Goal: Task Accomplishment & Management: Manage account settings

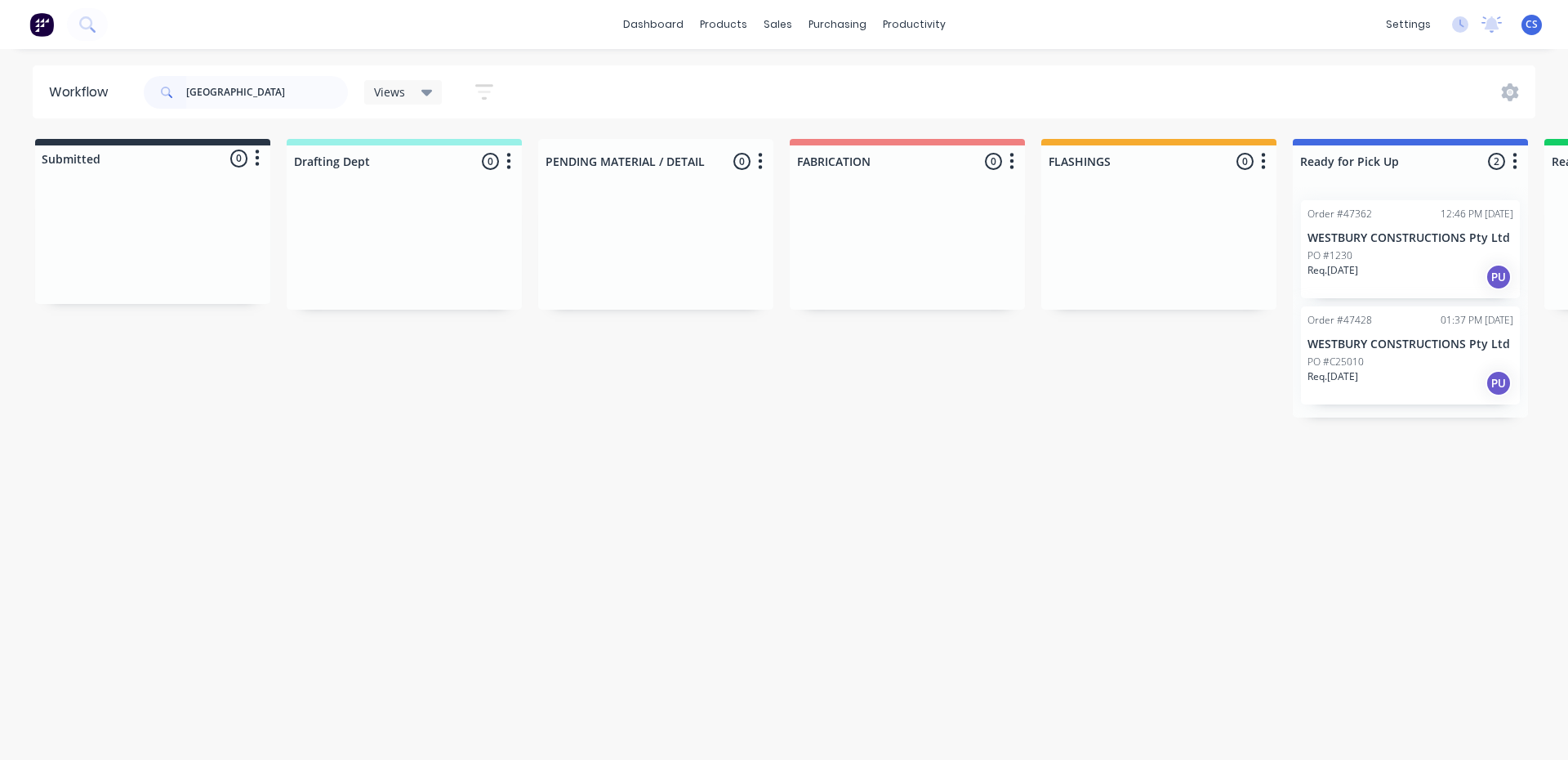
type input "[GEOGRAPHIC_DATA]"
click at [1352, 382] on p "Req. [DATE]" at bounding box center [1333, 376] width 51 height 15
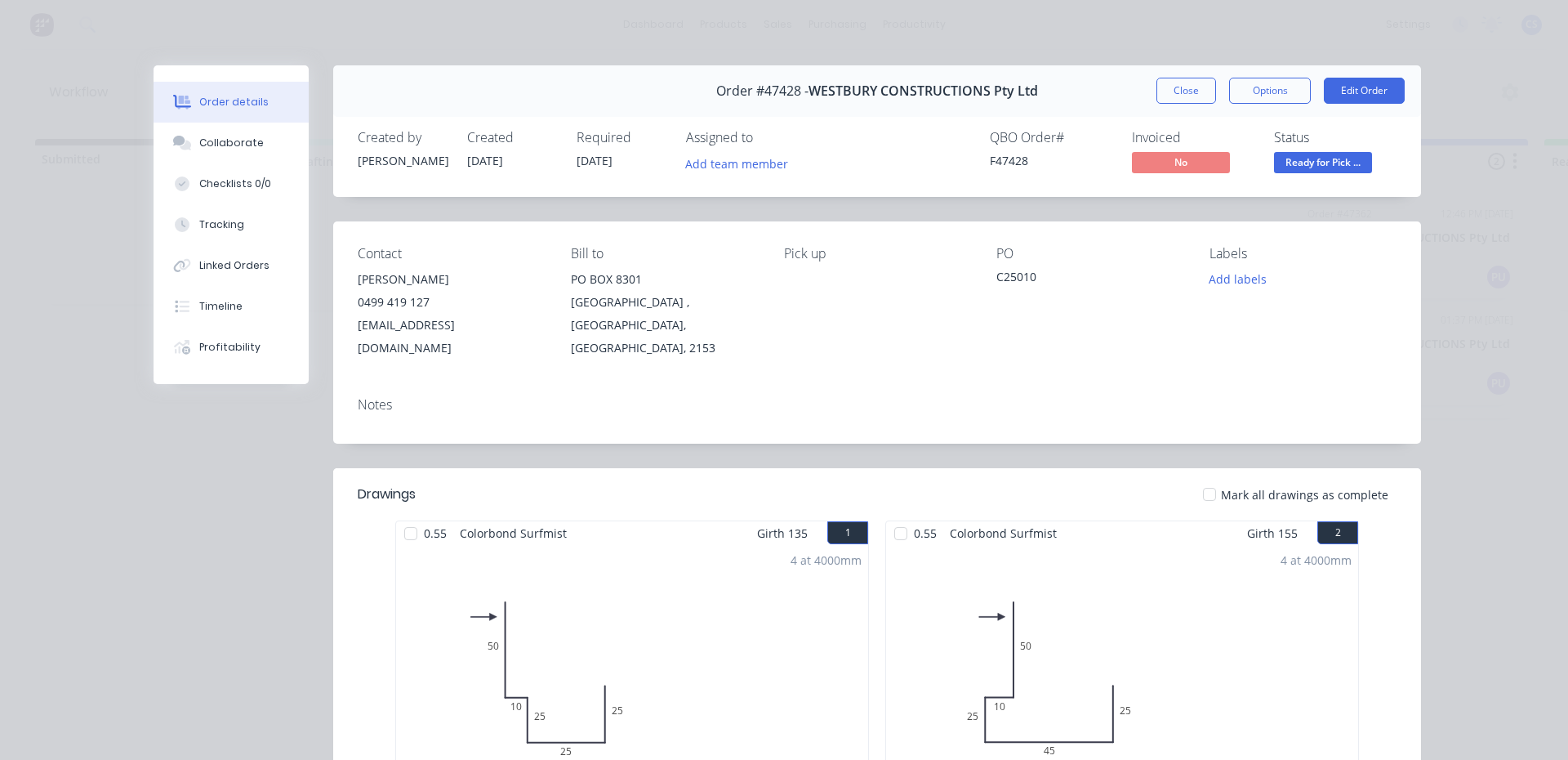
drag, startPoint x: 1159, startPoint y: 87, endPoint x: 1208, endPoint y: 96, distance: 49.8
click at [1159, 87] on button "Close" at bounding box center [1186, 90] width 60 height 26
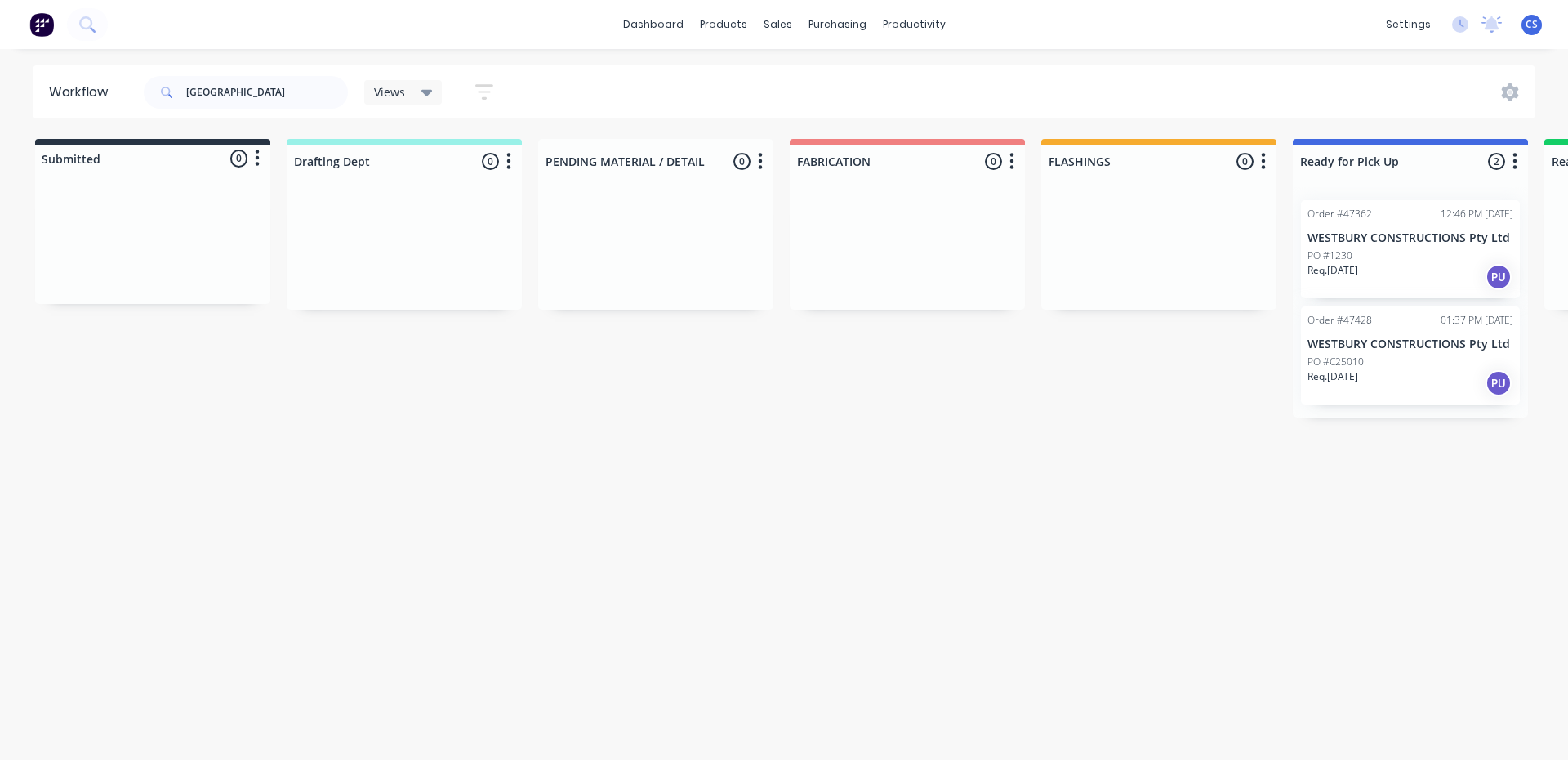
click at [1346, 276] on p "Req. [DATE]" at bounding box center [1333, 271] width 51 height 15
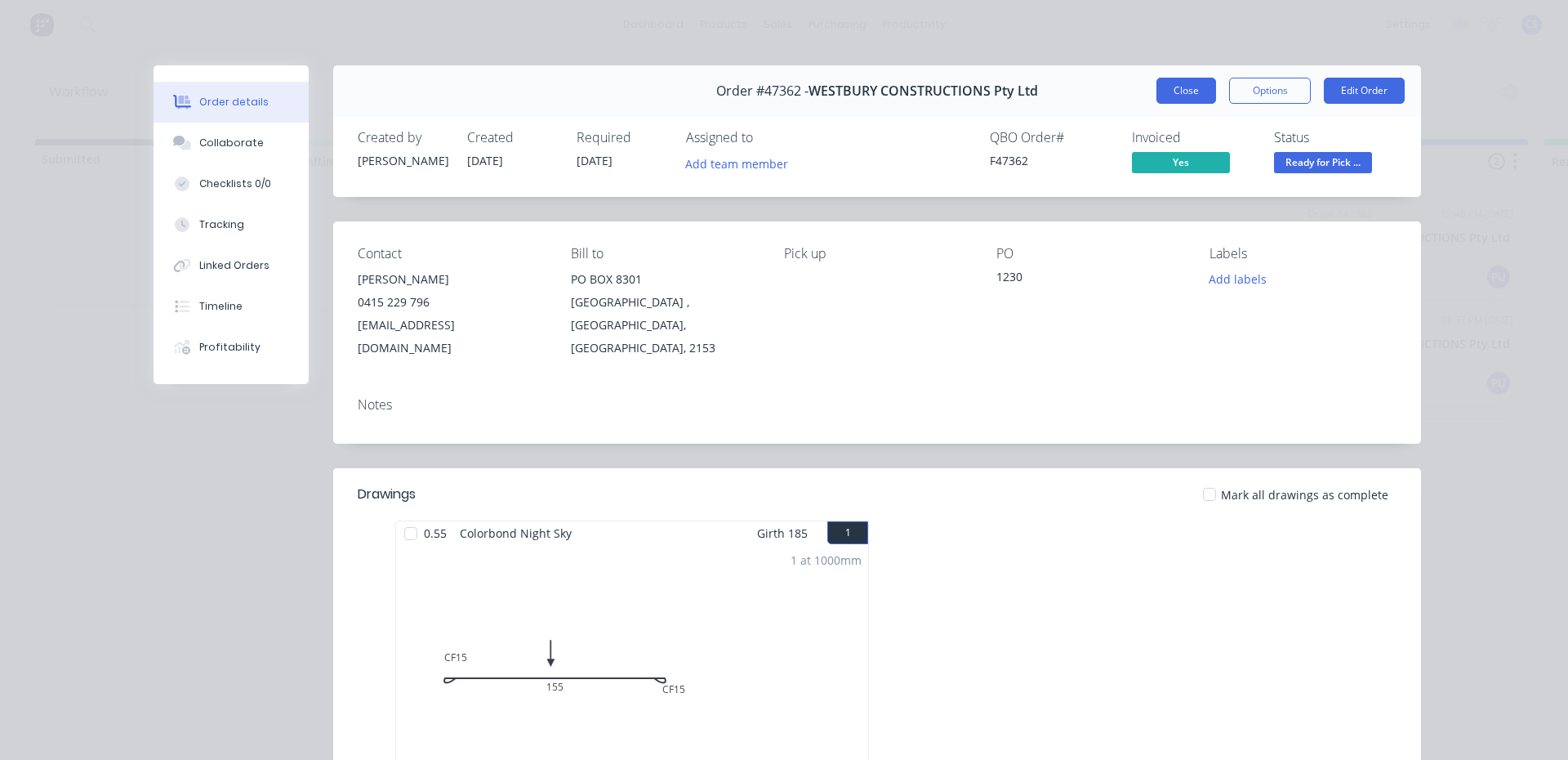
click at [1182, 89] on button "Close" at bounding box center [1186, 90] width 60 height 26
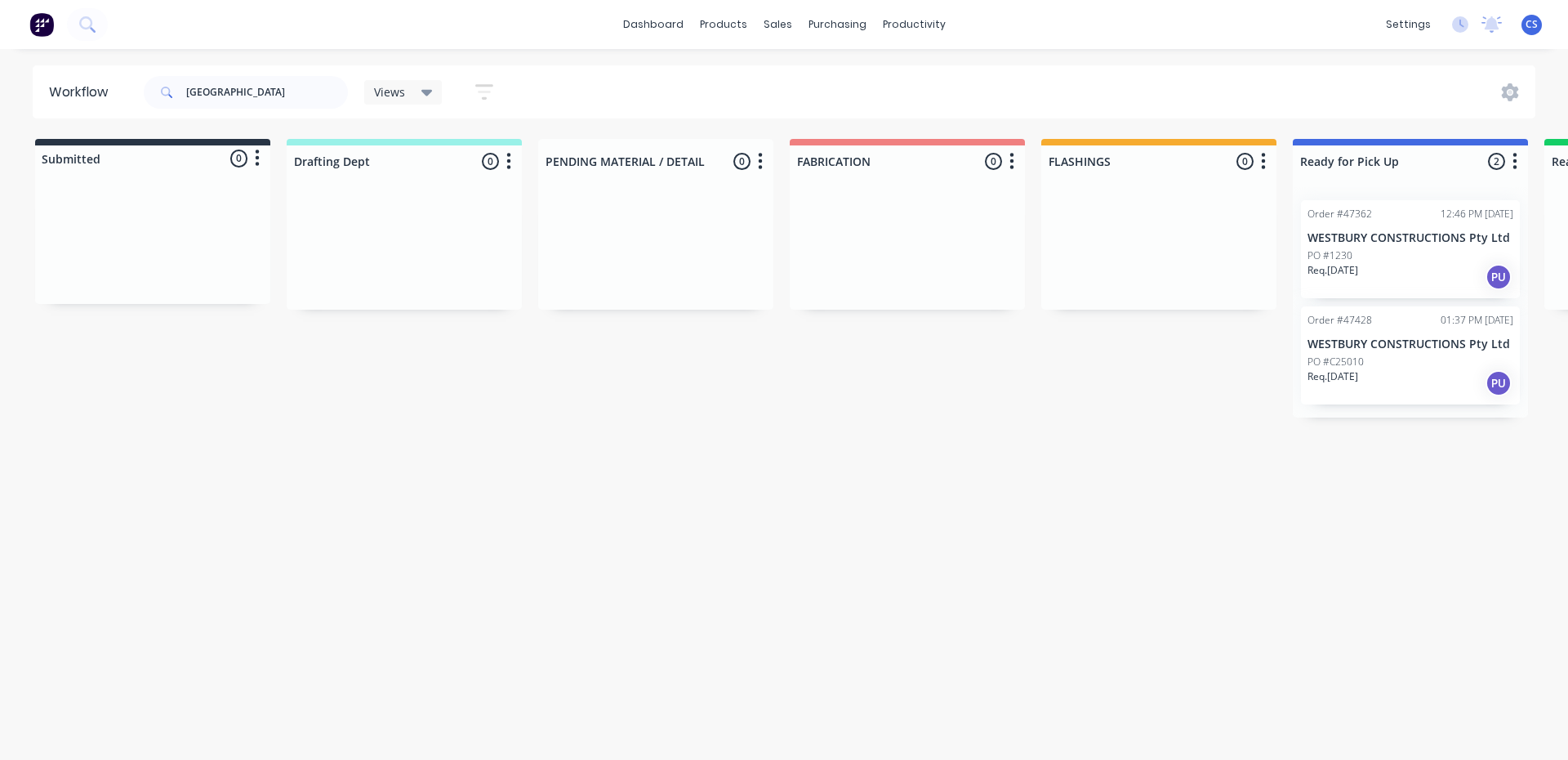
click at [1386, 359] on div "PO #C25010" at bounding box center [1410, 361] width 206 height 15
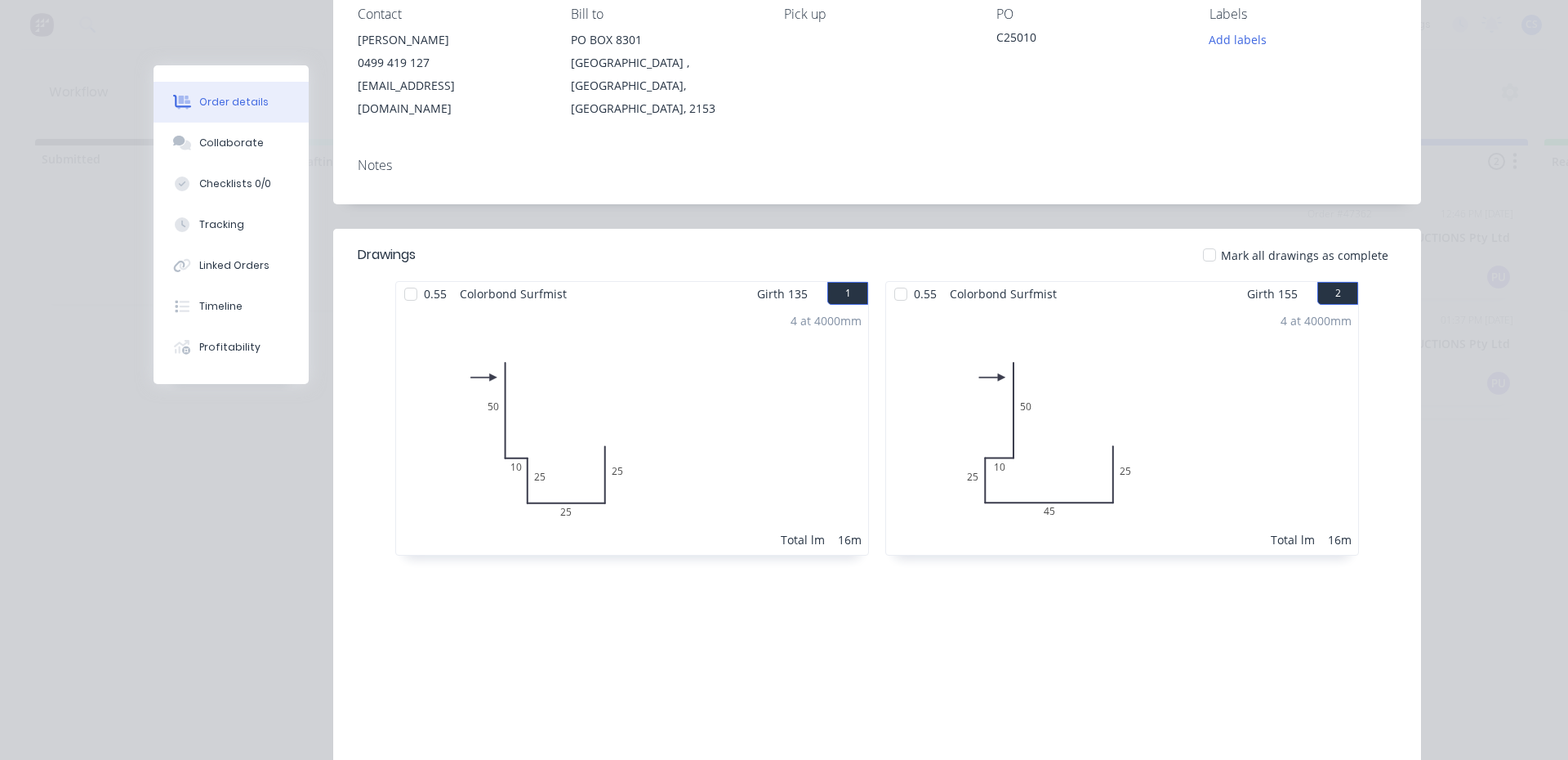
scroll to position [82, 0]
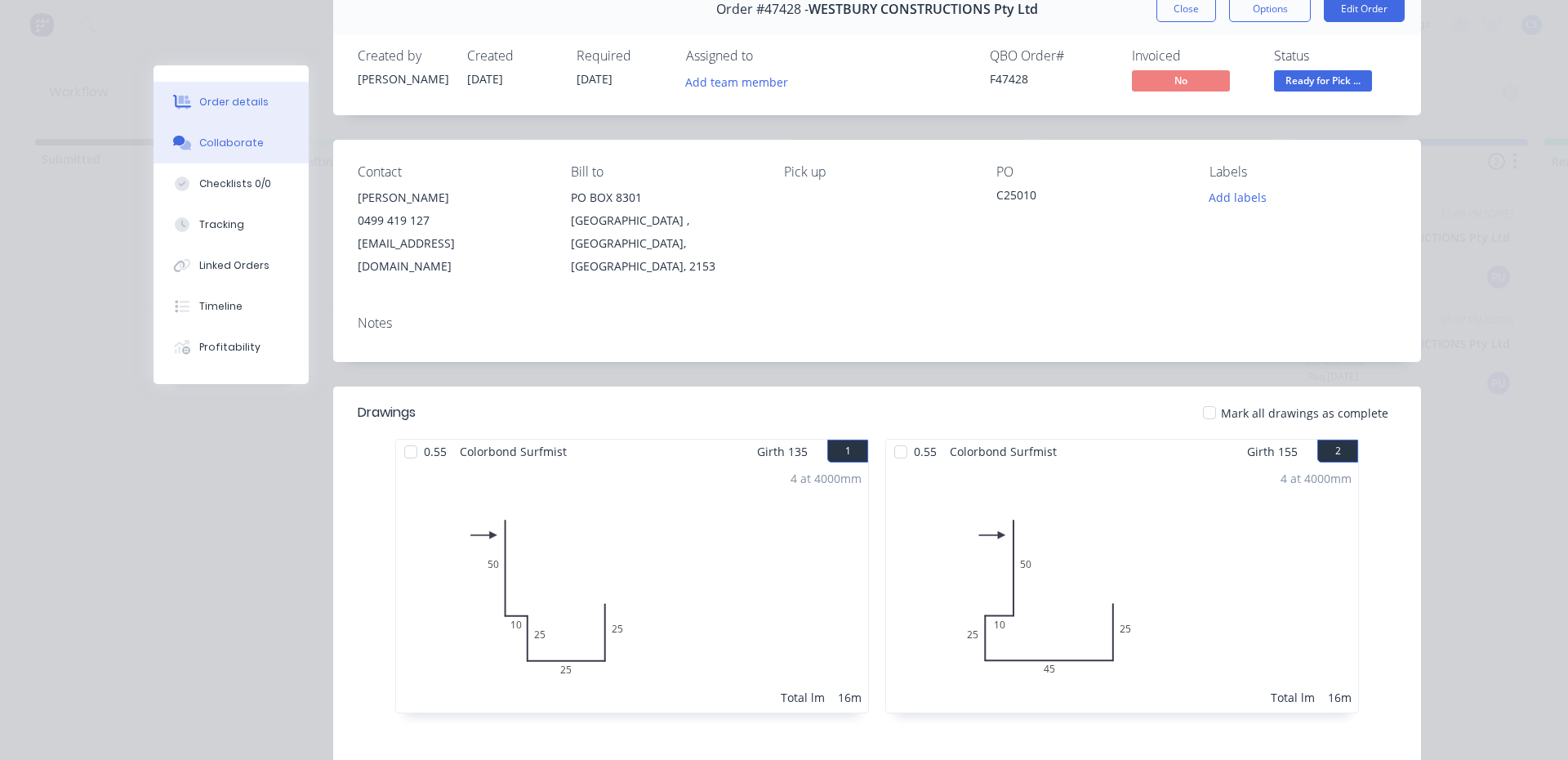
click at [241, 159] on button "Collaborate" at bounding box center [231, 143] width 155 height 41
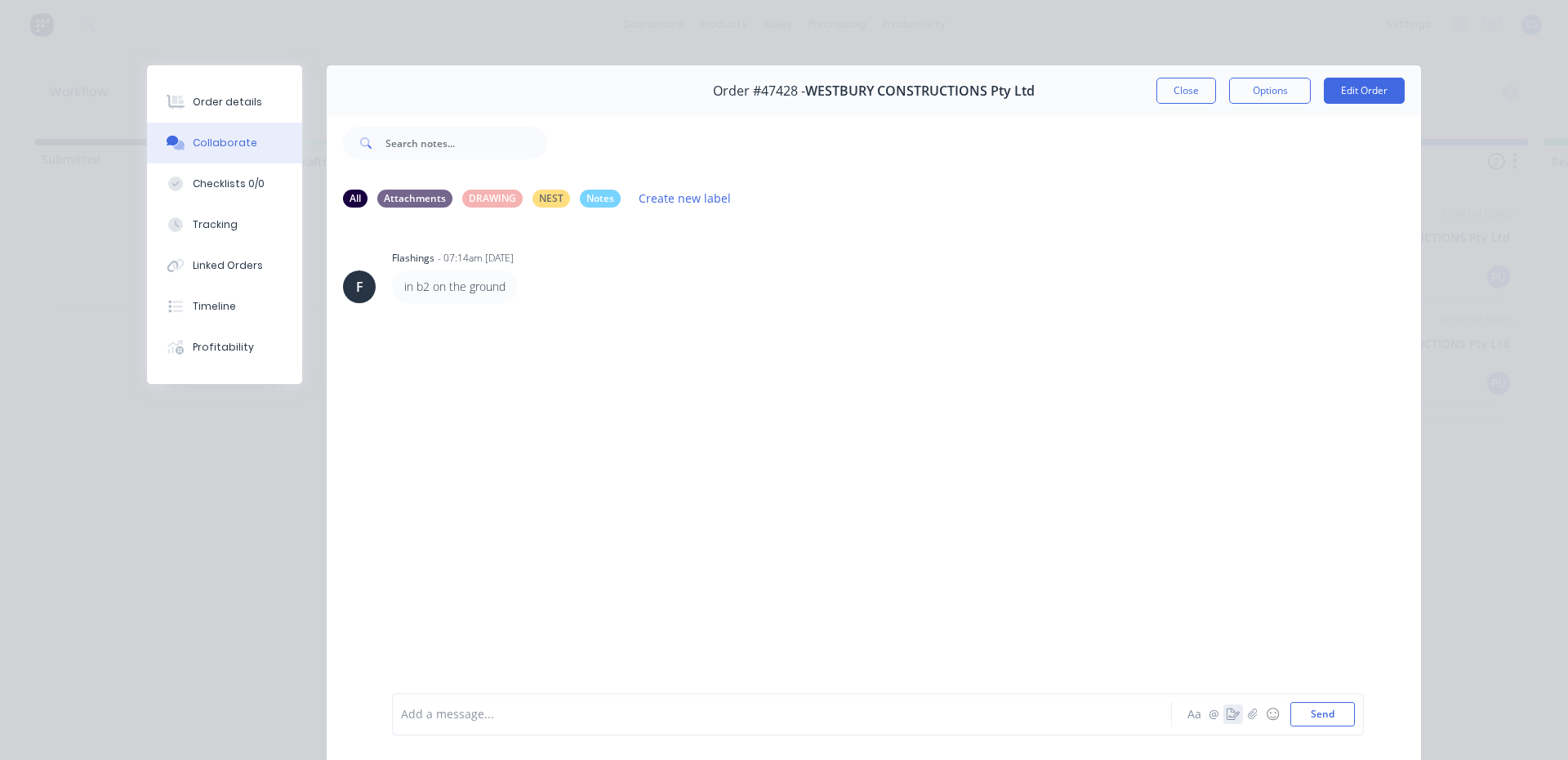
click at [1232, 720] on button "button" at bounding box center [1233, 714] width 20 height 20
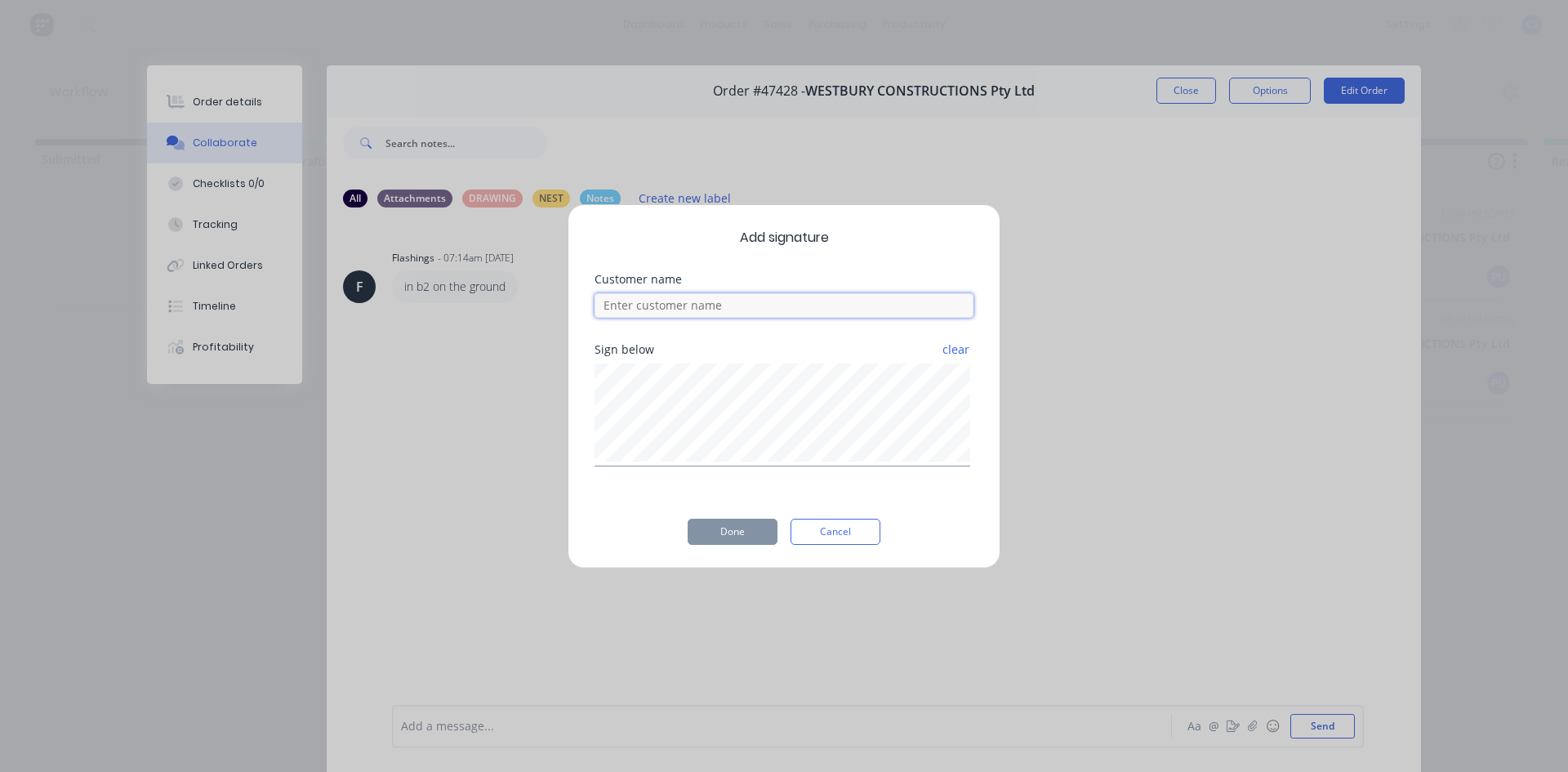
click at [723, 313] on input at bounding box center [784, 306] width 379 height 25
type input "[PERSON_NAME]"
click at [748, 524] on button "Done" at bounding box center [732, 532] width 90 height 26
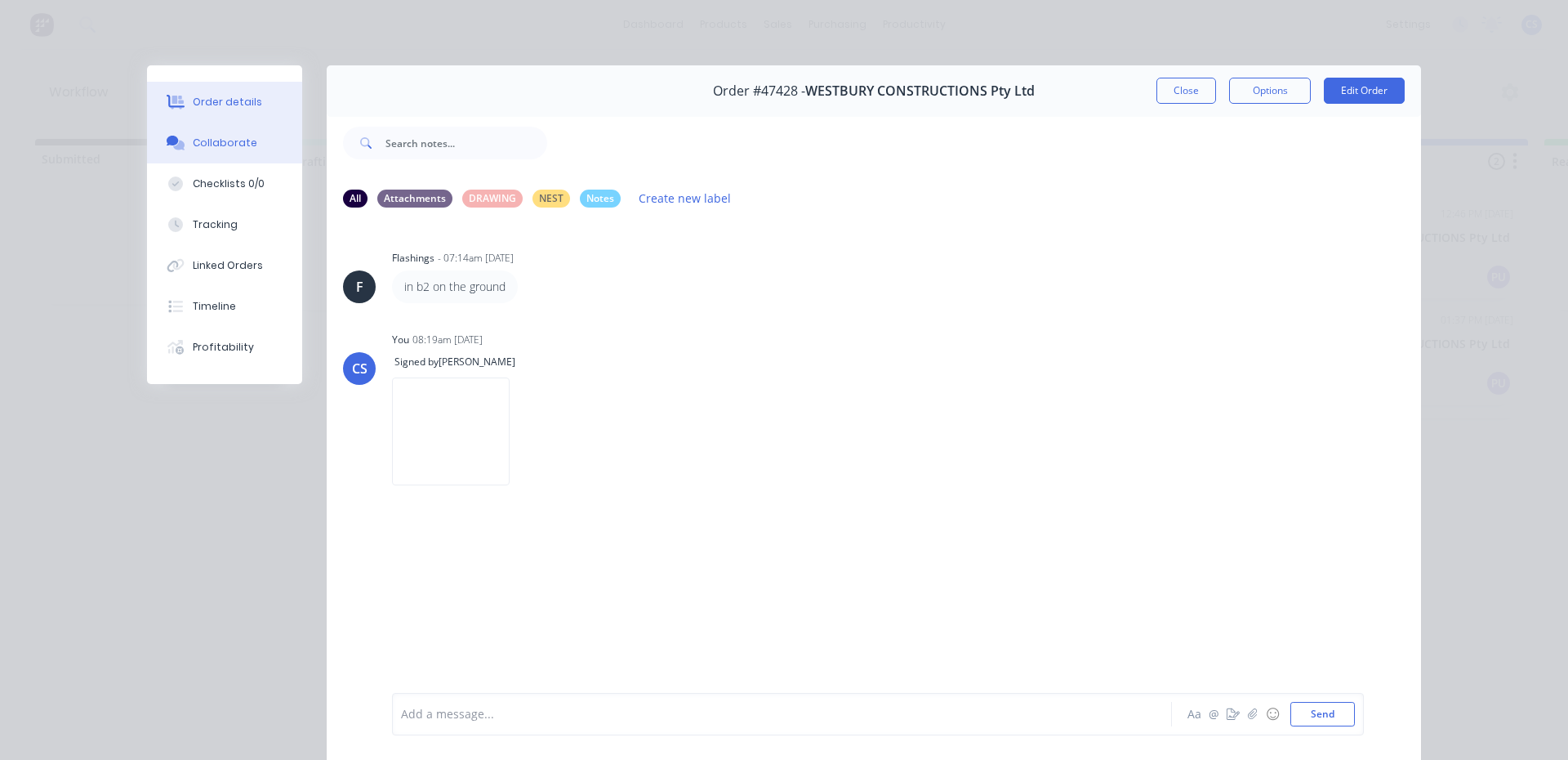
click at [184, 98] on button "Order details" at bounding box center [224, 102] width 155 height 41
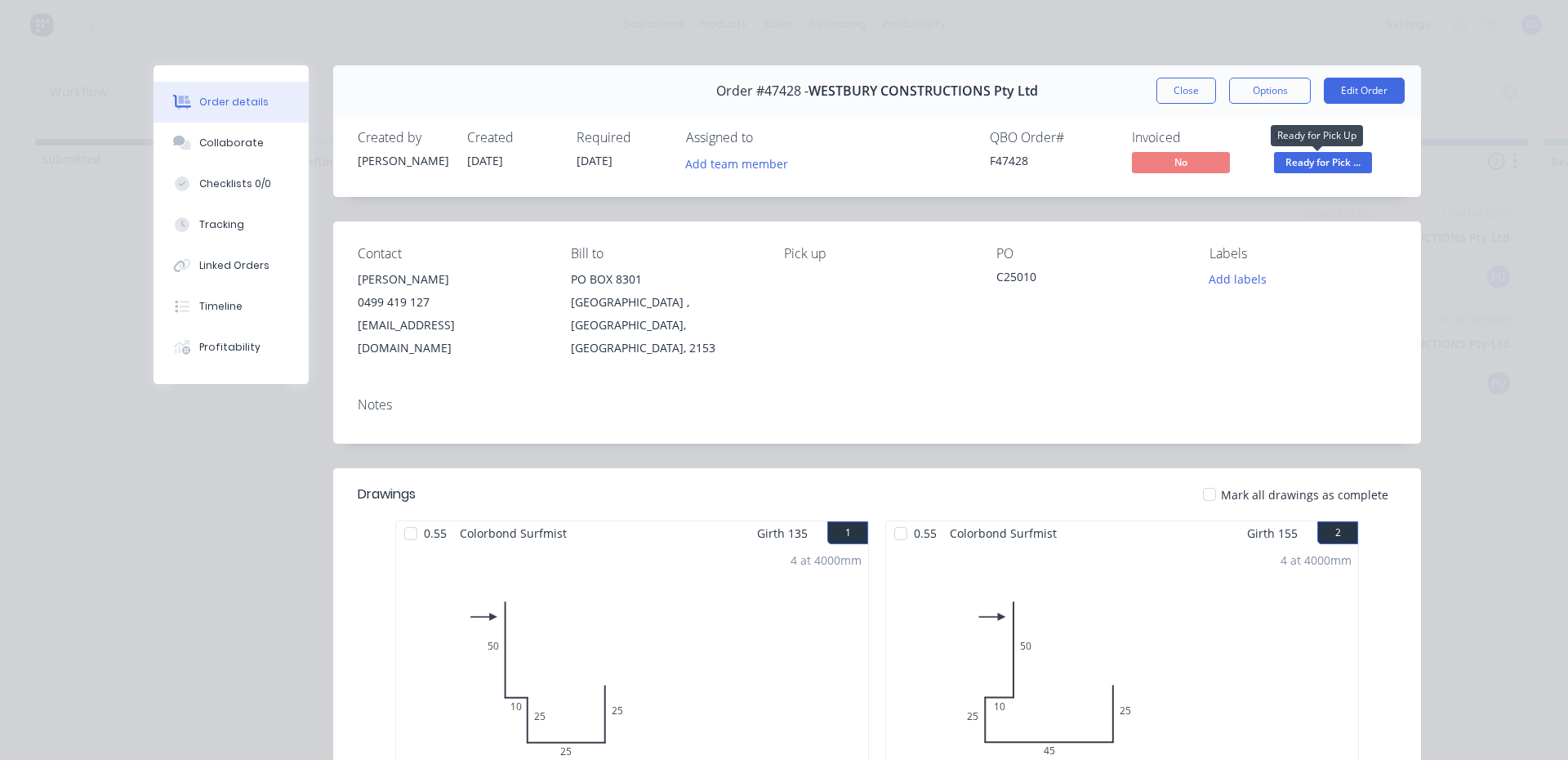
click at [1318, 159] on span "Ready for Pick ..." at bounding box center [1323, 162] width 98 height 20
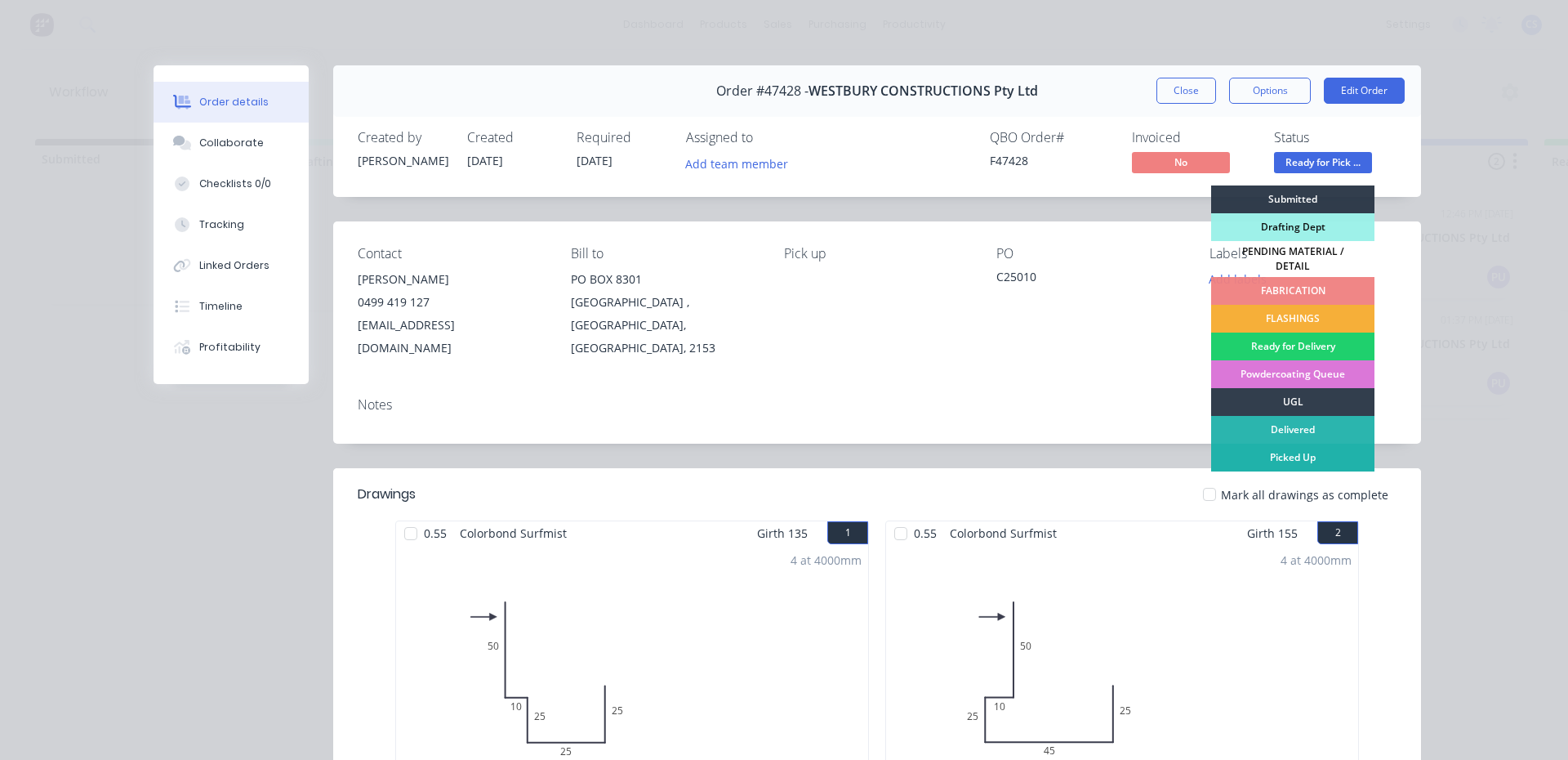
click at [1265, 444] on div "Picked Up" at bounding box center [1293, 457] width 164 height 28
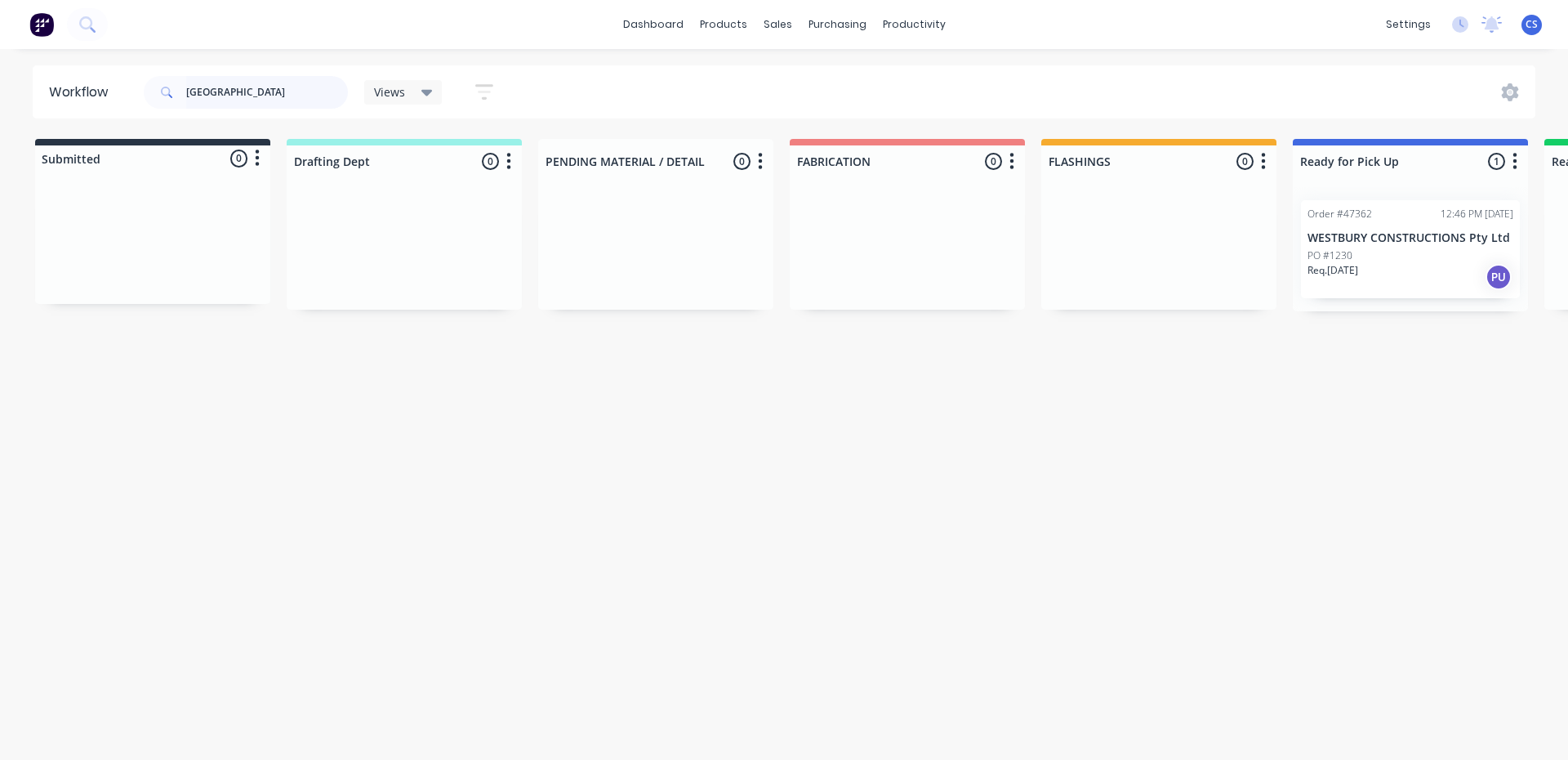
drag, startPoint x: 275, startPoint y: 87, endPoint x: 104, endPoint y: 87, distance: 171.0
click at [104, 87] on header "Workflow WESTBURY Views Save new view None (Default) edit [PERSON_NAME] edit Pr…" at bounding box center [785, 92] width 1504 height 53
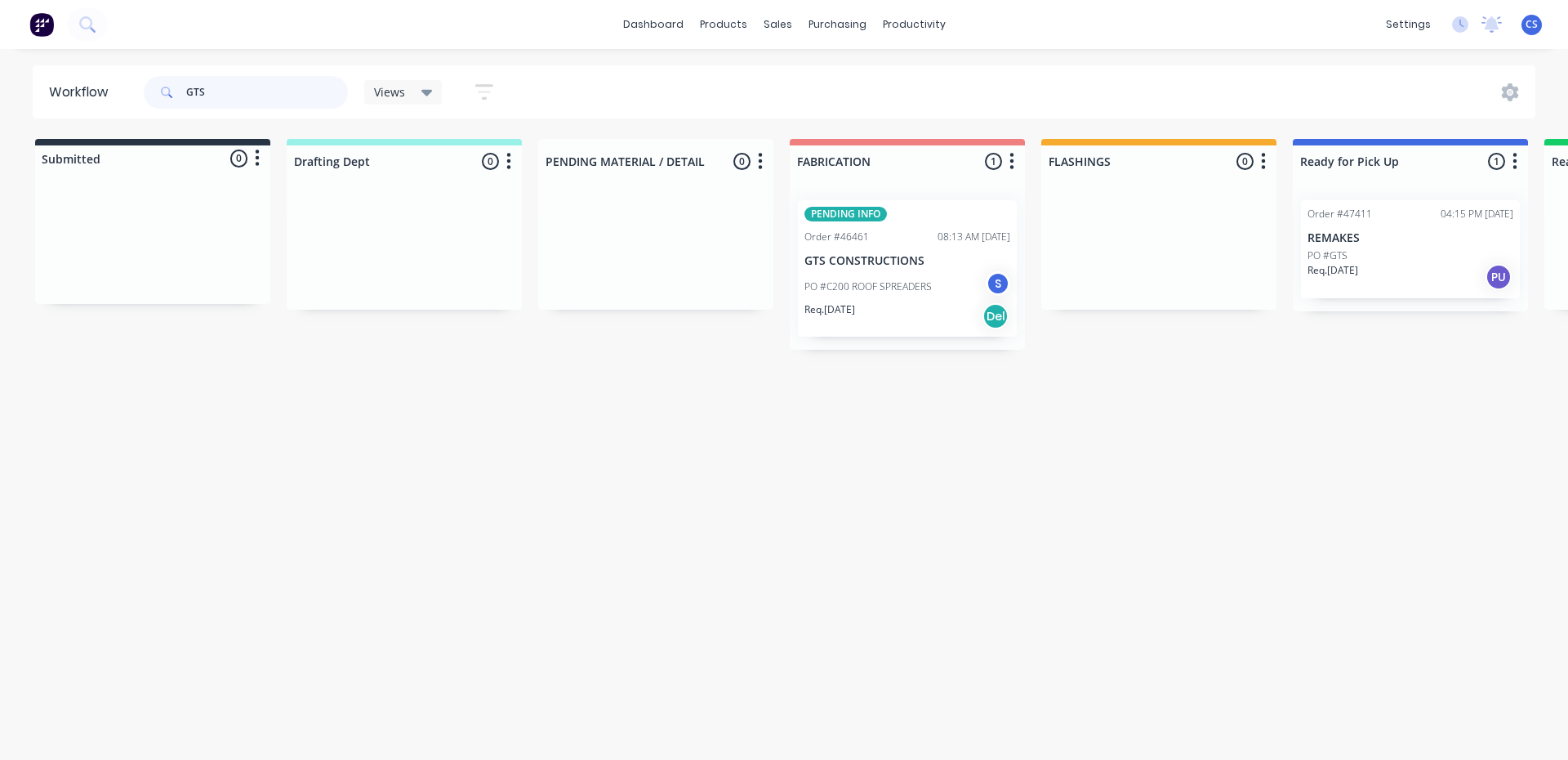
type input "GTS"
click at [1386, 239] on p "REMAKES" at bounding box center [1410, 239] width 206 height 14
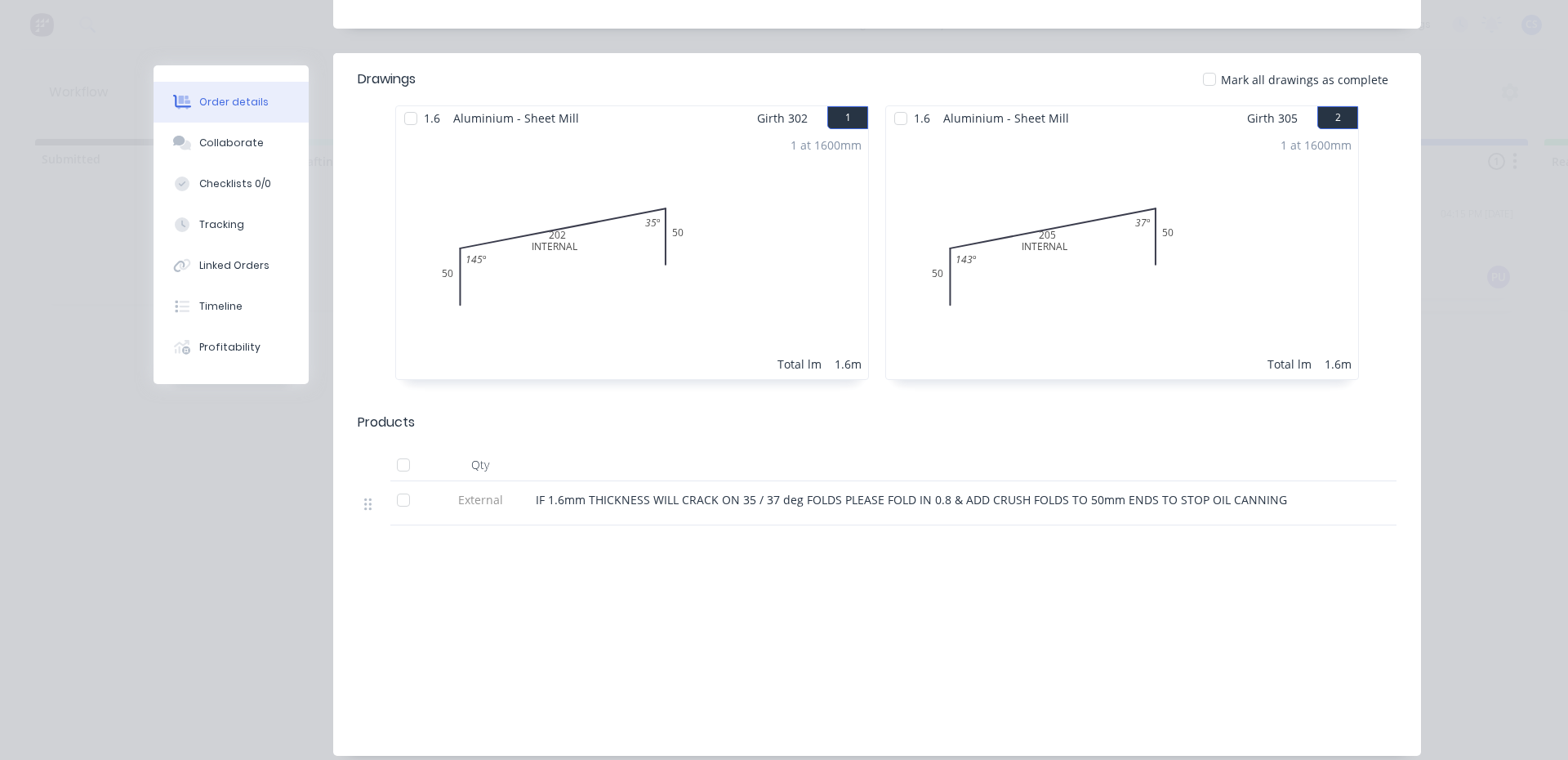
scroll to position [408, 0]
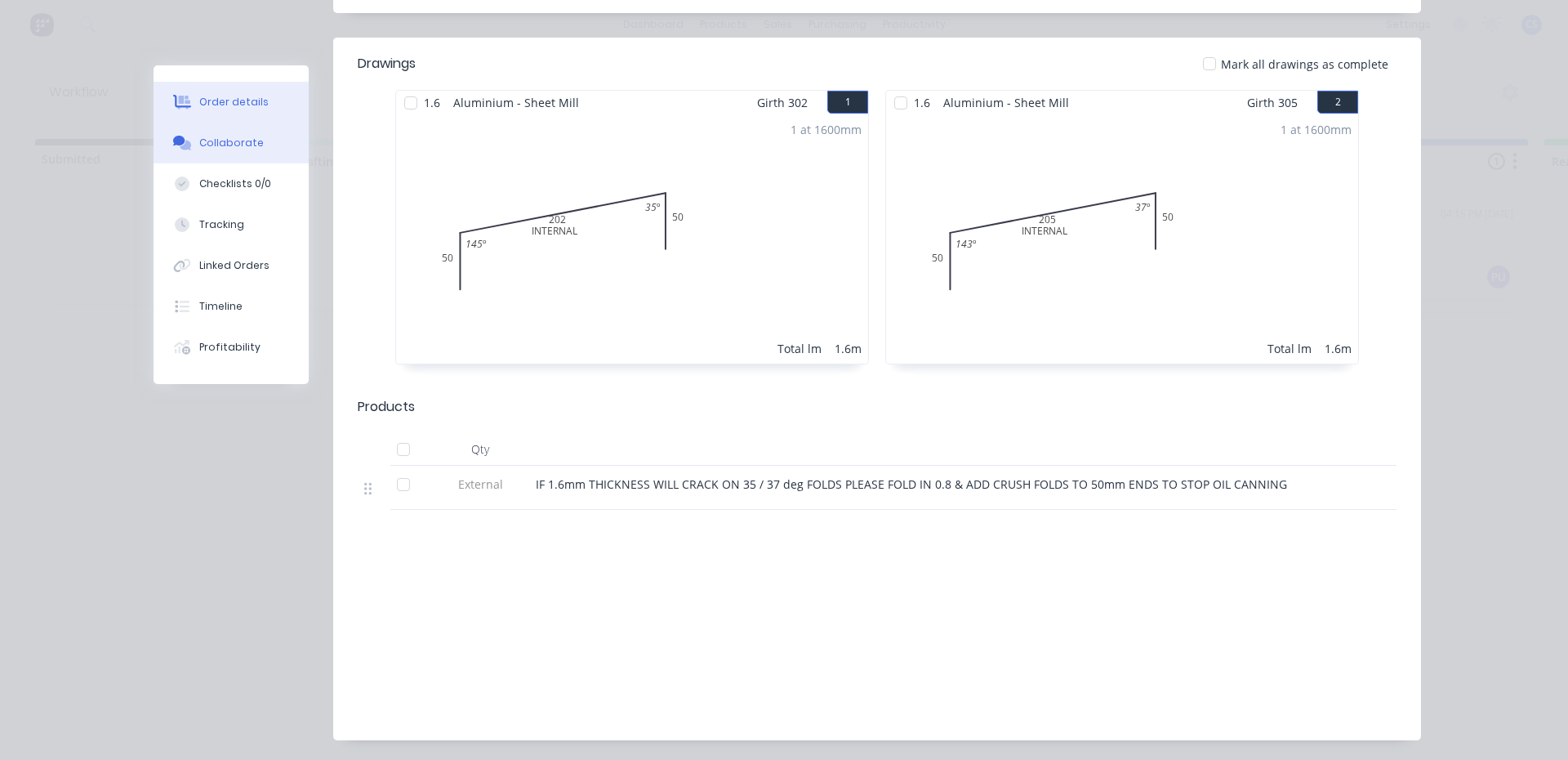
click at [219, 158] on button "Collaborate" at bounding box center [231, 143] width 155 height 41
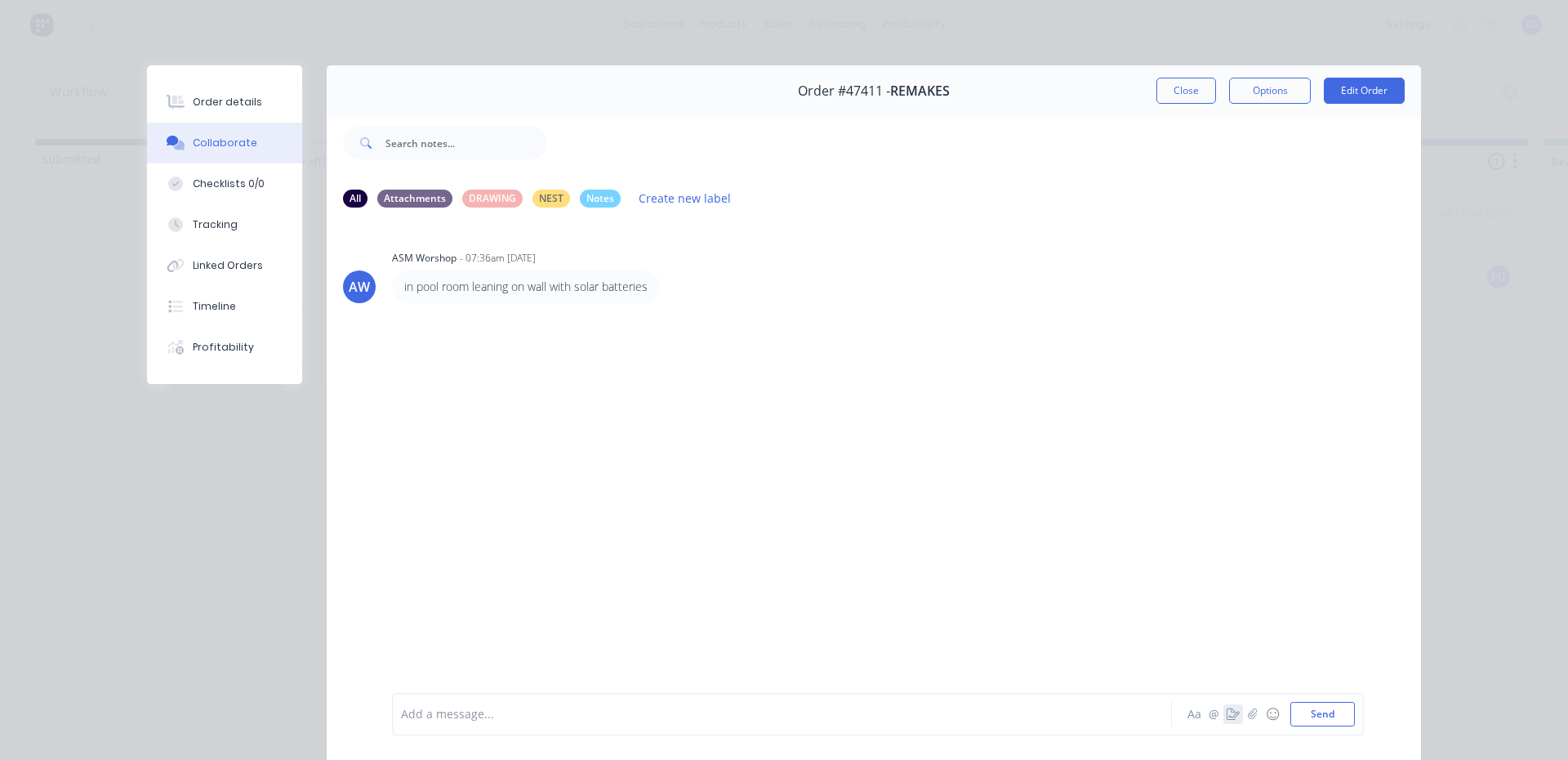
click at [1233, 718] on icon "button" at bounding box center [1233, 714] width 13 height 12
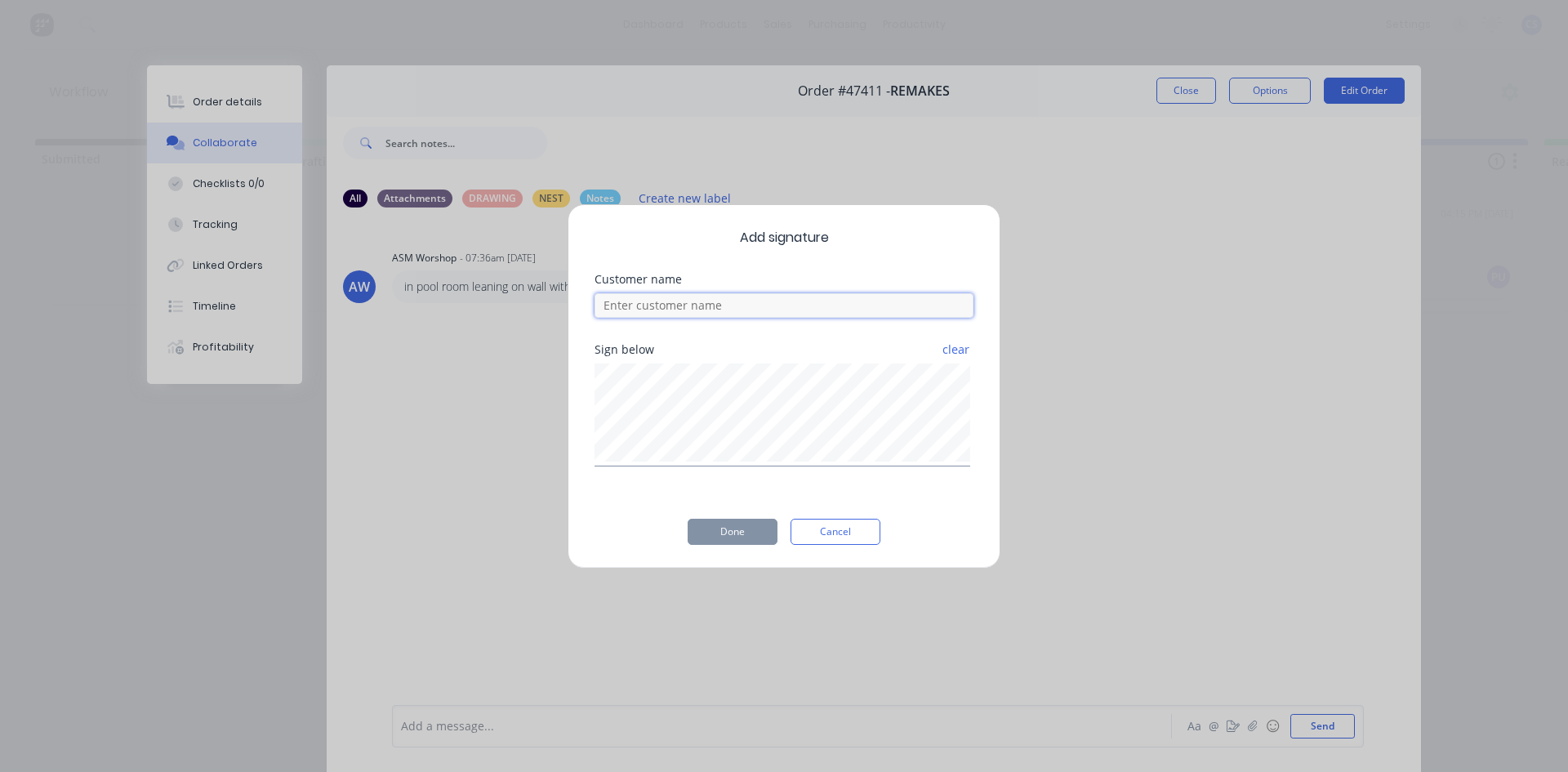
click at [805, 306] on input at bounding box center [784, 306] width 379 height 25
type input "[PERSON_NAME]"
click at [746, 531] on button "Done" at bounding box center [732, 532] width 90 height 26
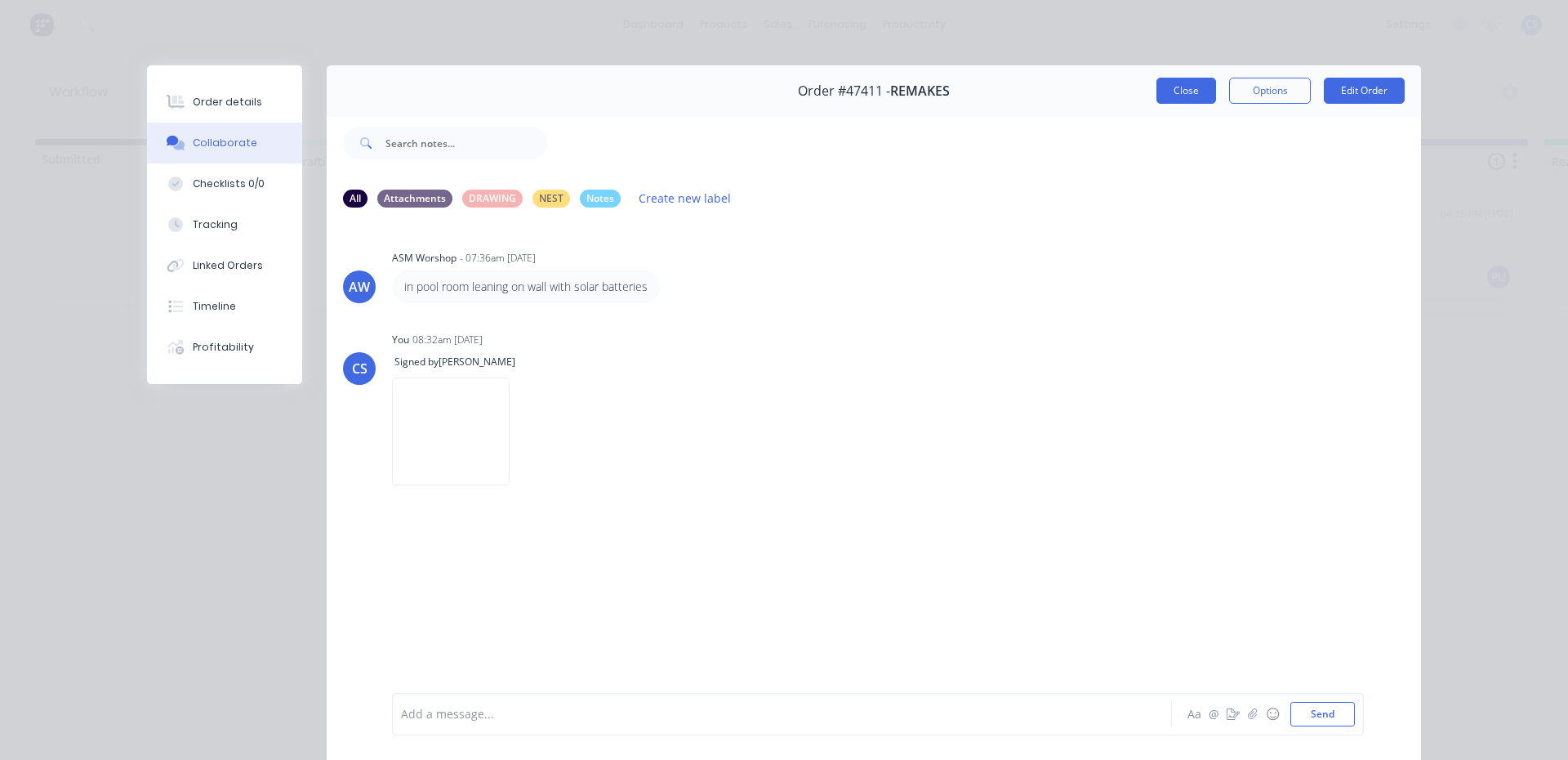
click at [1179, 99] on button "Close" at bounding box center [1186, 90] width 60 height 26
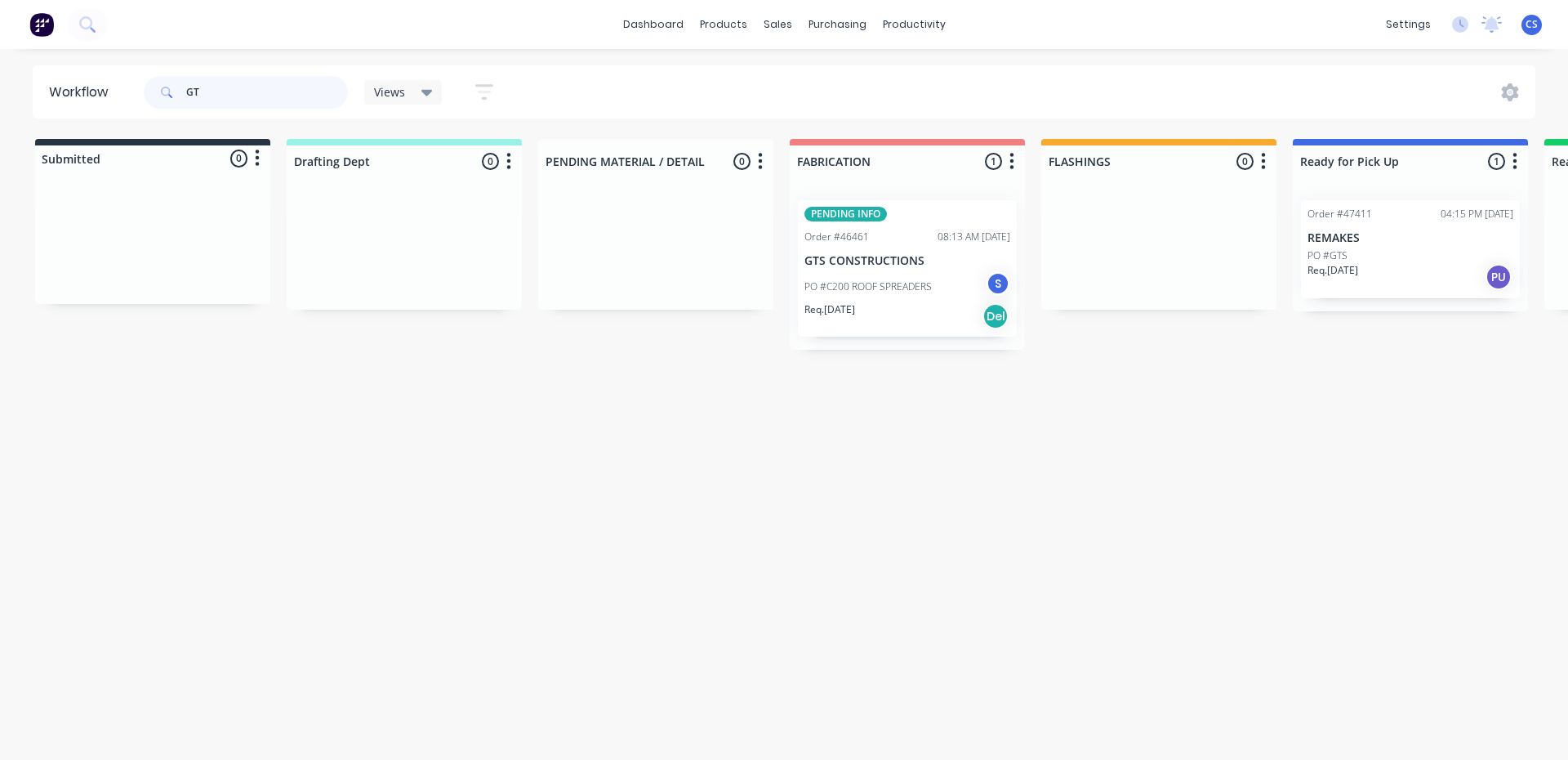
type input "G"
type input "[PERSON_NAME]"
click at [1413, 255] on div "PO #[PERSON_NAME]" at bounding box center [1410, 255] width 206 height 15
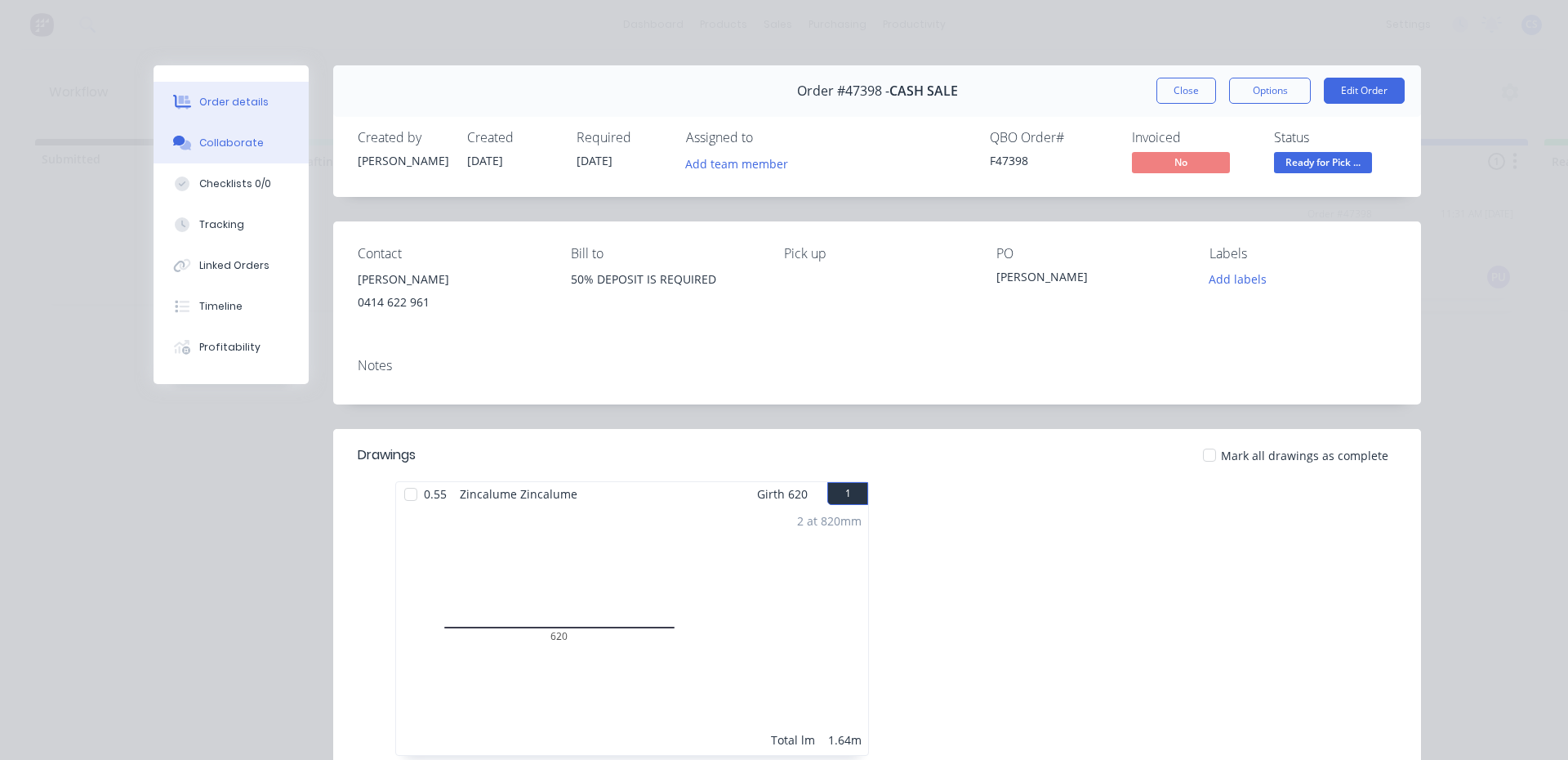
click at [235, 154] on button "Collaborate" at bounding box center [231, 143] width 155 height 41
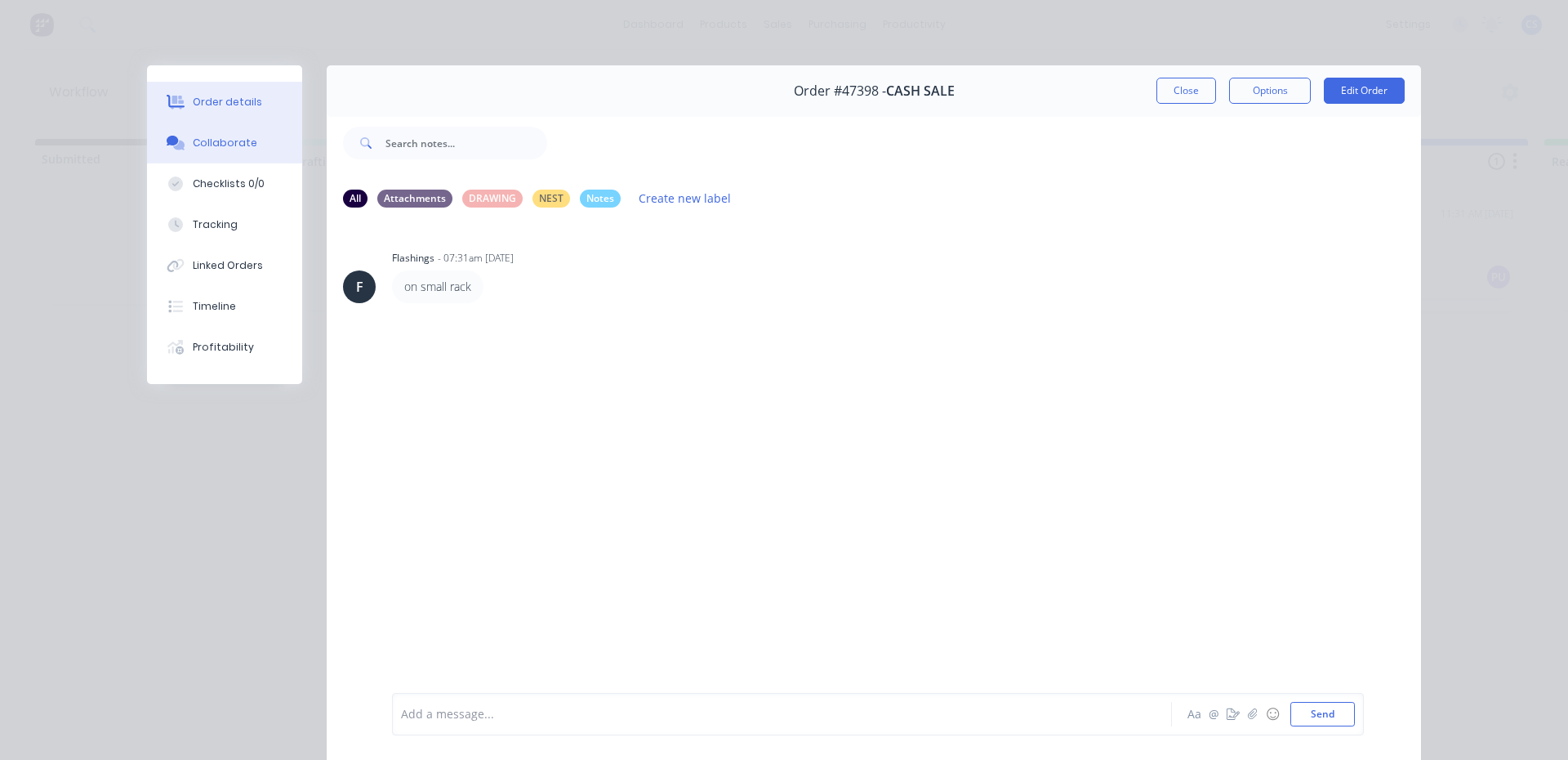
click at [261, 105] on button "Order details" at bounding box center [224, 102] width 155 height 41
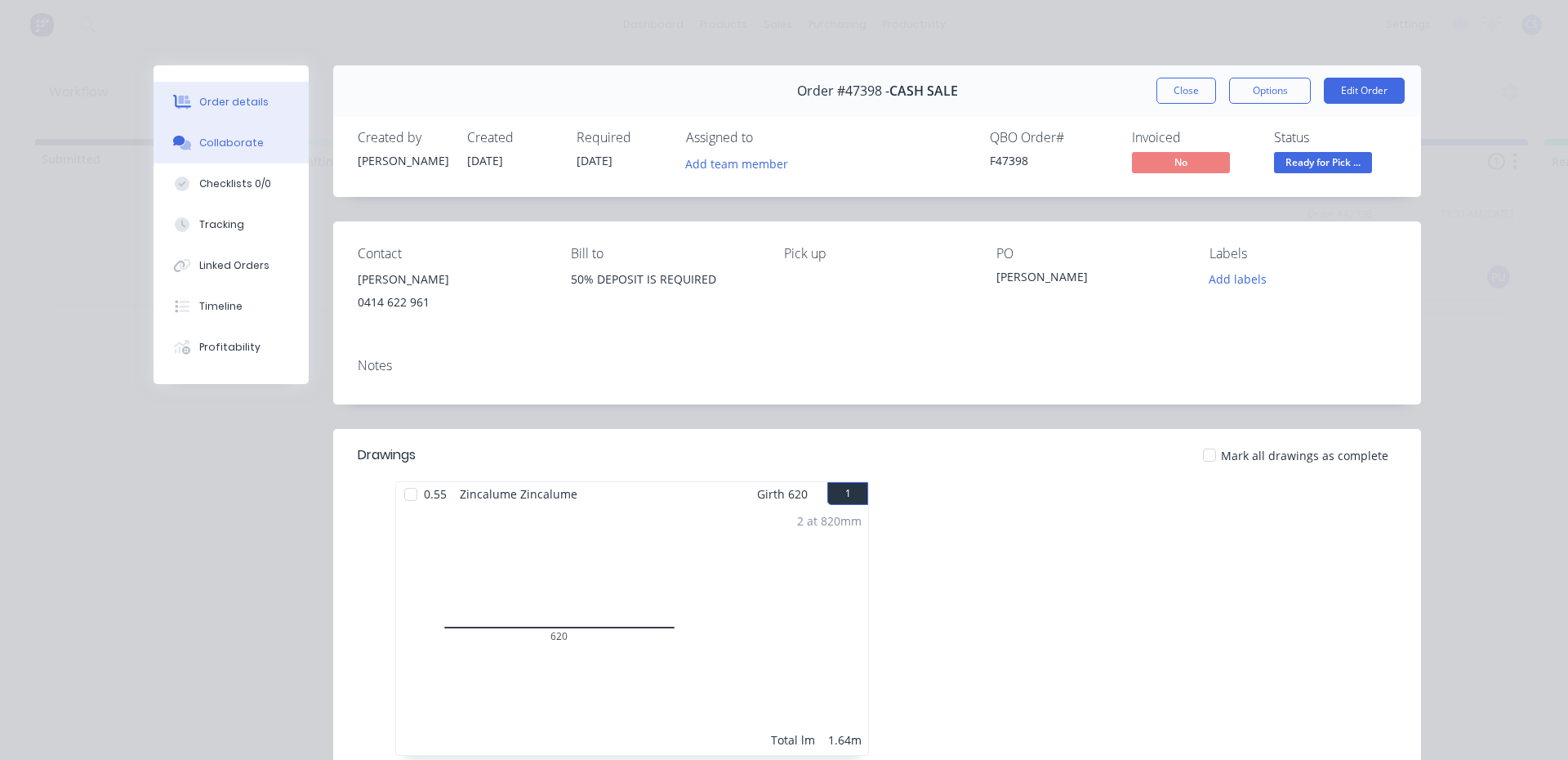
click at [174, 143] on icon at bounding box center [180, 140] width 12 height 10
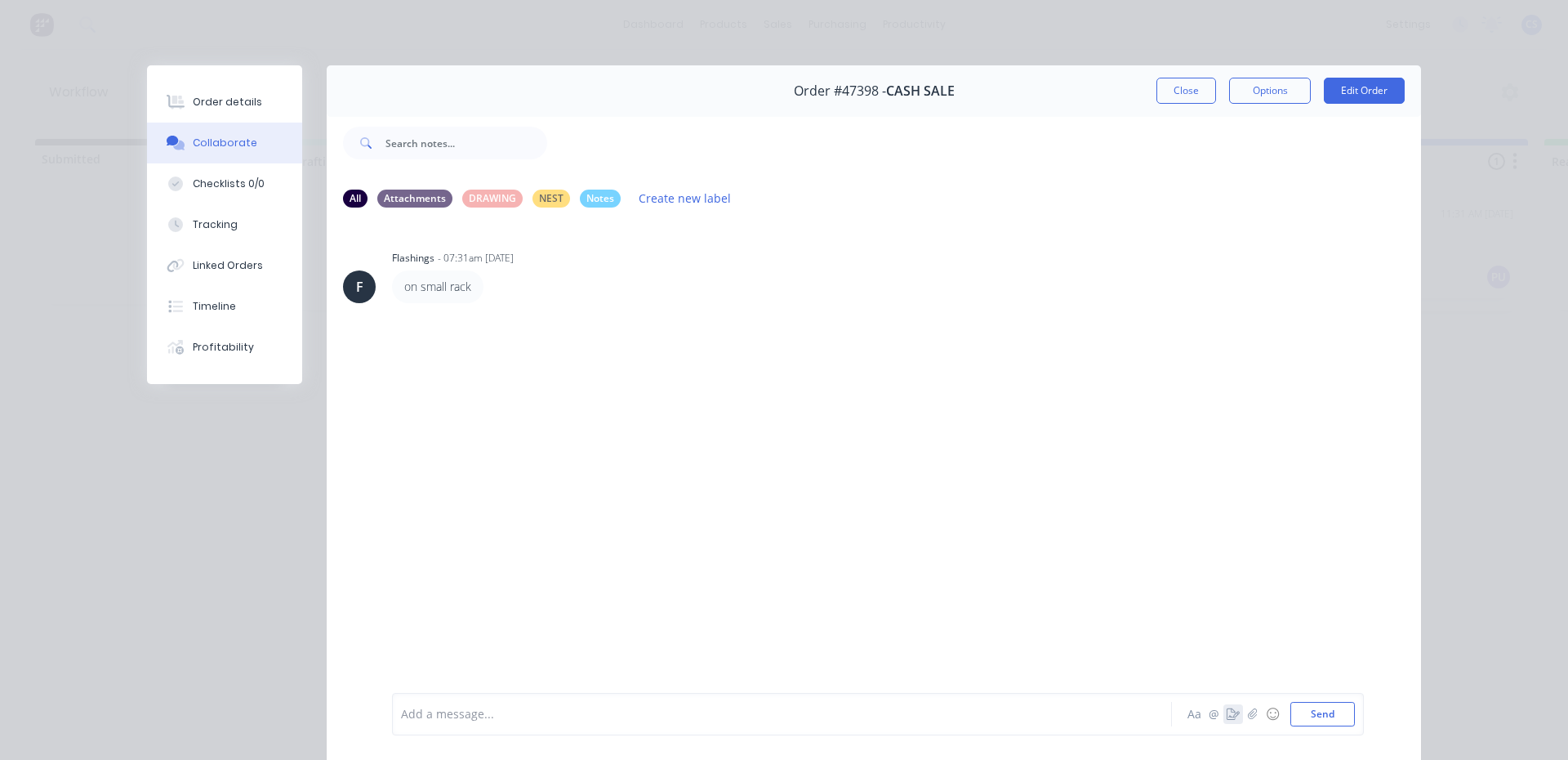
click at [1224, 714] on button "button" at bounding box center [1233, 714] width 20 height 20
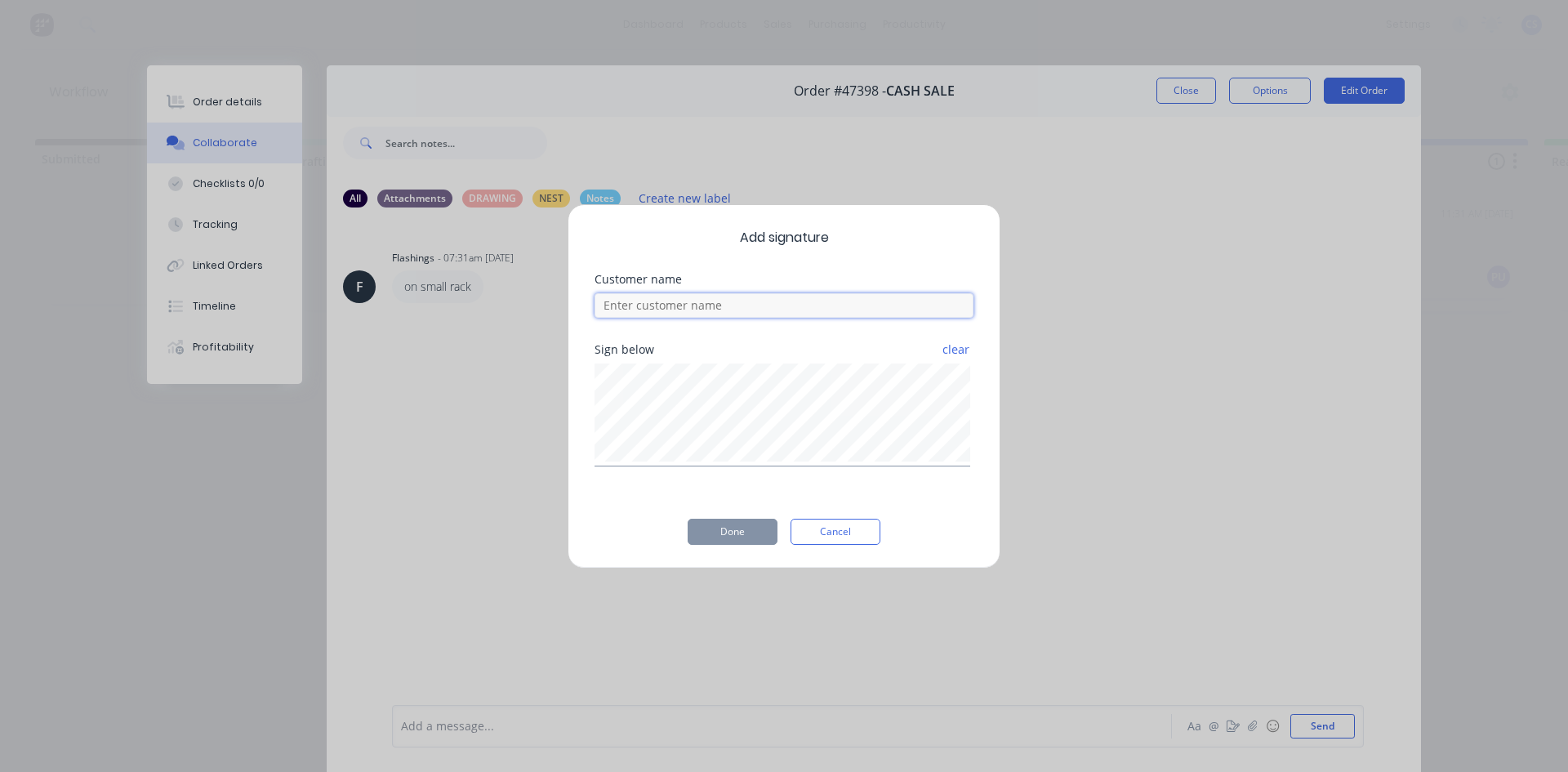
click at [697, 306] on input at bounding box center [784, 306] width 379 height 25
type input "[PERSON_NAME]"
click at [713, 524] on button "Done" at bounding box center [732, 532] width 90 height 26
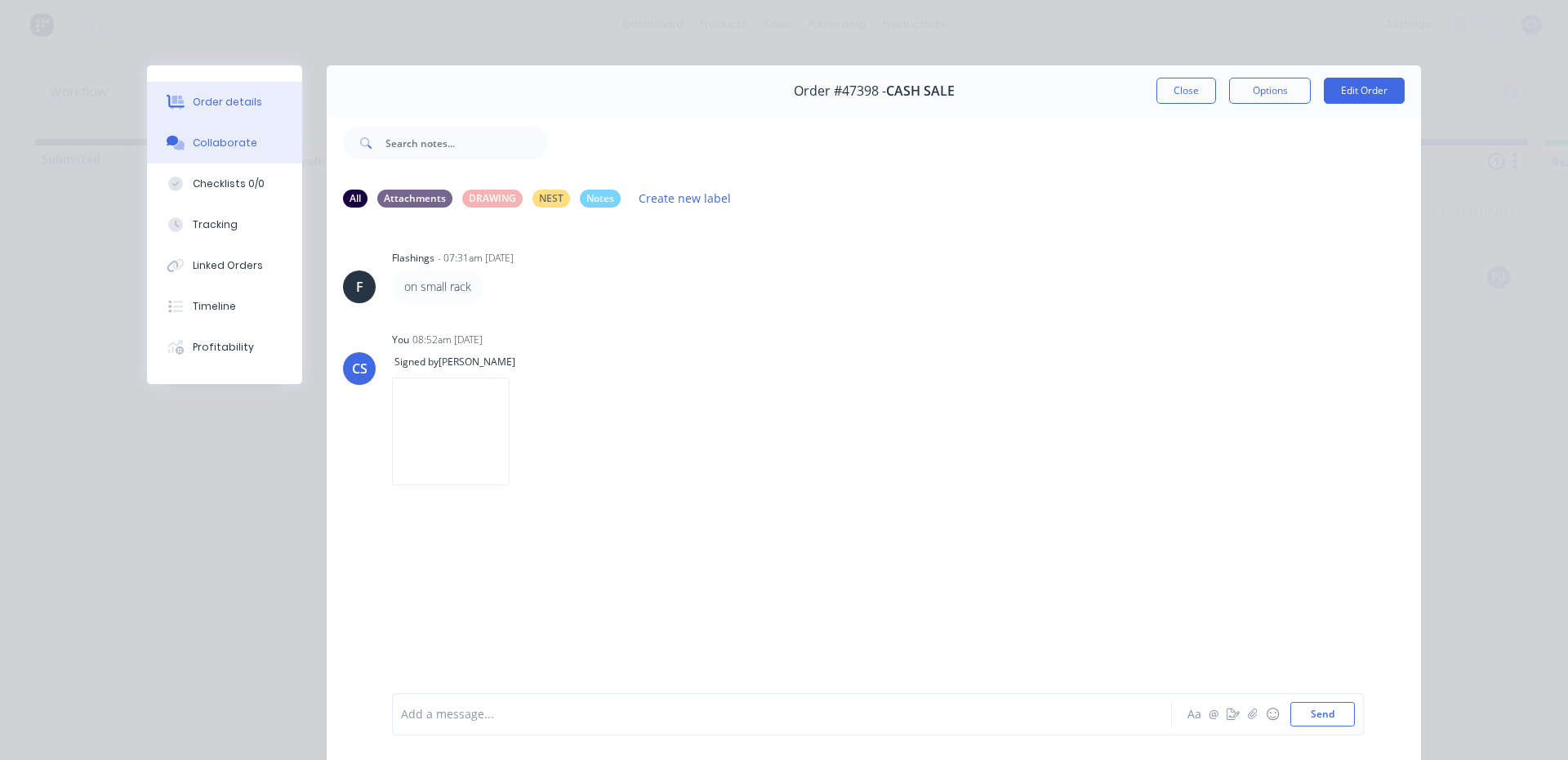
click at [205, 101] on div "Order details" at bounding box center [228, 101] width 69 height 15
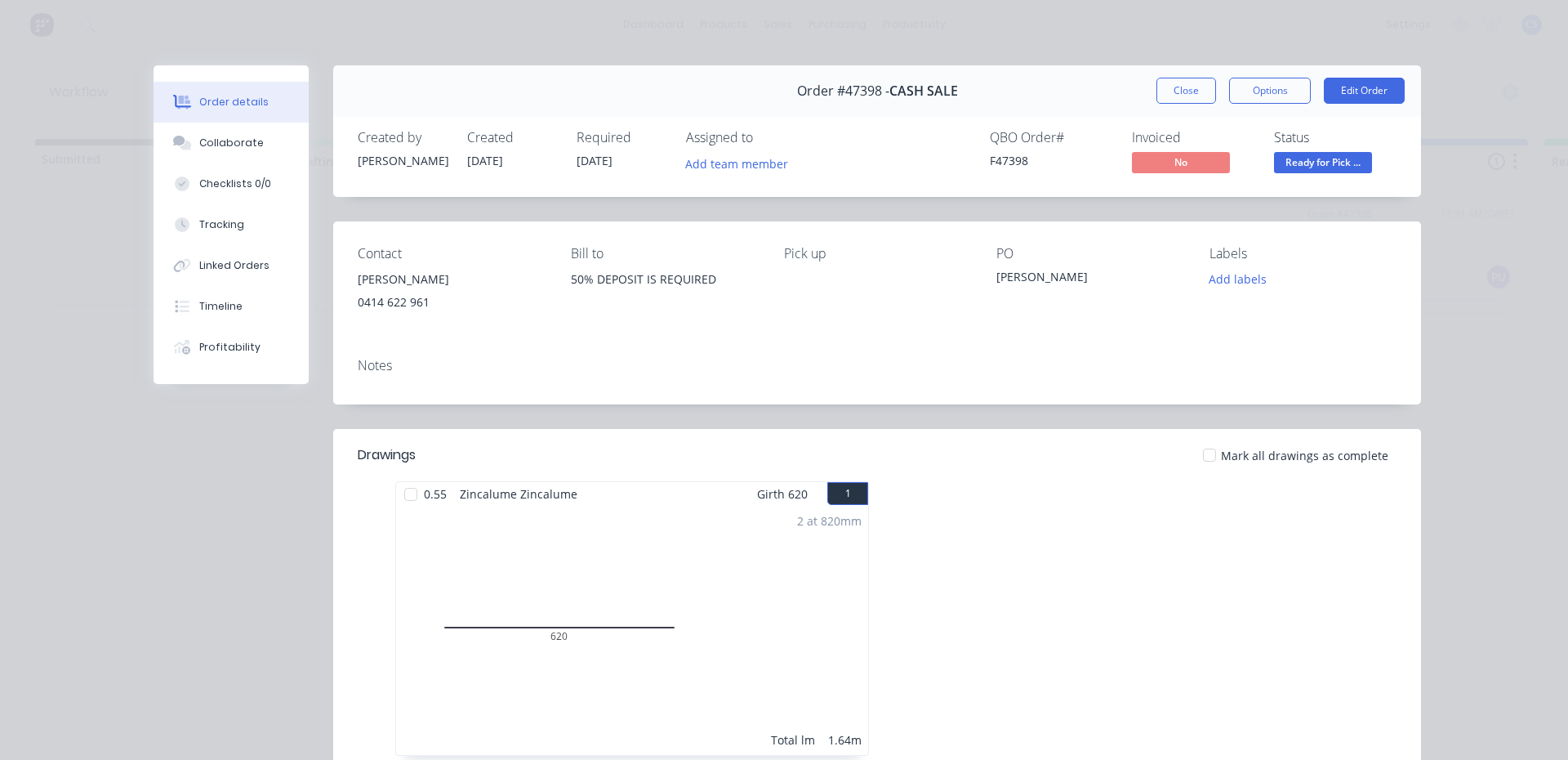
click at [1297, 171] on span "Ready for Pick ..." at bounding box center [1323, 162] width 98 height 20
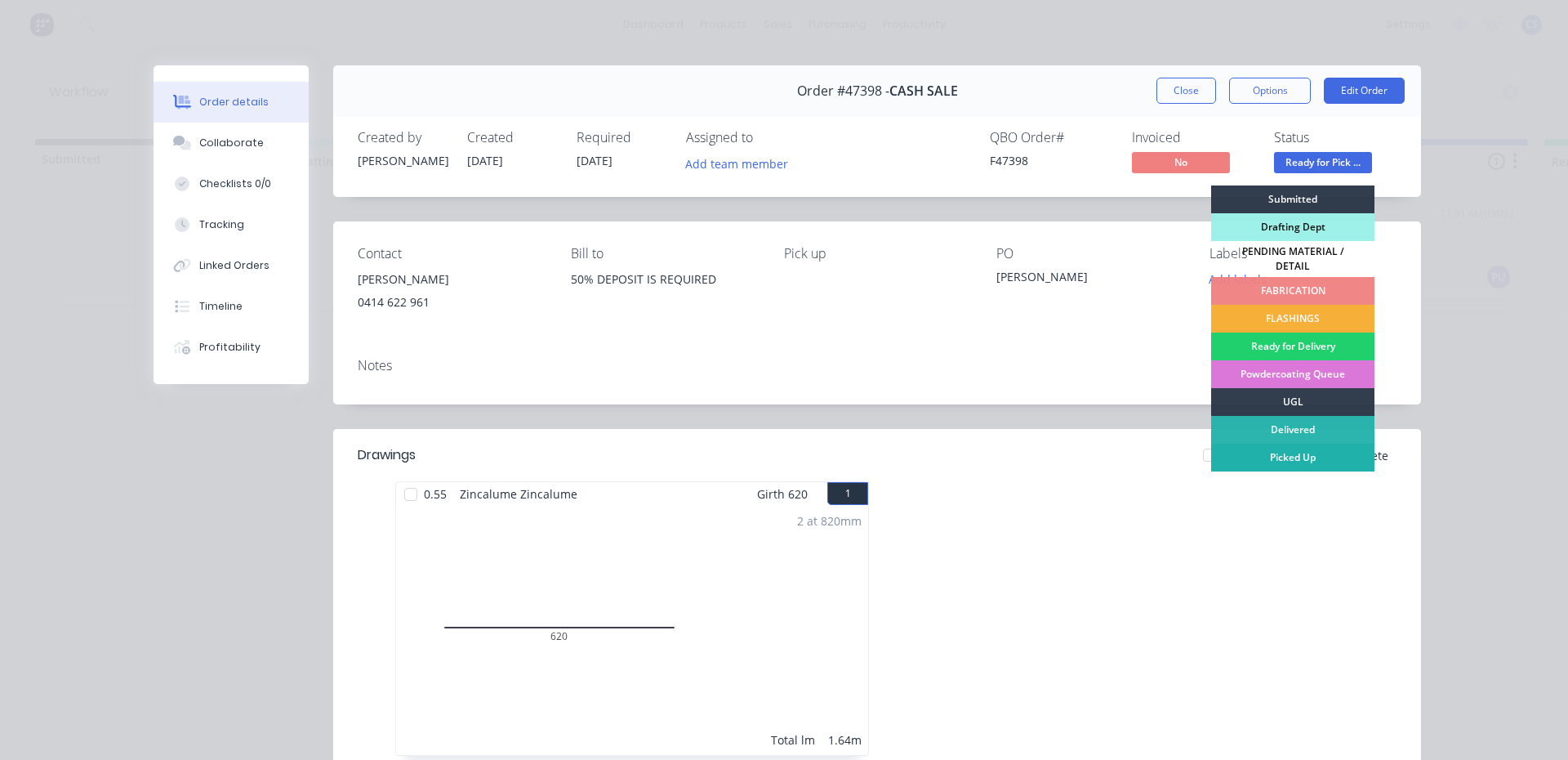
click at [1268, 447] on div "Picked Up" at bounding box center [1293, 457] width 164 height 28
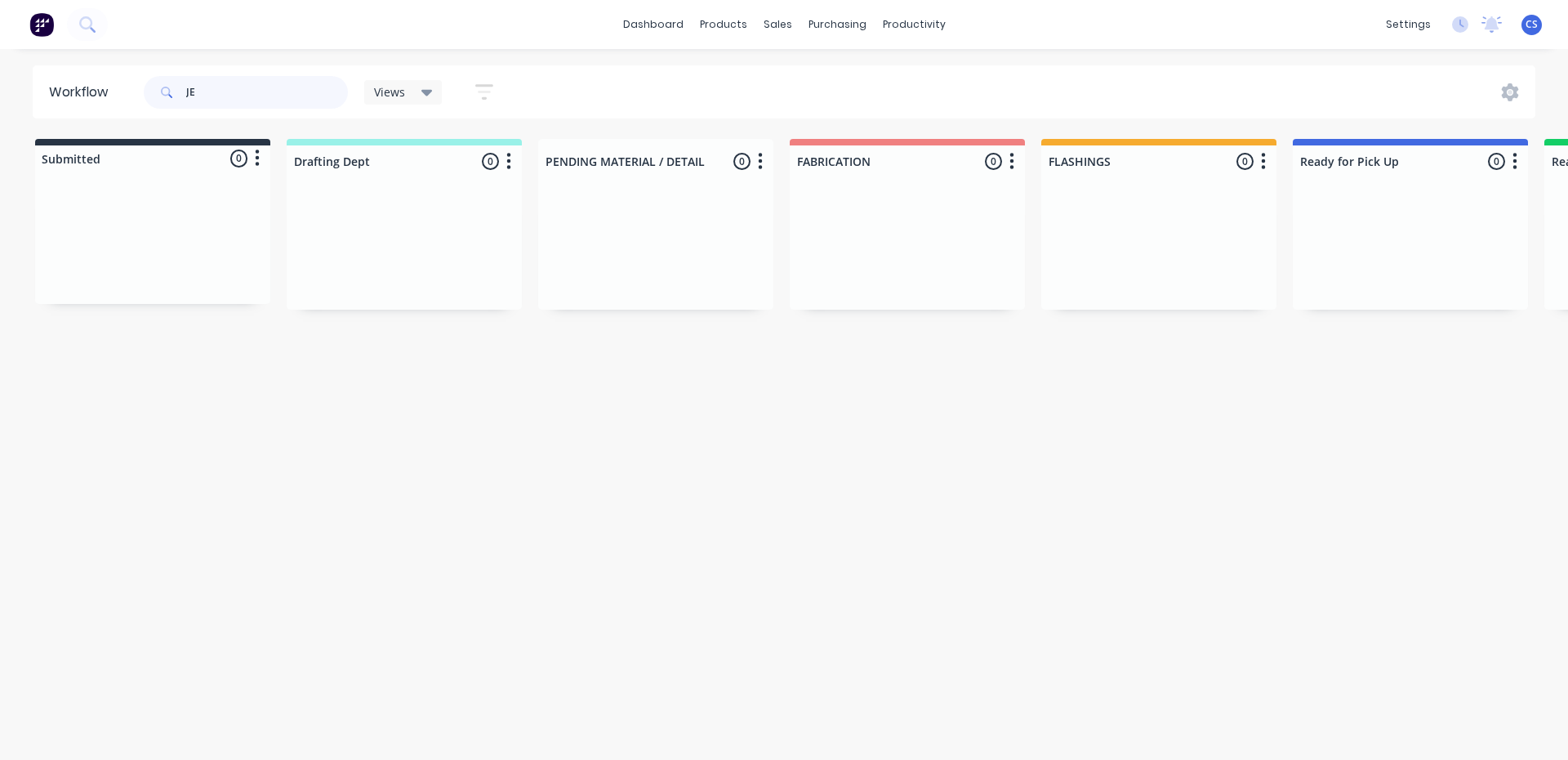
type input "J"
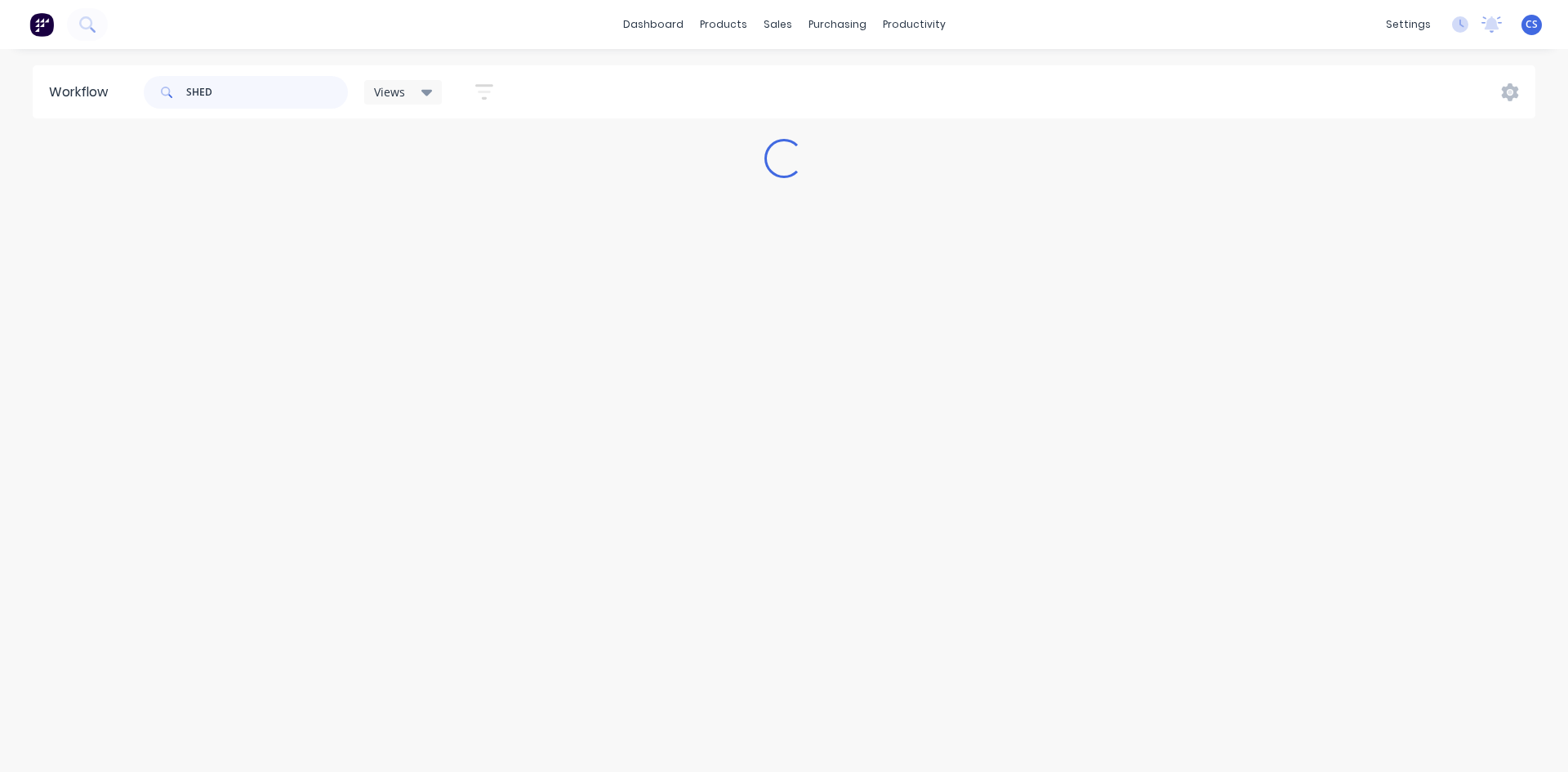
type input "SHED"
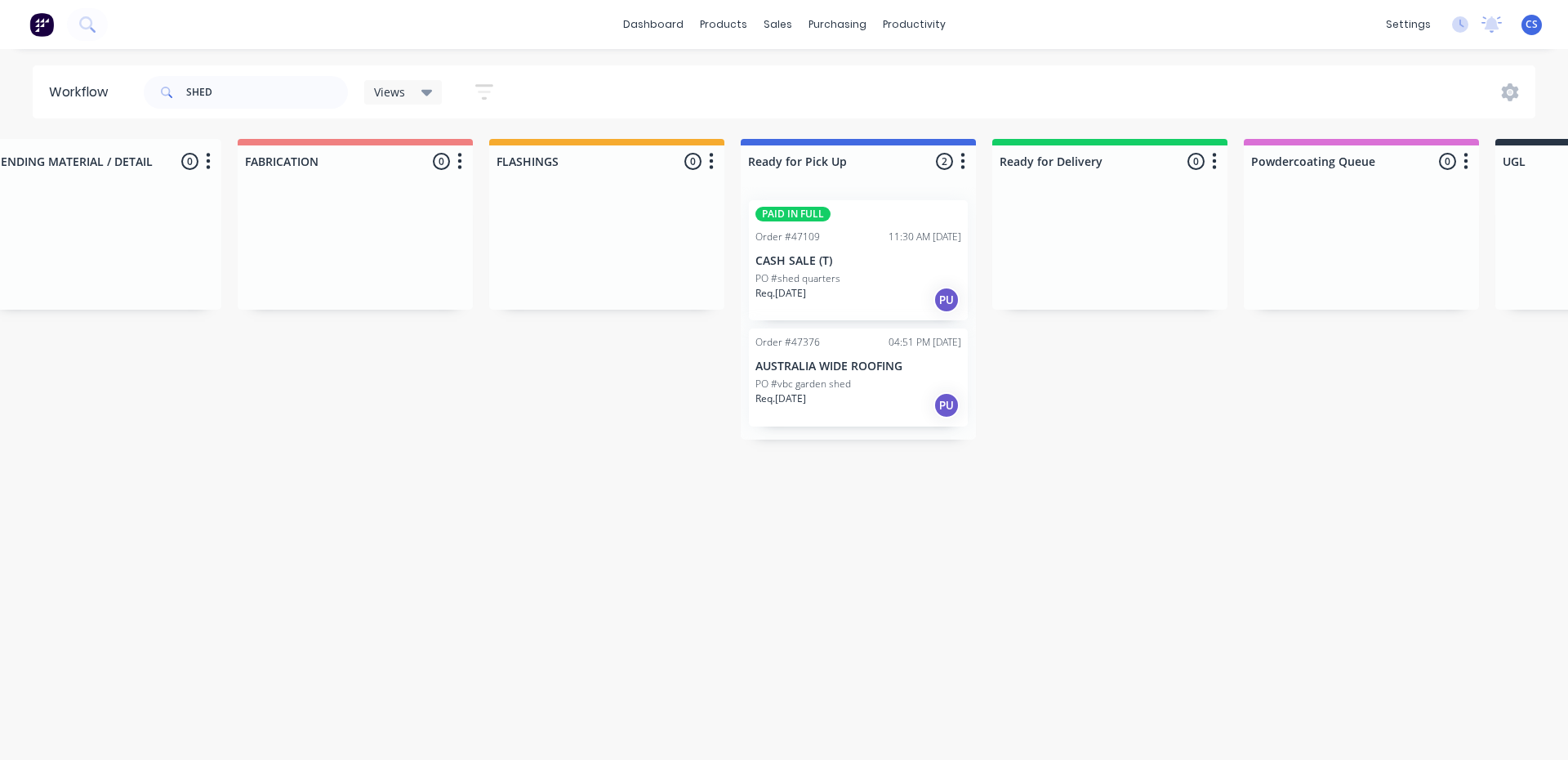
scroll to position [0, 619]
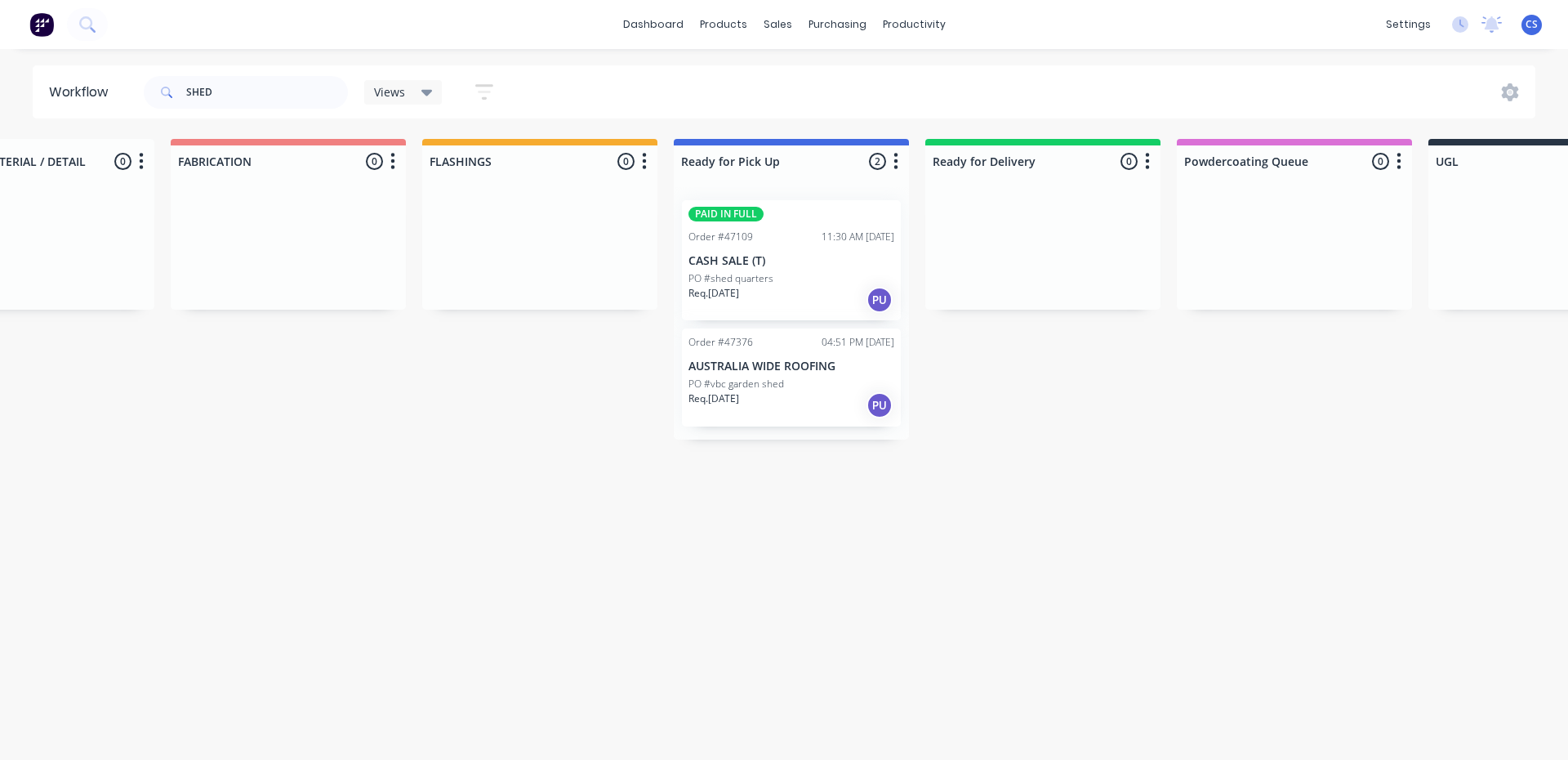
click at [778, 263] on p "CASH SALE (T)" at bounding box center [791, 261] width 206 height 14
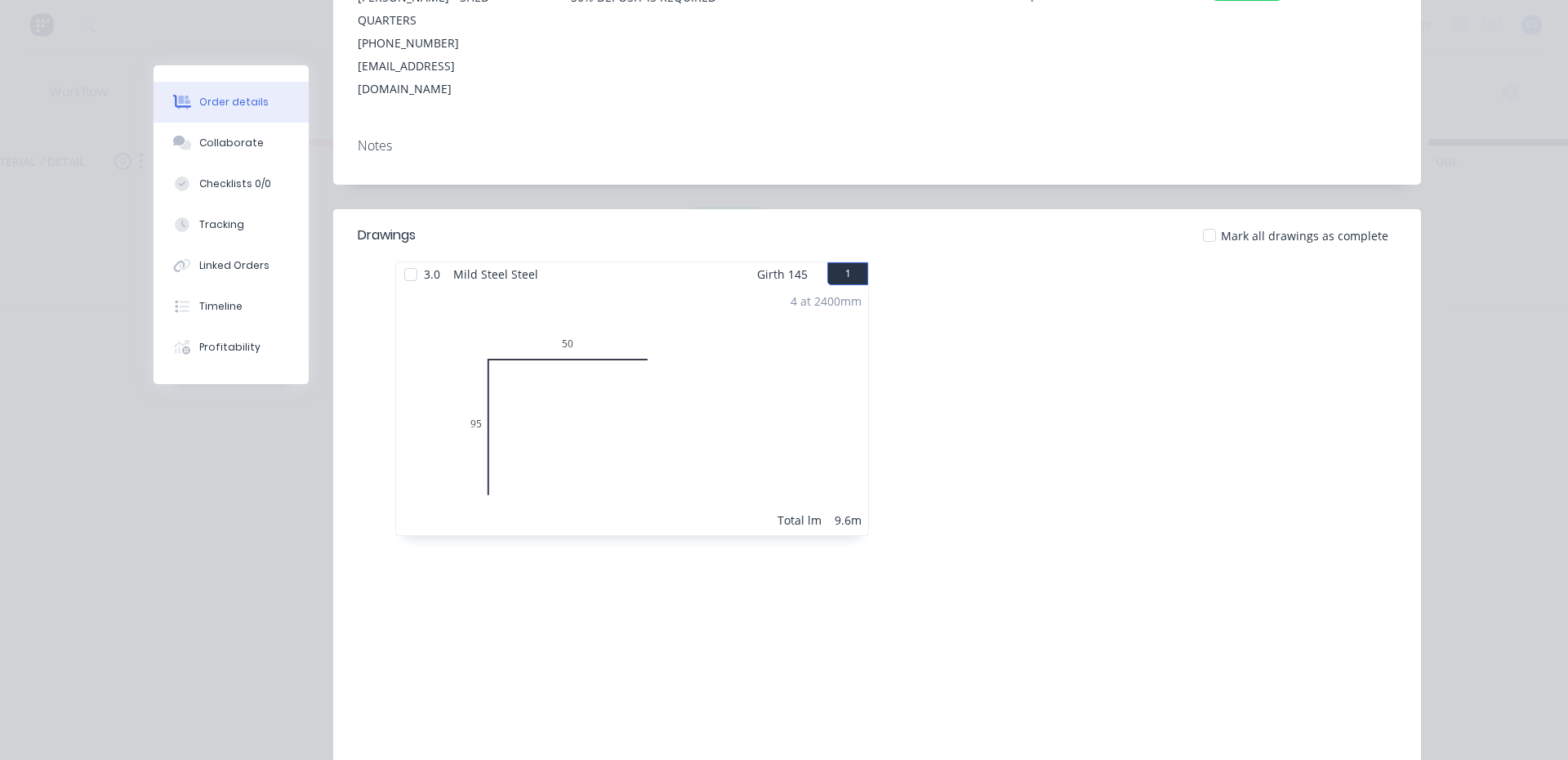
scroll to position [335, 0]
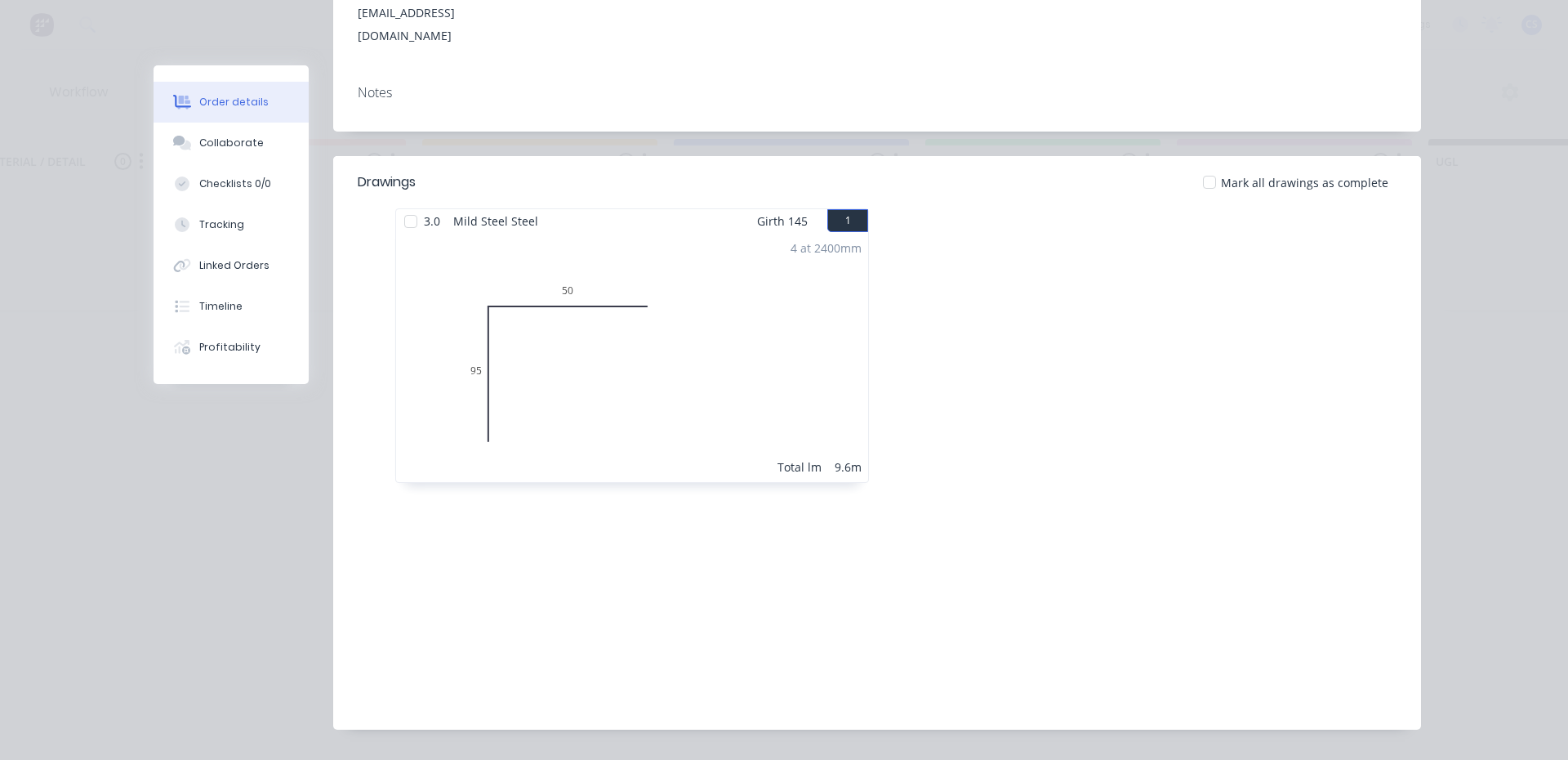
click at [184, 117] on button "Order details" at bounding box center [231, 102] width 155 height 41
click at [191, 139] on button "Collaborate" at bounding box center [231, 143] width 155 height 41
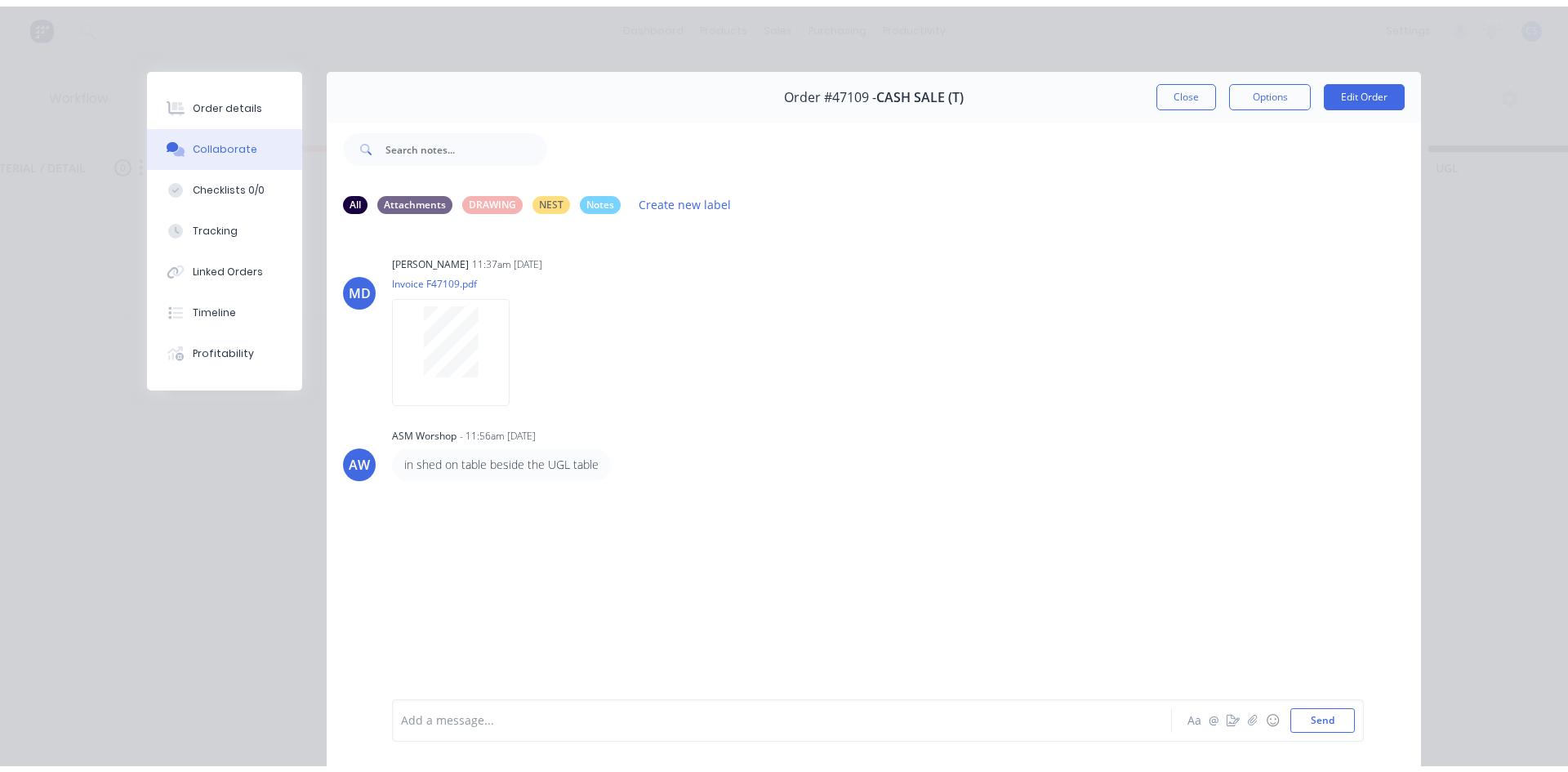
scroll to position [82, 0]
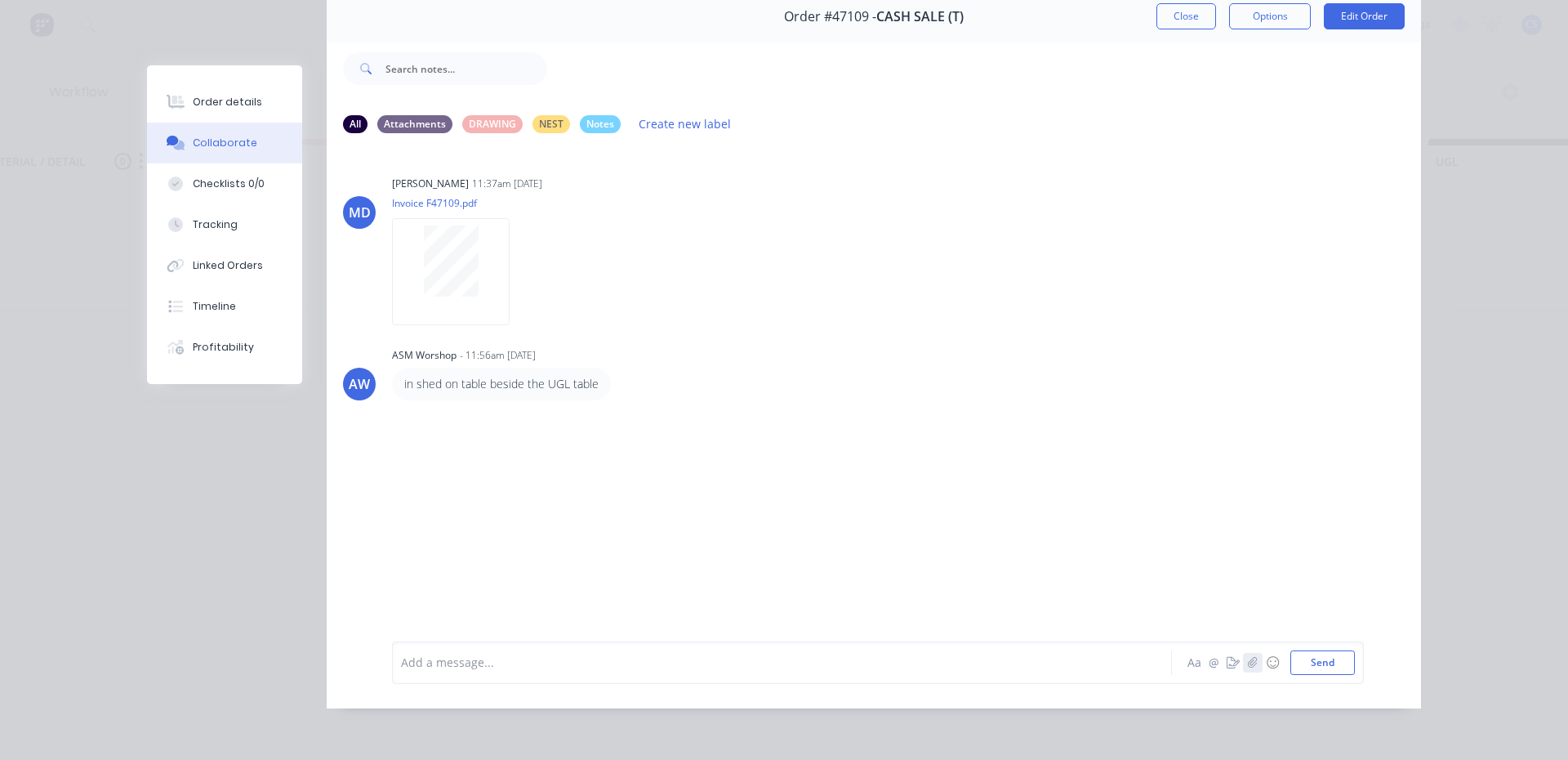
click at [1254, 664] on button "button" at bounding box center [1253, 662] width 20 height 20
click at [1232, 667] on icon "button" at bounding box center [1233, 662] width 13 height 12
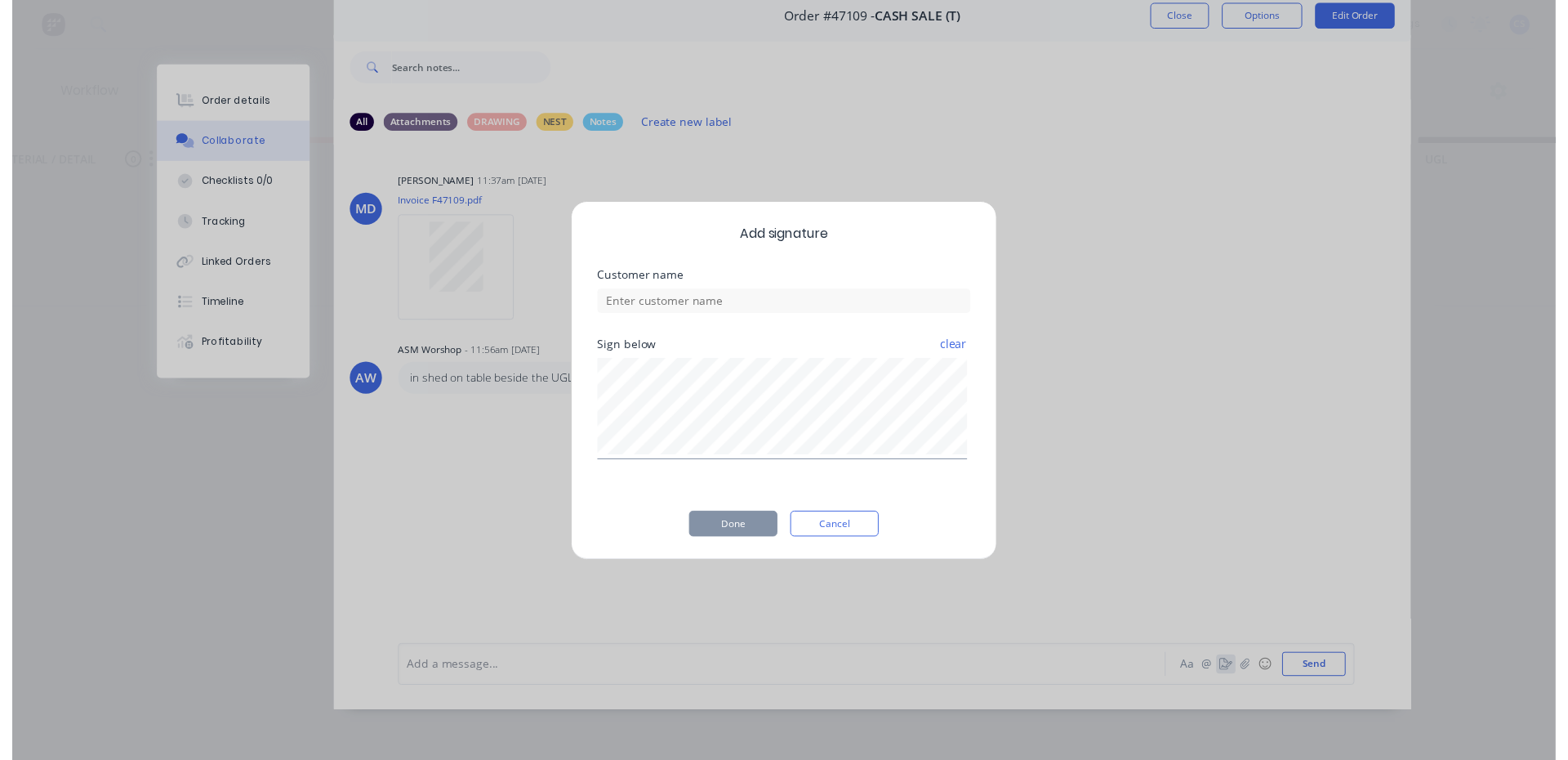
scroll to position [75, 0]
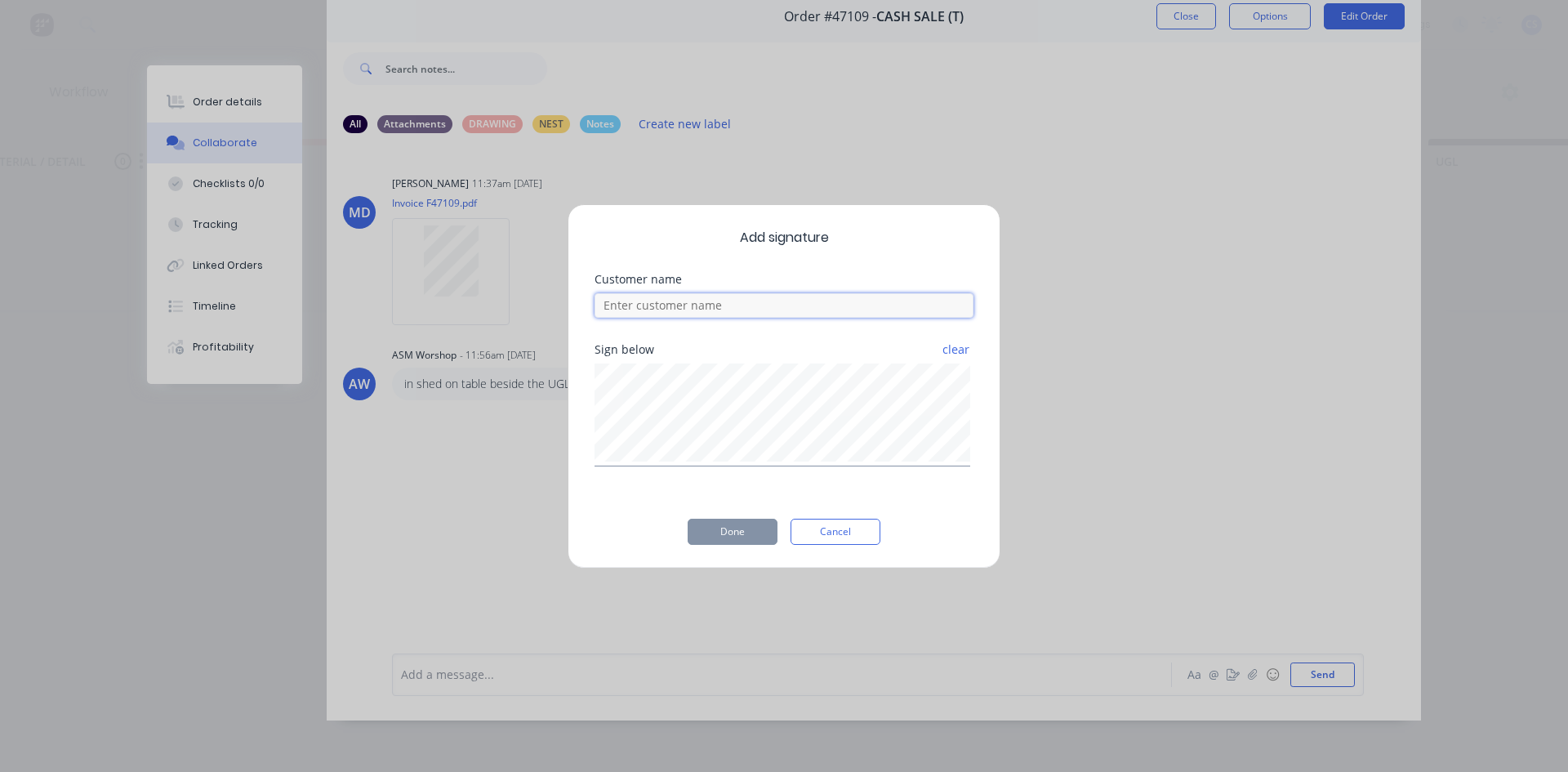
click at [675, 312] on input at bounding box center [784, 306] width 379 height 25
type input "j"
type input "JADEN"
click at [744, 520] on button "Done" at bounding box center [732, 532] width 90 height 26
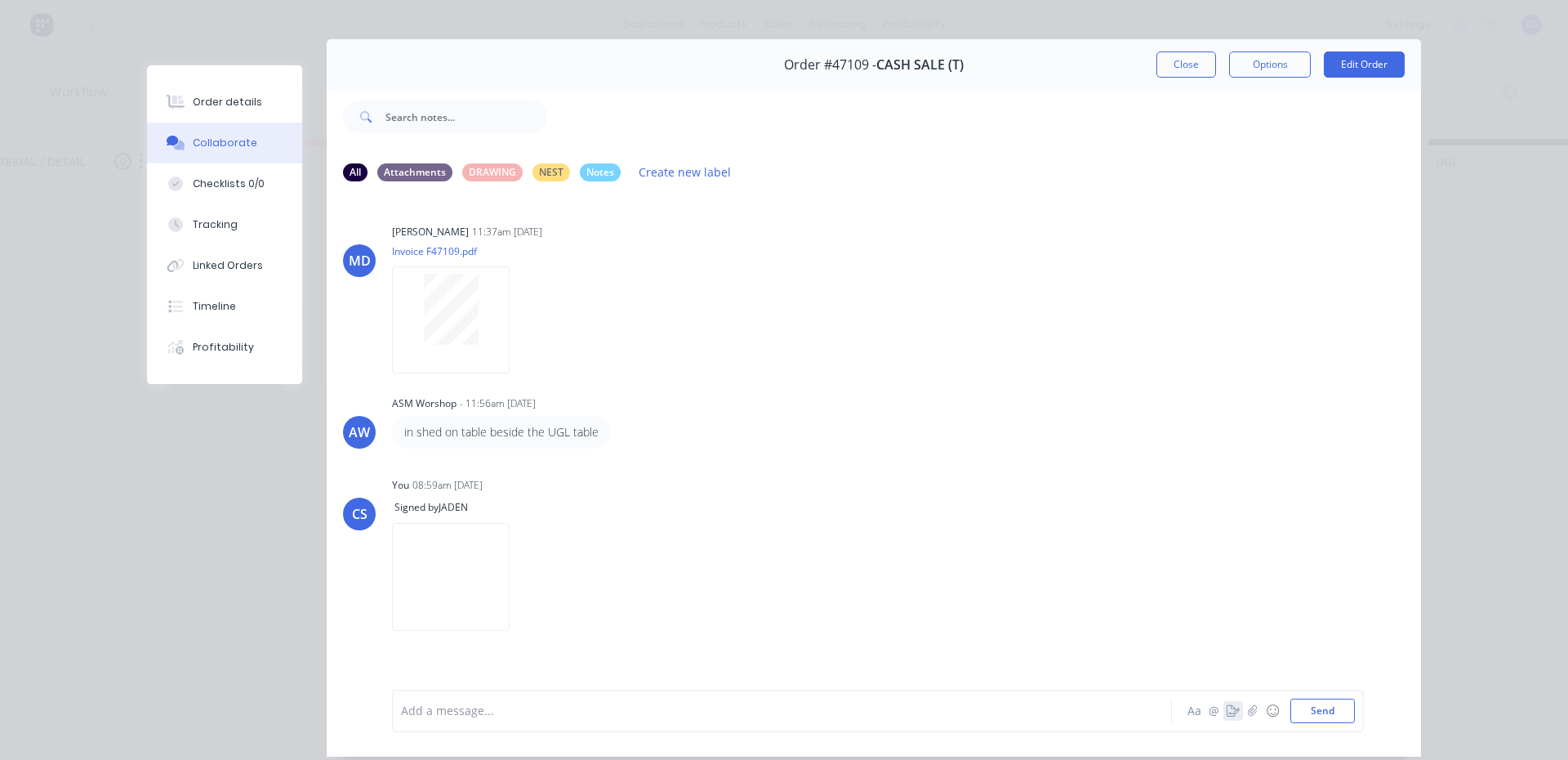
scroll to position [0, 0]
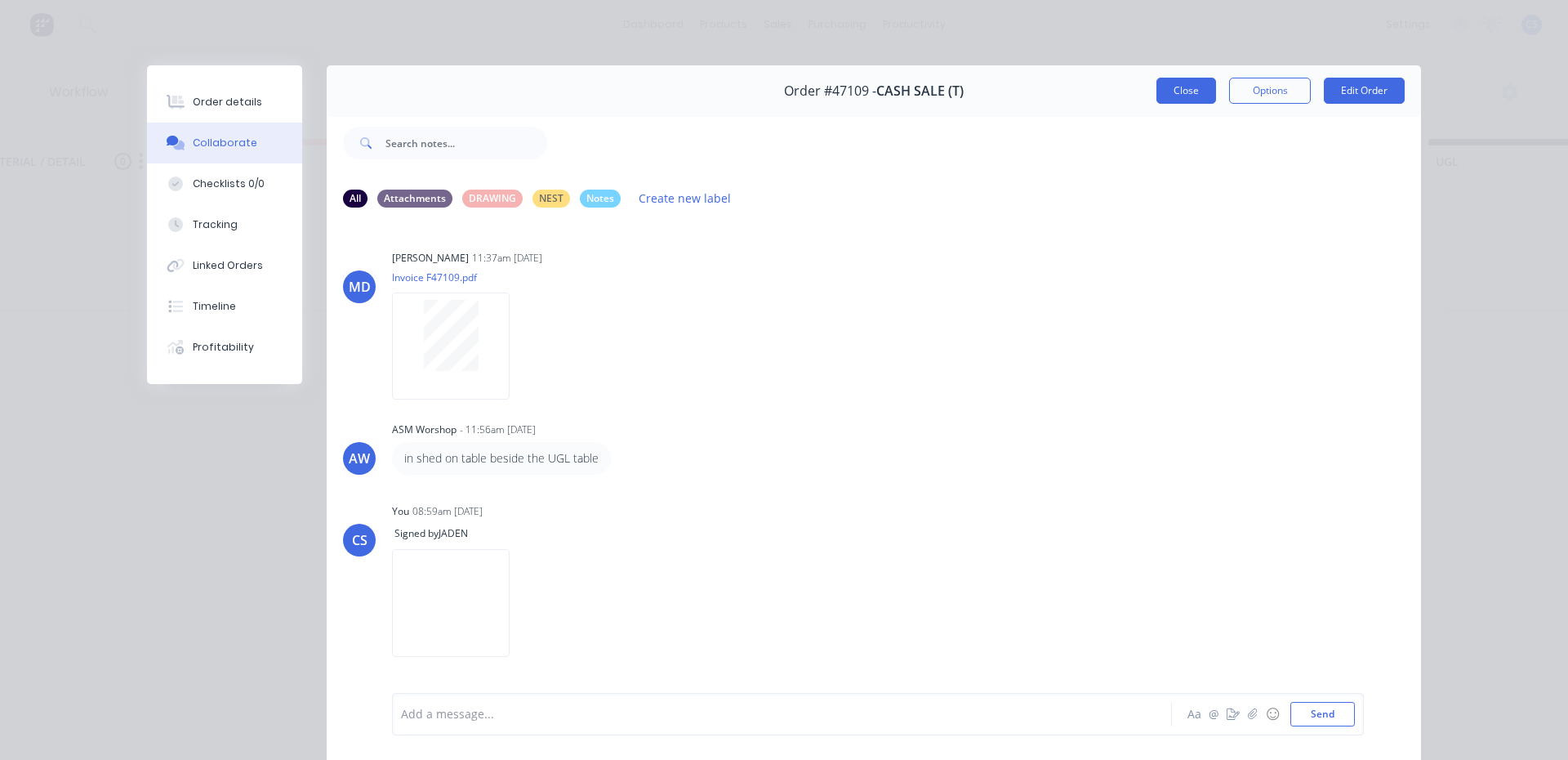
click at [1157, 103] on button "Close" at bounding box center [1186, 90] width 60 height 26
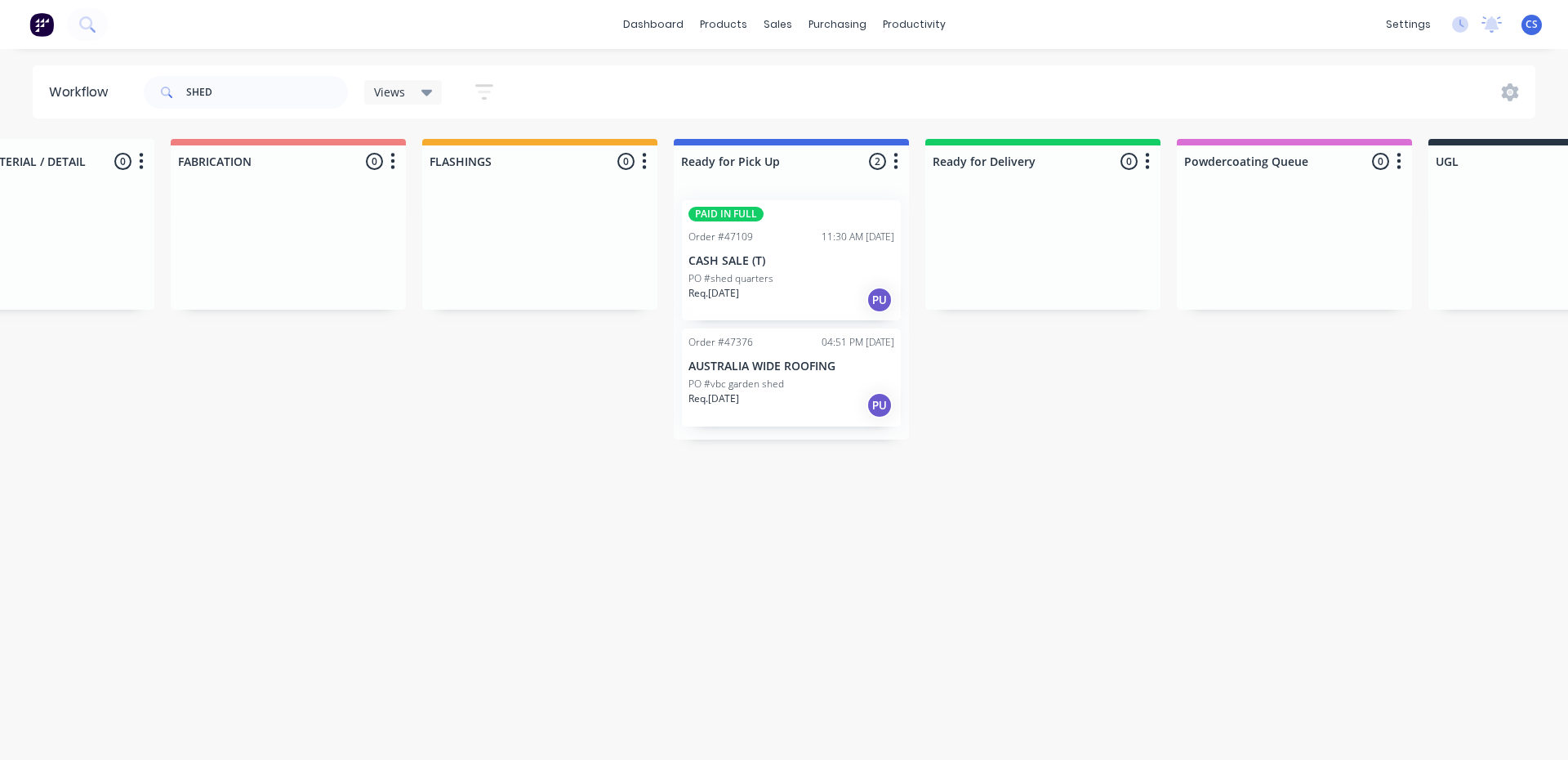
click at [870, 243] on div "11:30 AM [DATE]" at bounding box center [858, 237] width 73 height 15
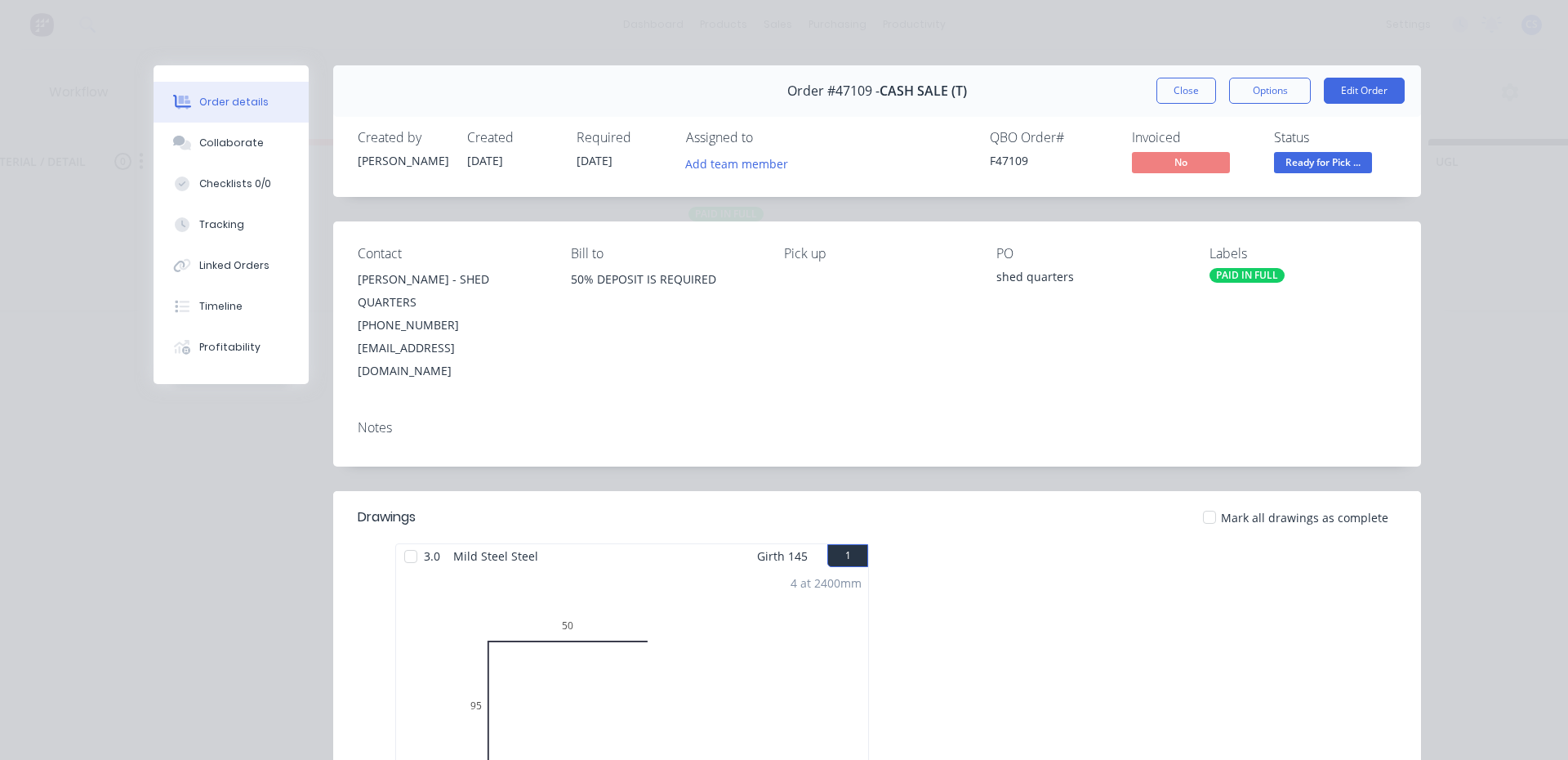
click at [1318, 163] on span "Ready for Pick ..." at bounding box center [1323, 162] width 98 height 20
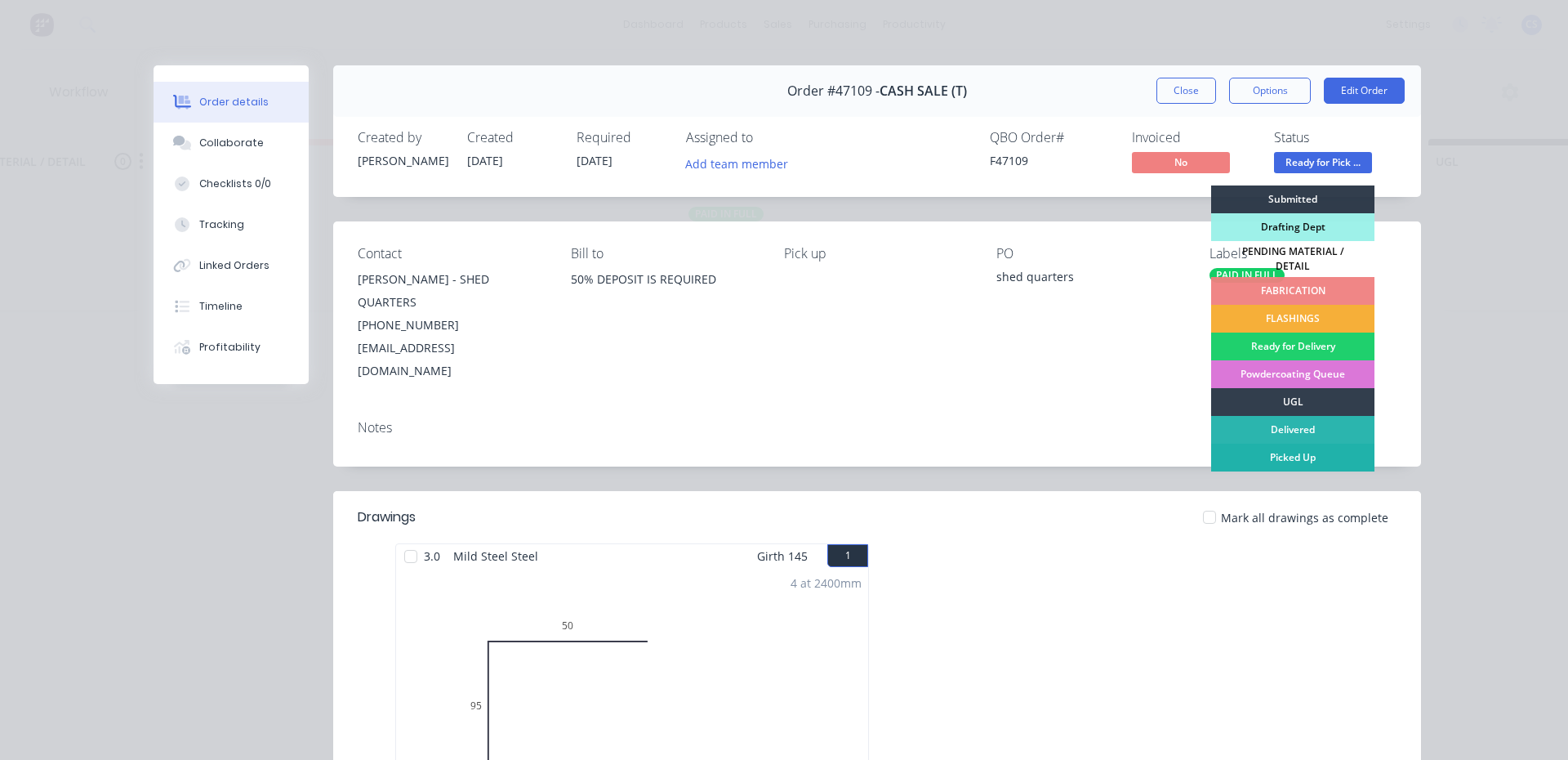
click at [1305, 453] on div "Picked Up" at bounding box center [1293, 457] width 164 height 28
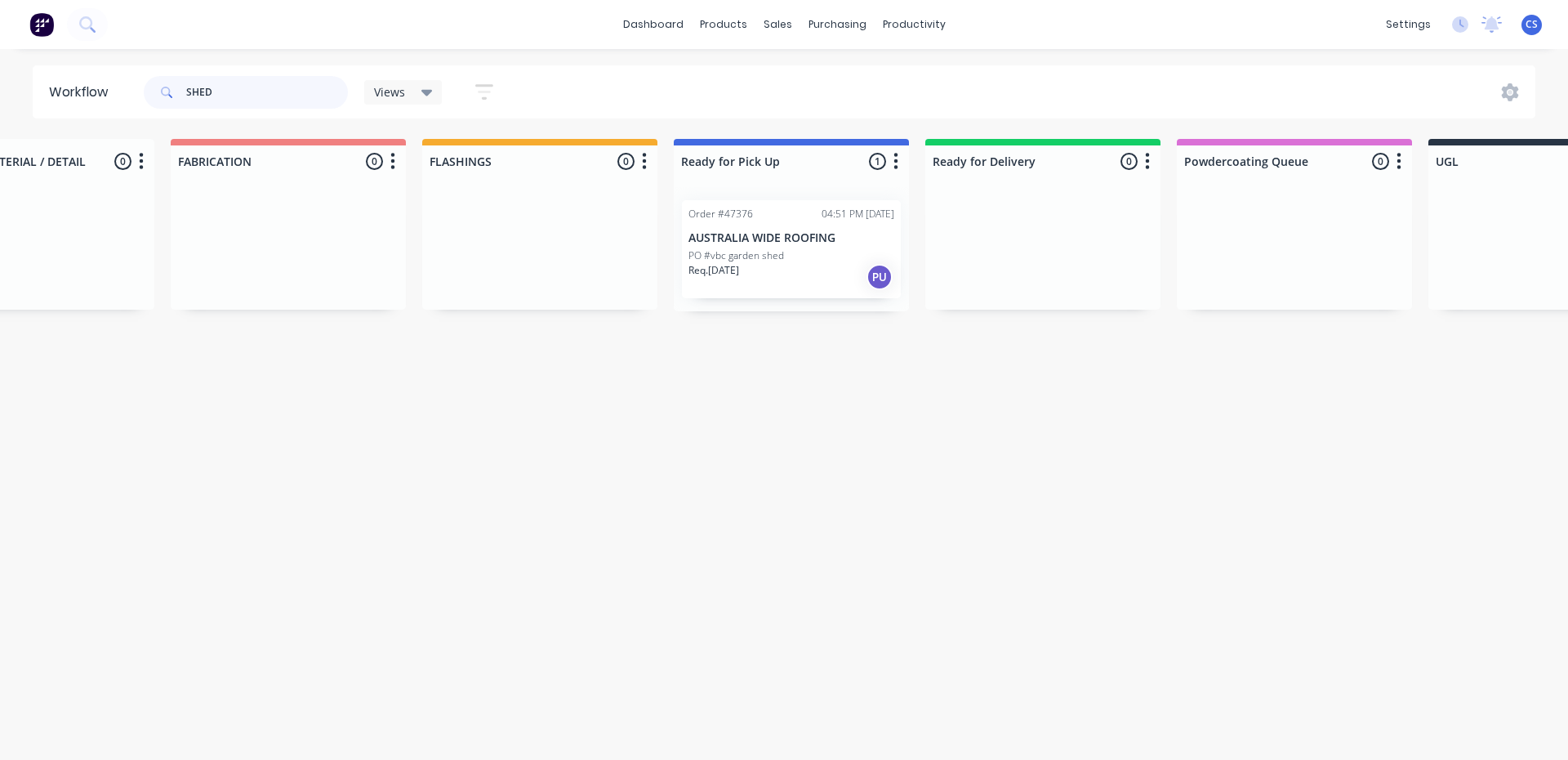
drag, startPoint x: 217, startPoint y: 101, endPoint x: 163, endPoint y: 85, distance: 56.3
click at [163, 85] on div "SHED" at bounding box center [246, 92] width 204 height 33
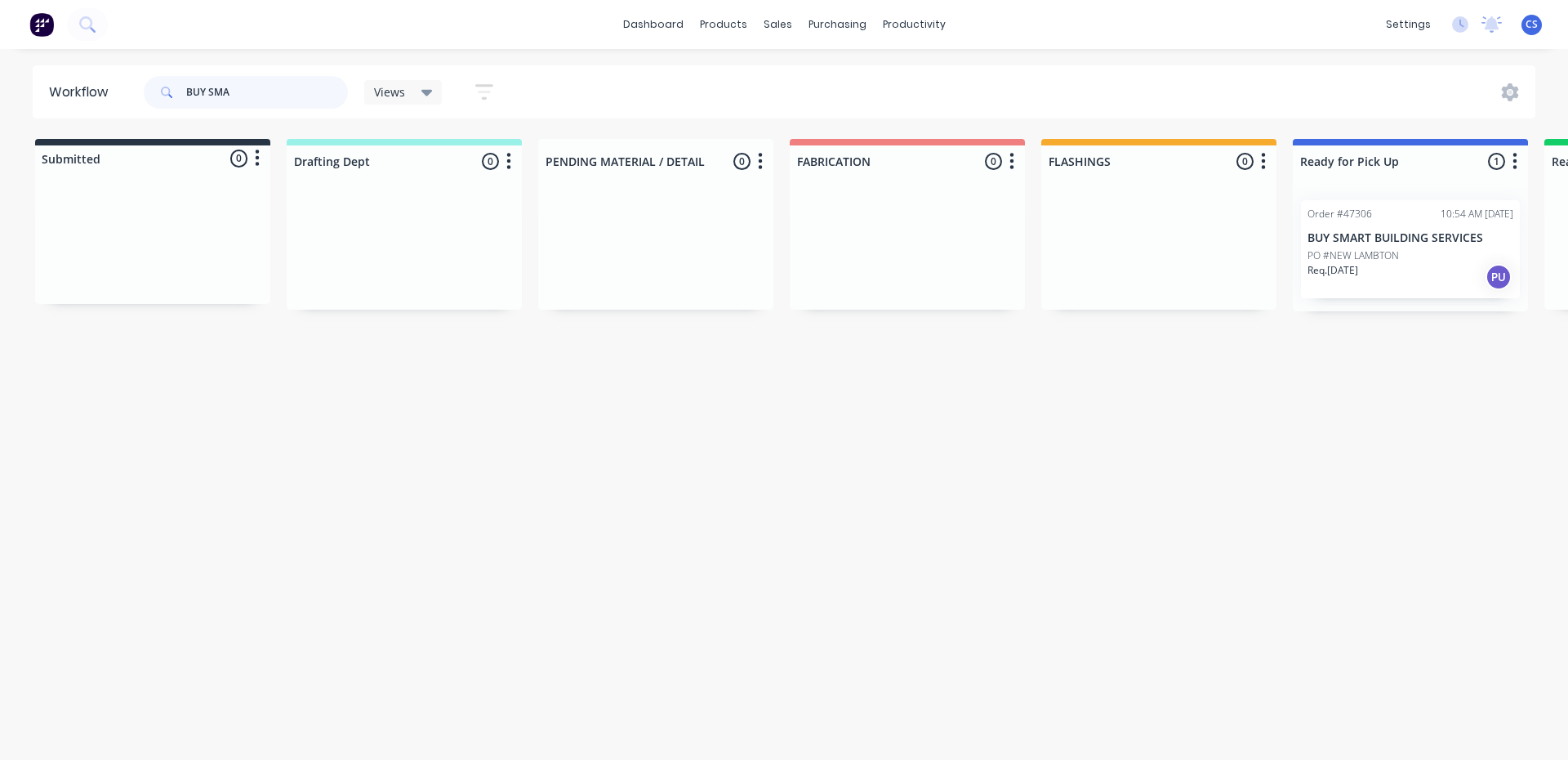
type input "BUY SMA"
click at [1412, 237] on p "BUY SMART BUILDING SERVICES" at bounding box center [1410, 239] width 206 height 14
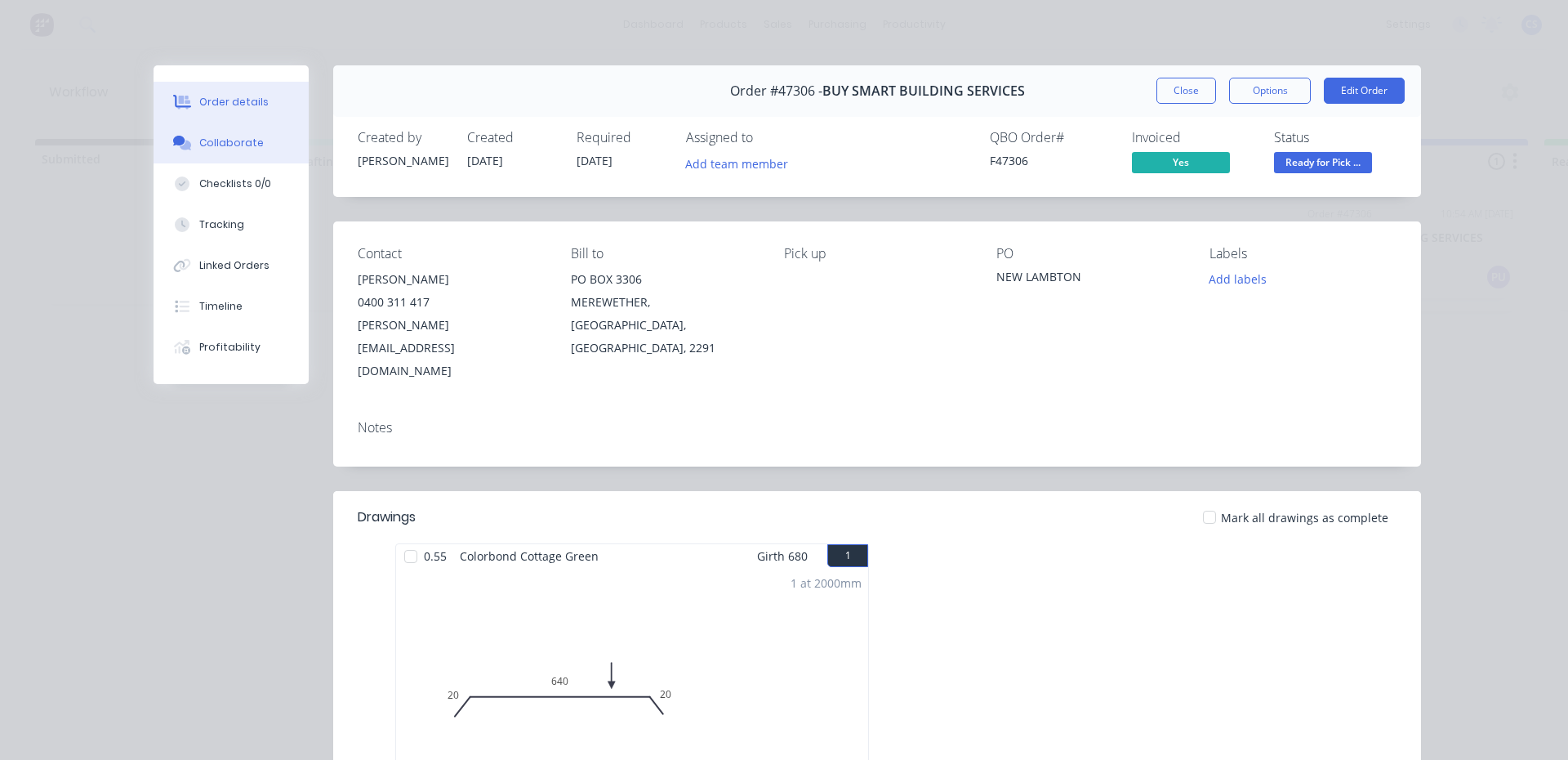
click at [211, 145] on div "Collaborate" at bounding box center [231, 142] width 65 height 15
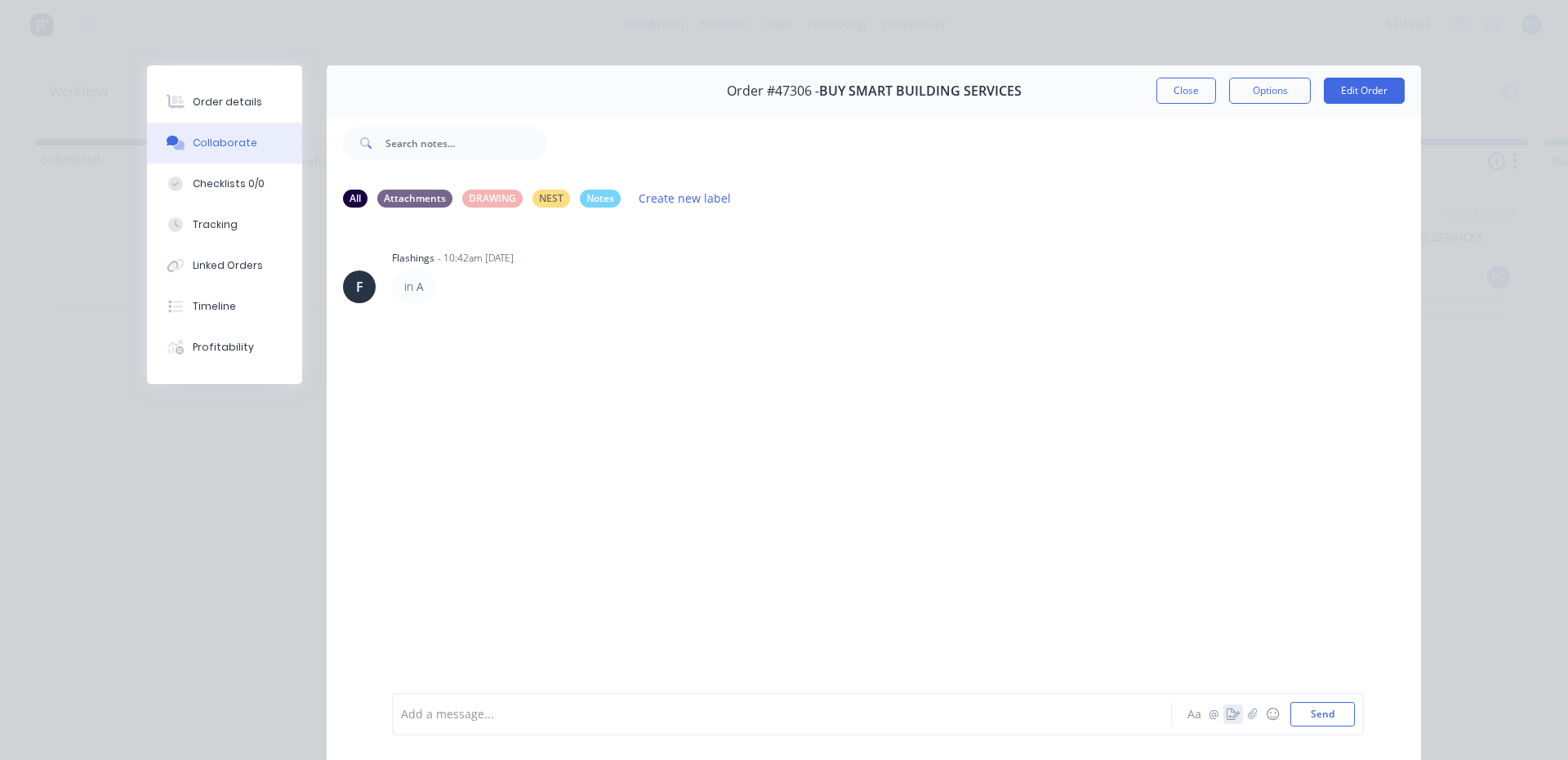
click at [1227, 709] on icon "button" at bounding box center [1233, 714] width 13 height 12
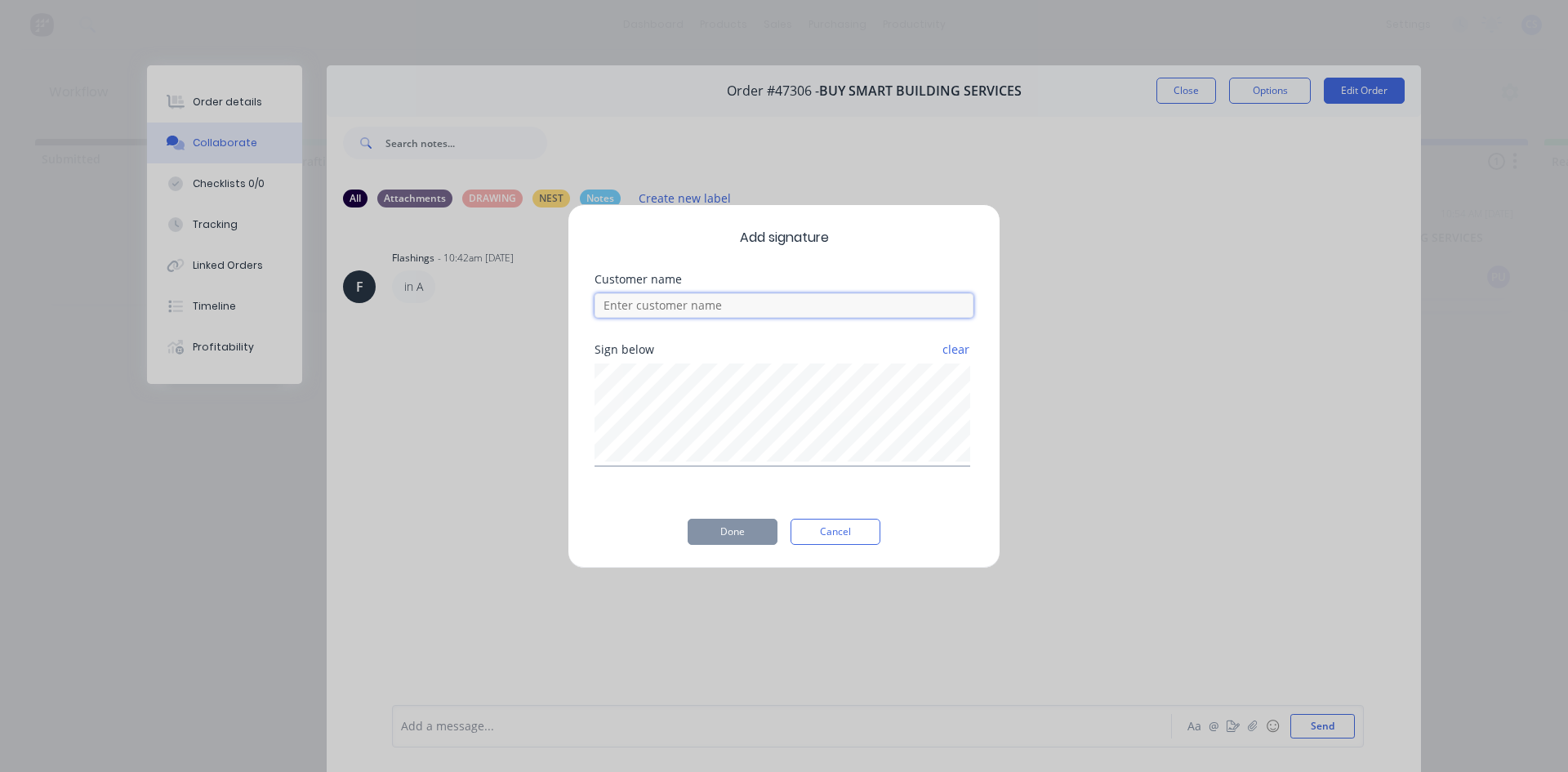
click at [732, 310] on input at bounding box center [784, 306] width 379 height 25
type input "[PERSON_NAME]"
click at [741, 523] on button "Done" at bounding box center [732, 532] width 90 height 26
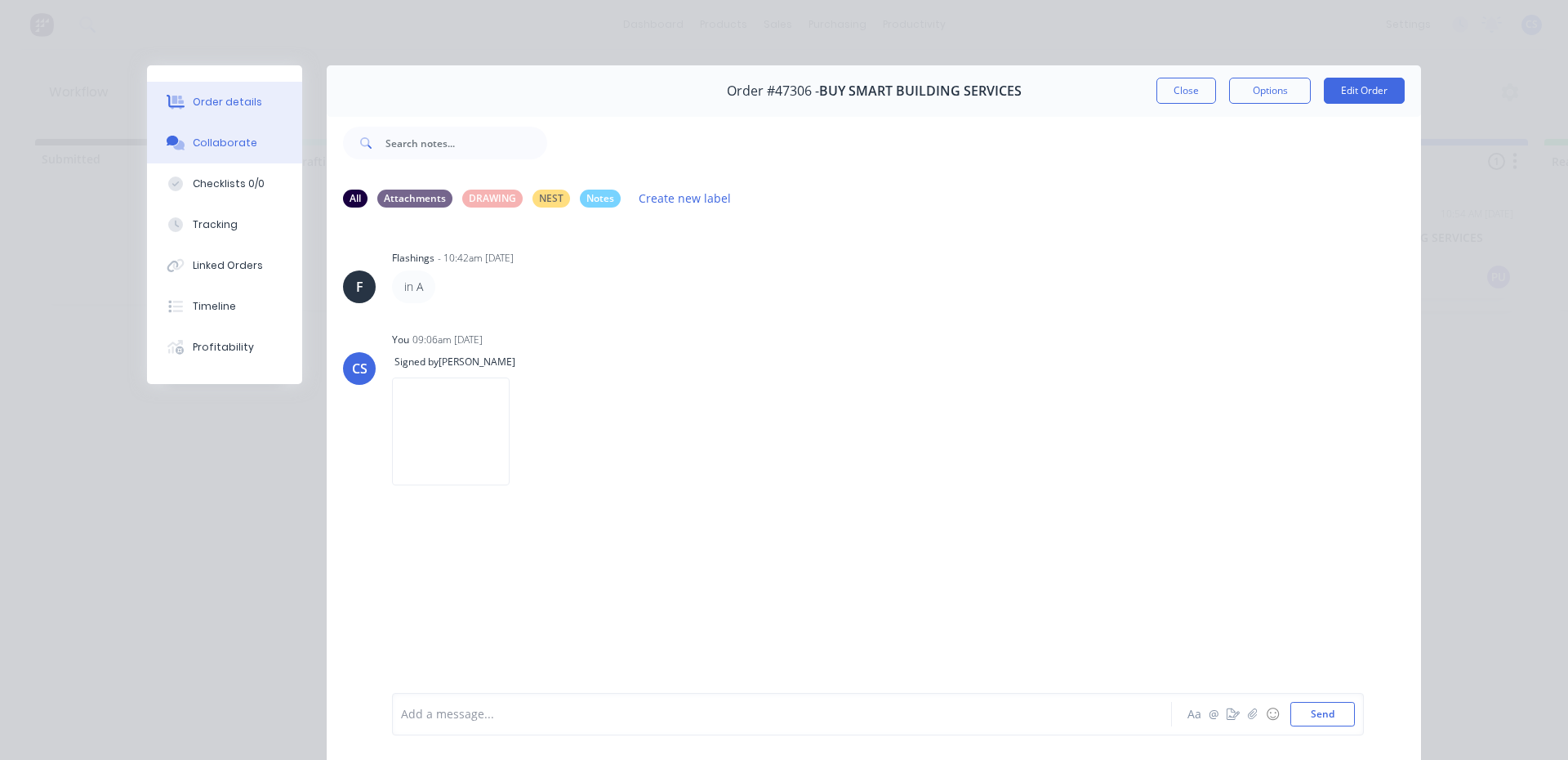
click at [230, 101] on div "Order details" at bounding box center [228, 101] width 69 height 15
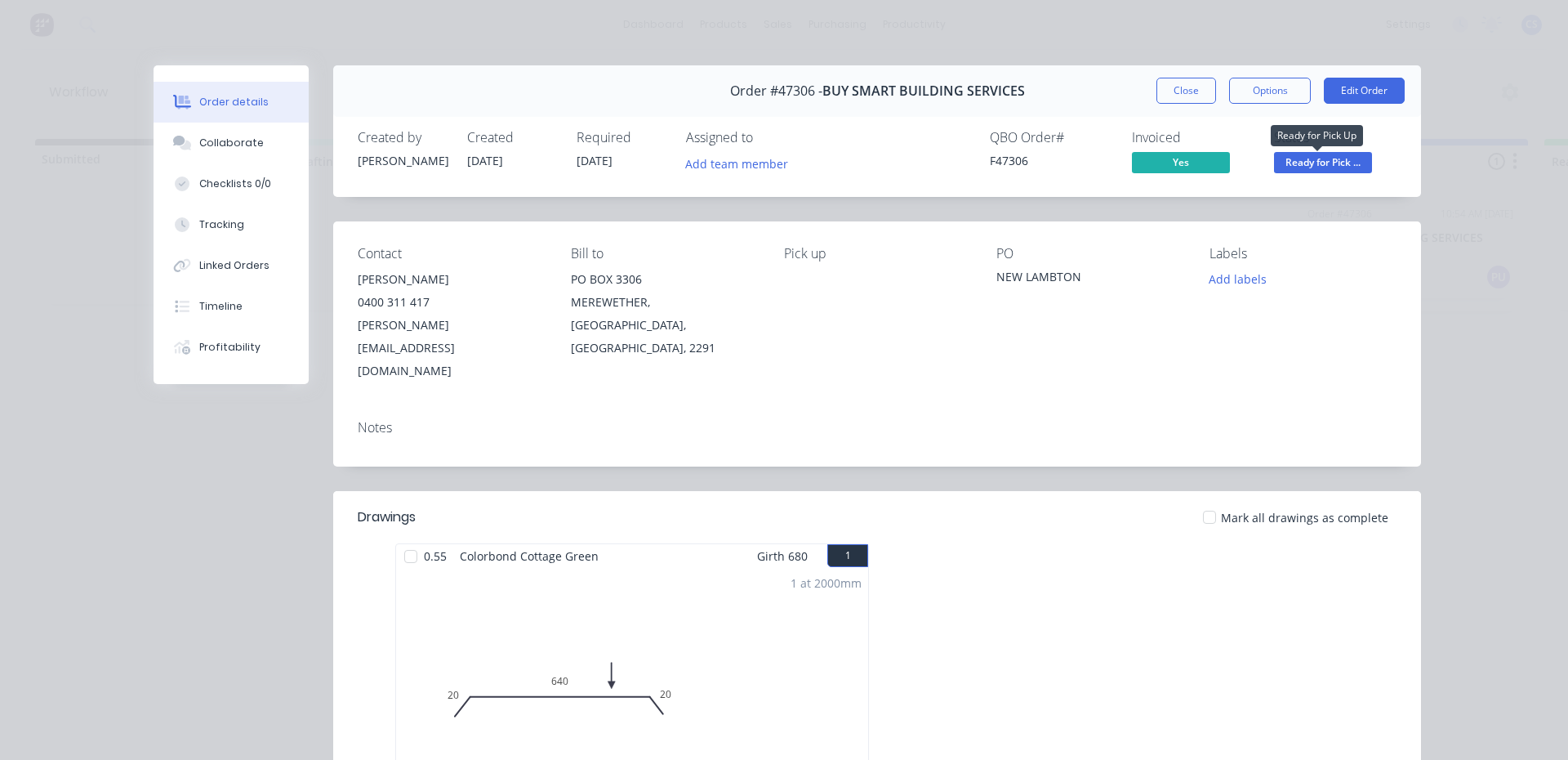
click at [1330, 158] on span "Ready for Pick ..." at bounding box center [1323, 162] width 98 height 20
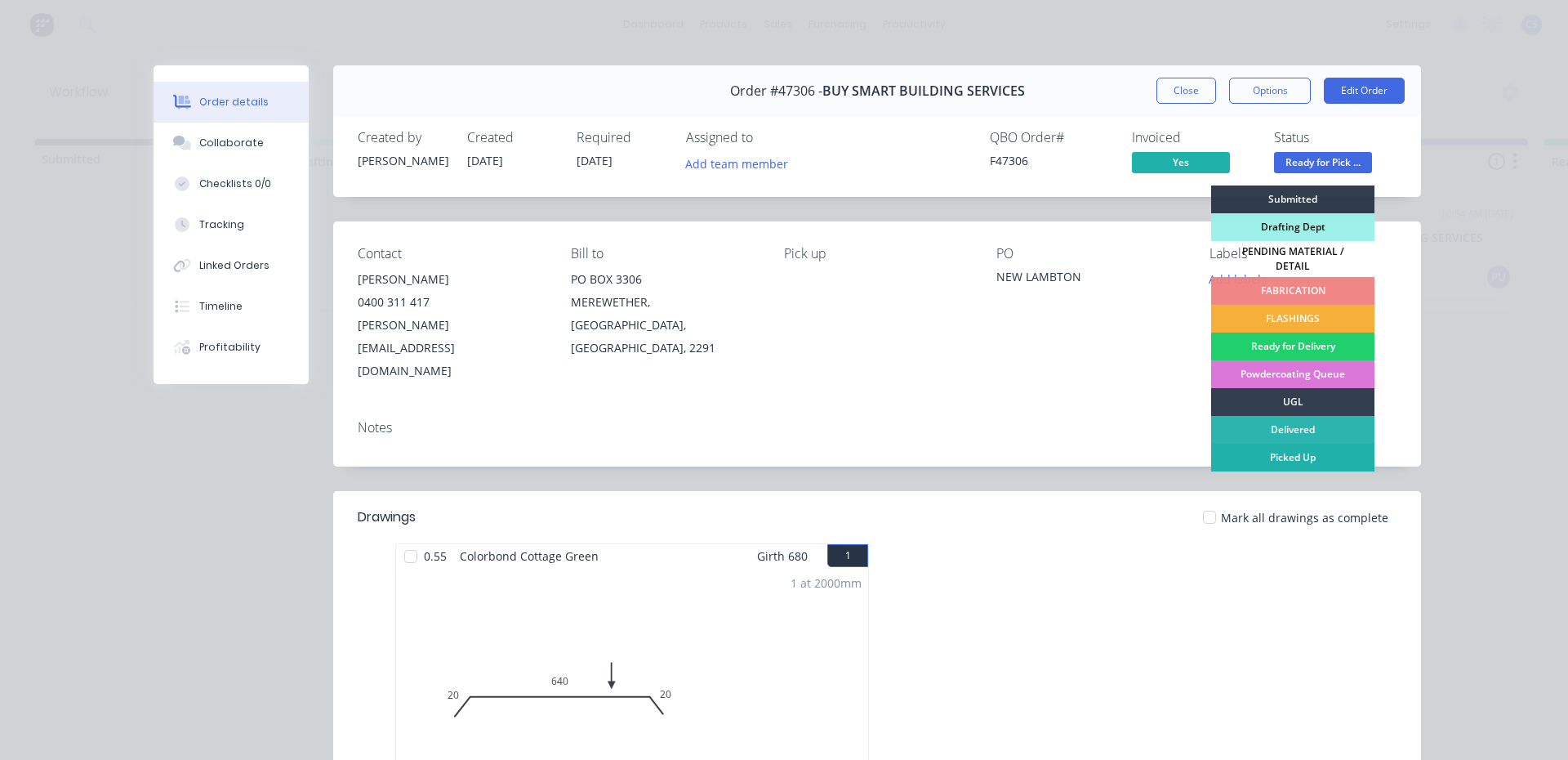
click at [1262, 443] on div "Picked Up" at bounding box center [1293, 457] width 164 height 28
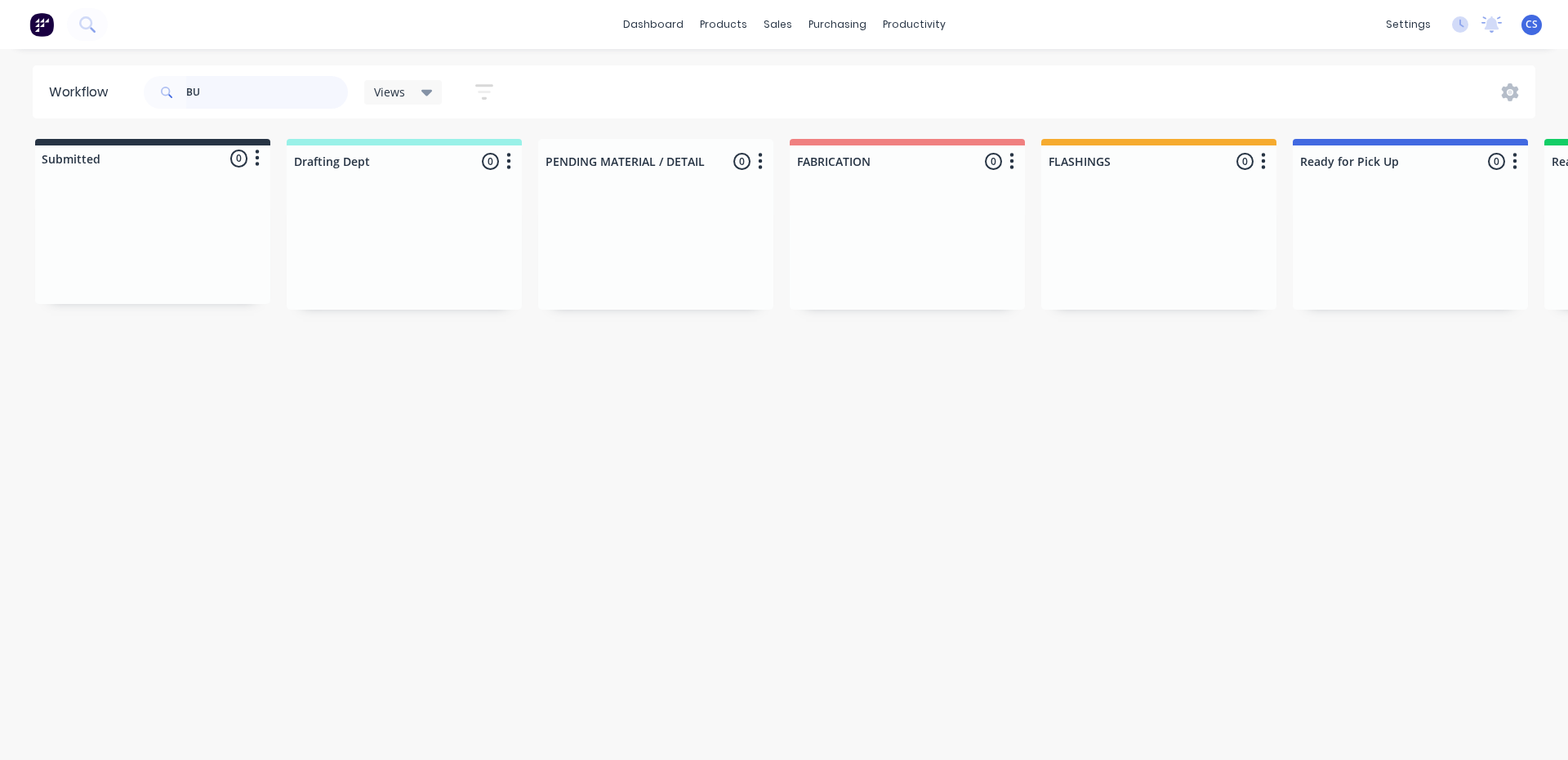
type input "B"
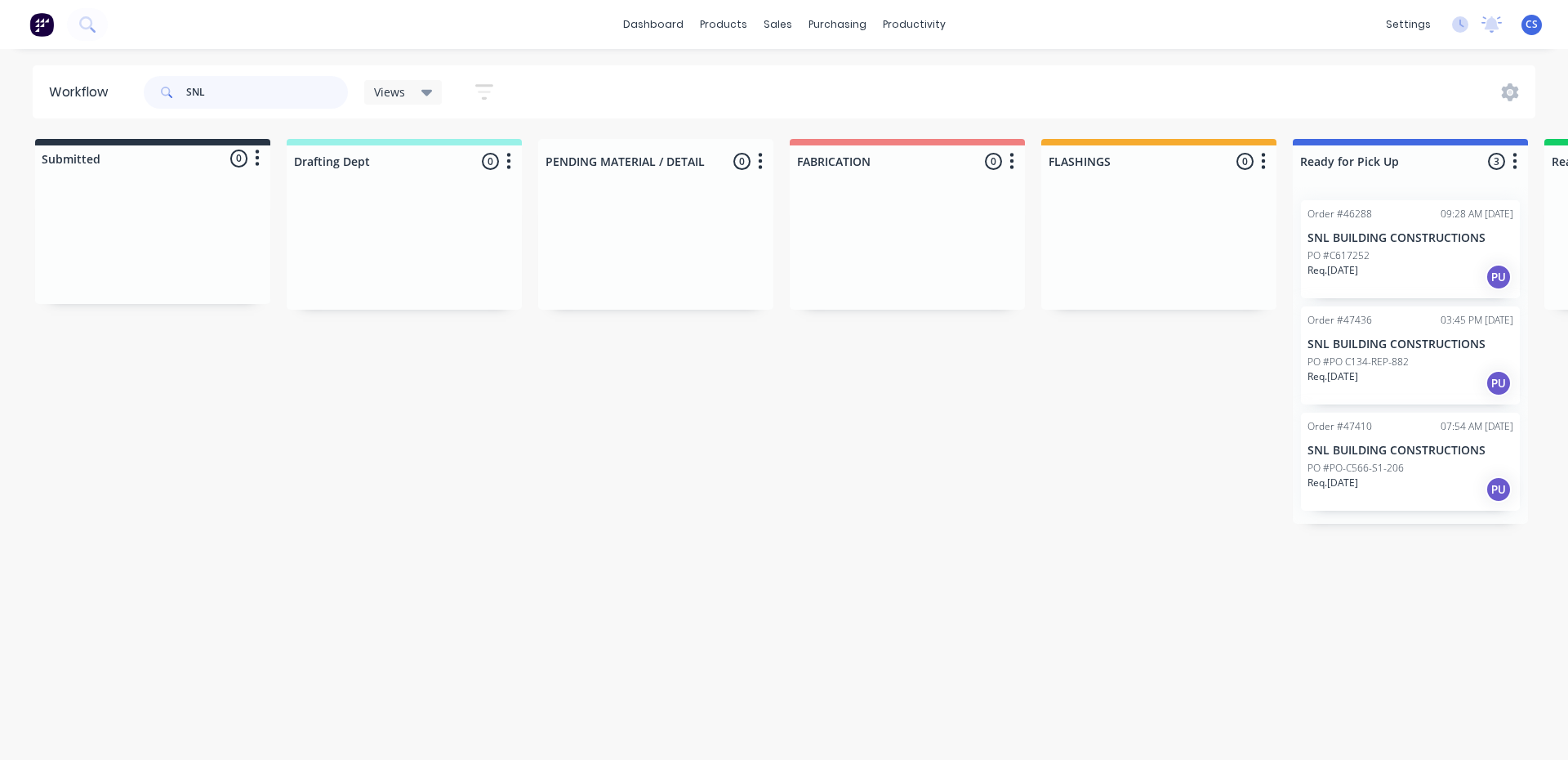
type input "SNL"
click at [1348, 489] on p "Req. [DATE]" at bounding box center [1333, 482] width 51 height 15
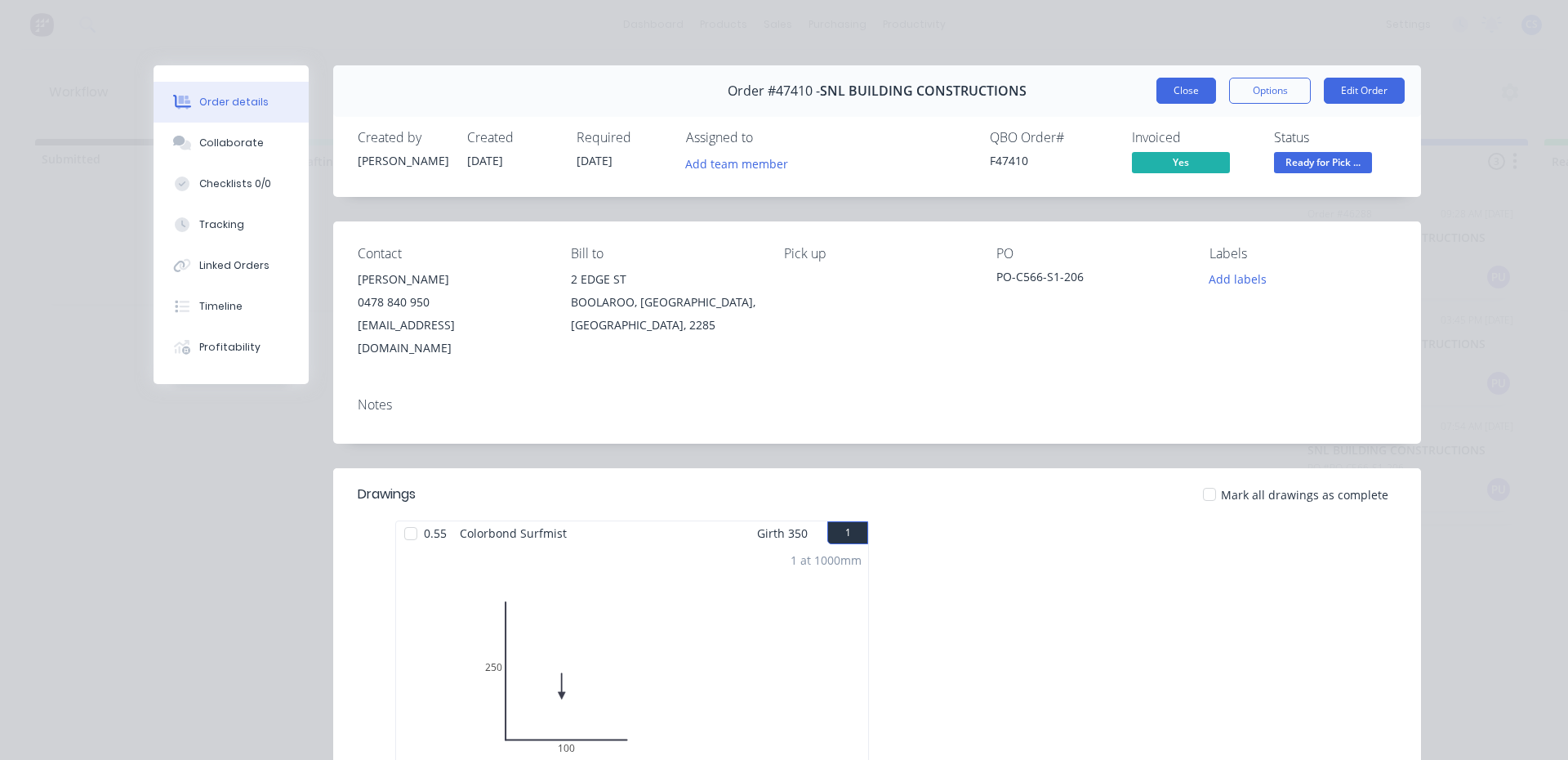
click at [1189, 85] on button "Close" at bounding box center [1186, 90] width 60 height 26
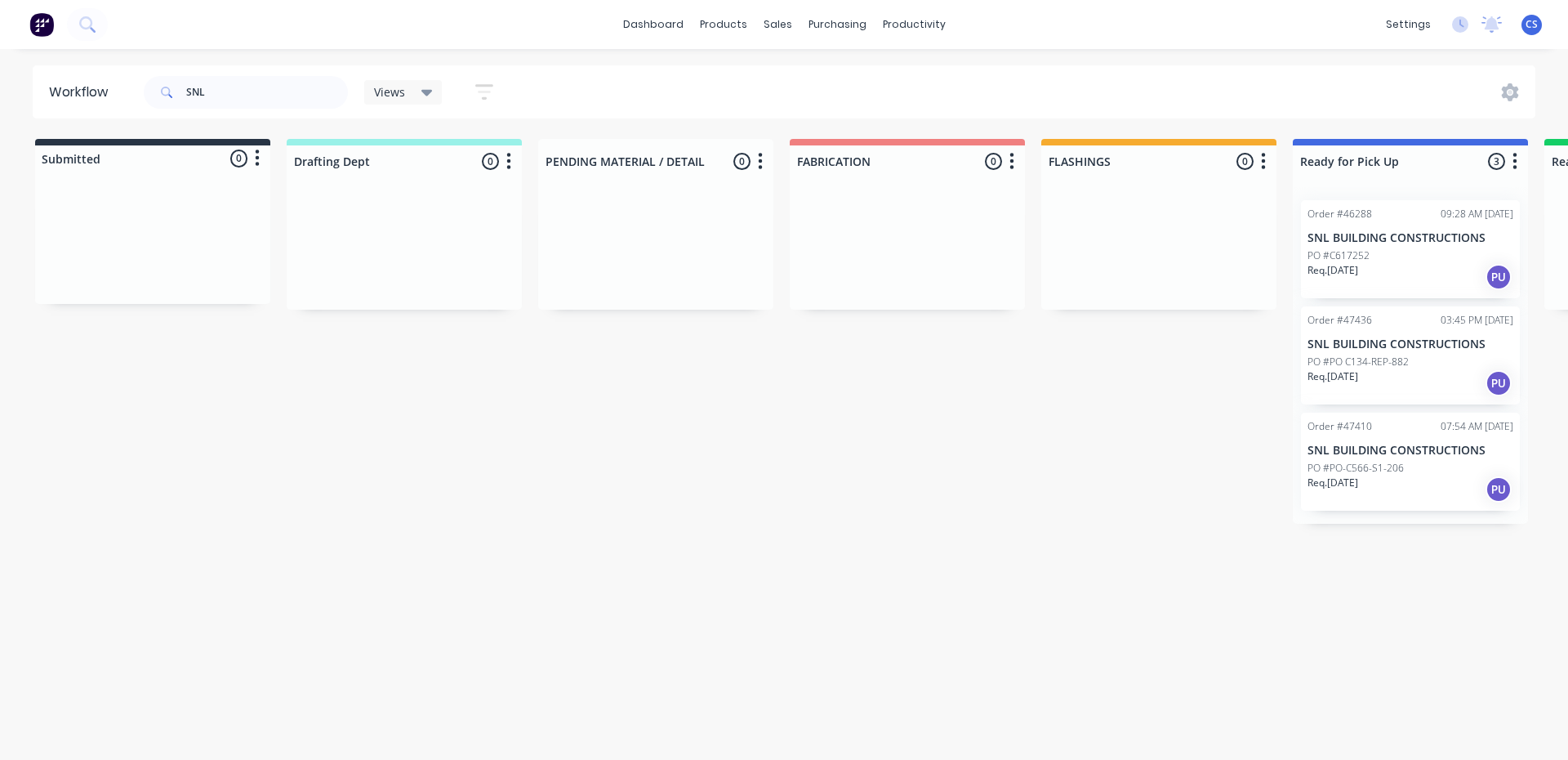
click at [1330, 388] on div "Req. [DATE] PU" at bounding box center [1410, 383] width 206 height 28
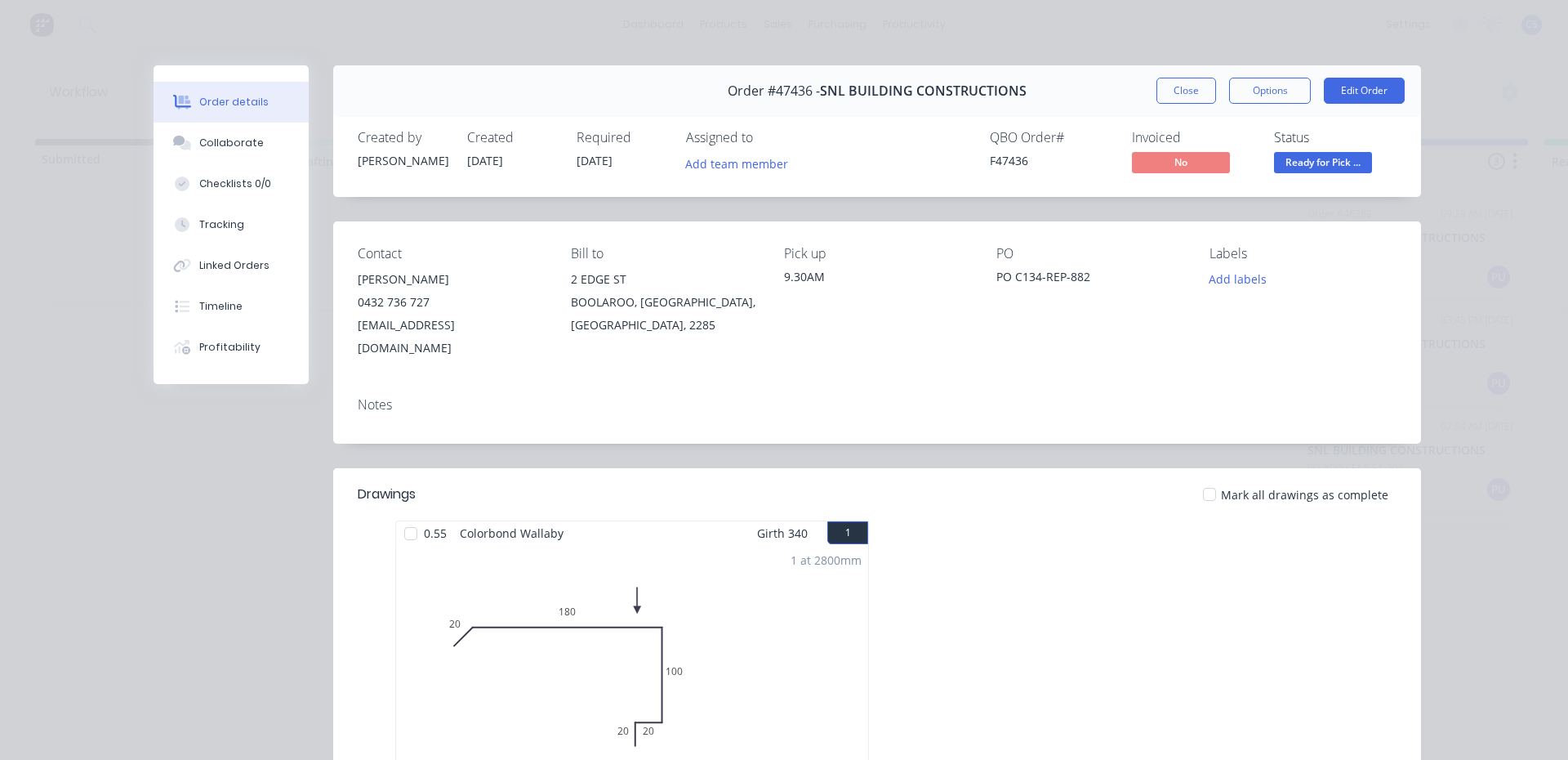
scroll to position [164, 0]
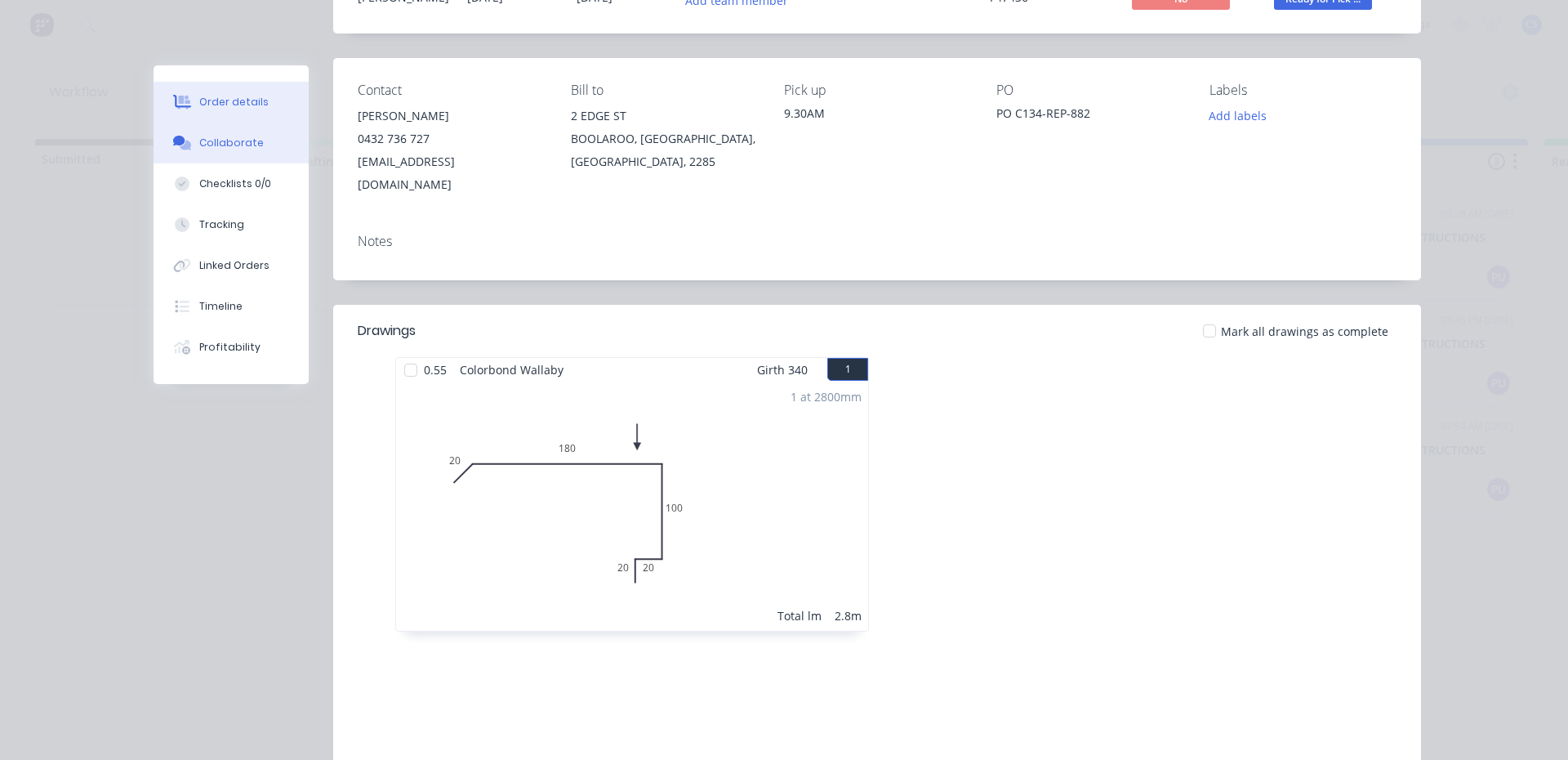
click at [235, 144] on div "Collaborate" at bounding box center [231, 142] width 65 height 15
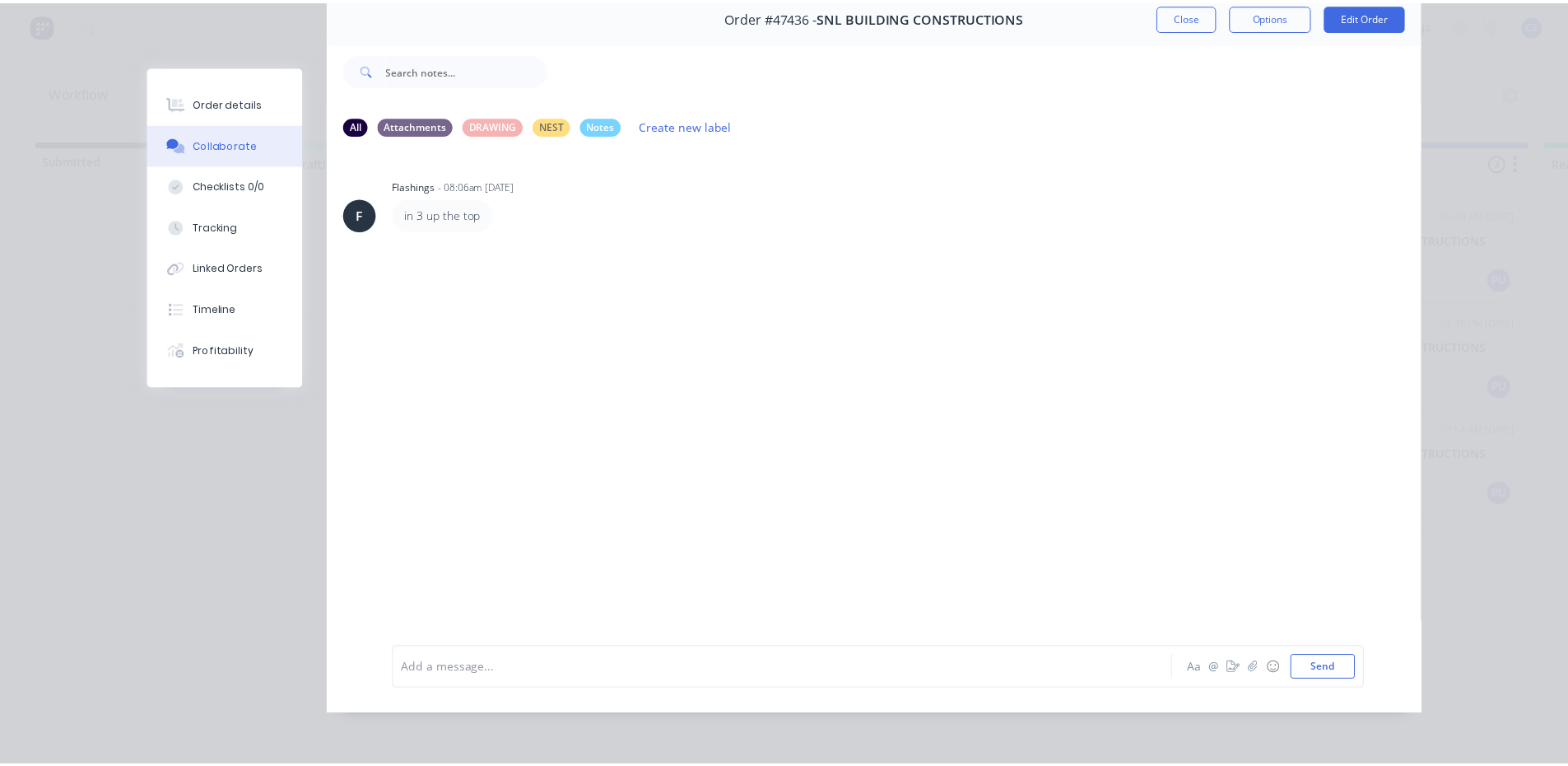
scroll to position [0, 0]
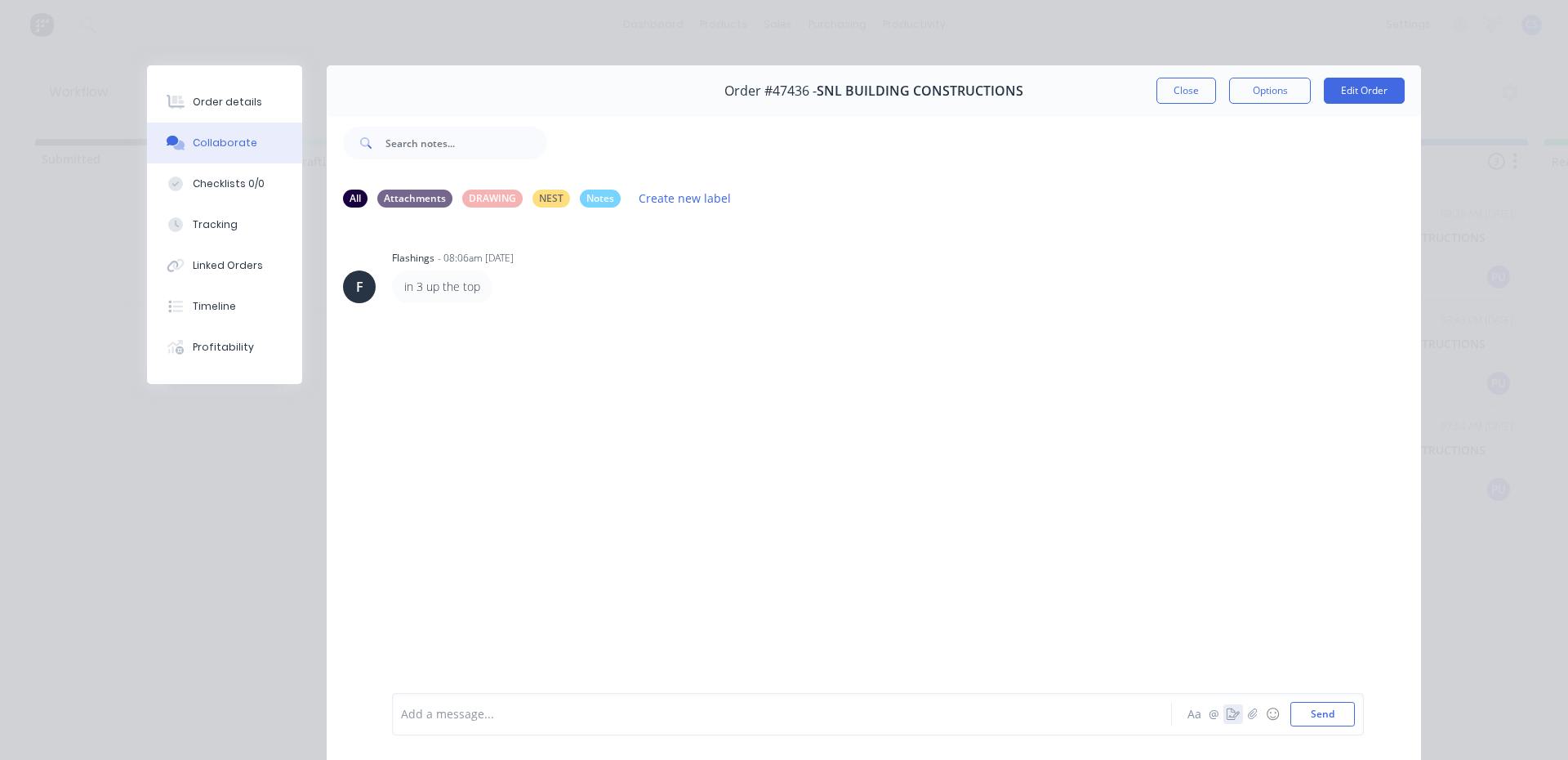
click at [1227, 708] on icon "button" at bounding box center [1233, 714] width 13 height 12
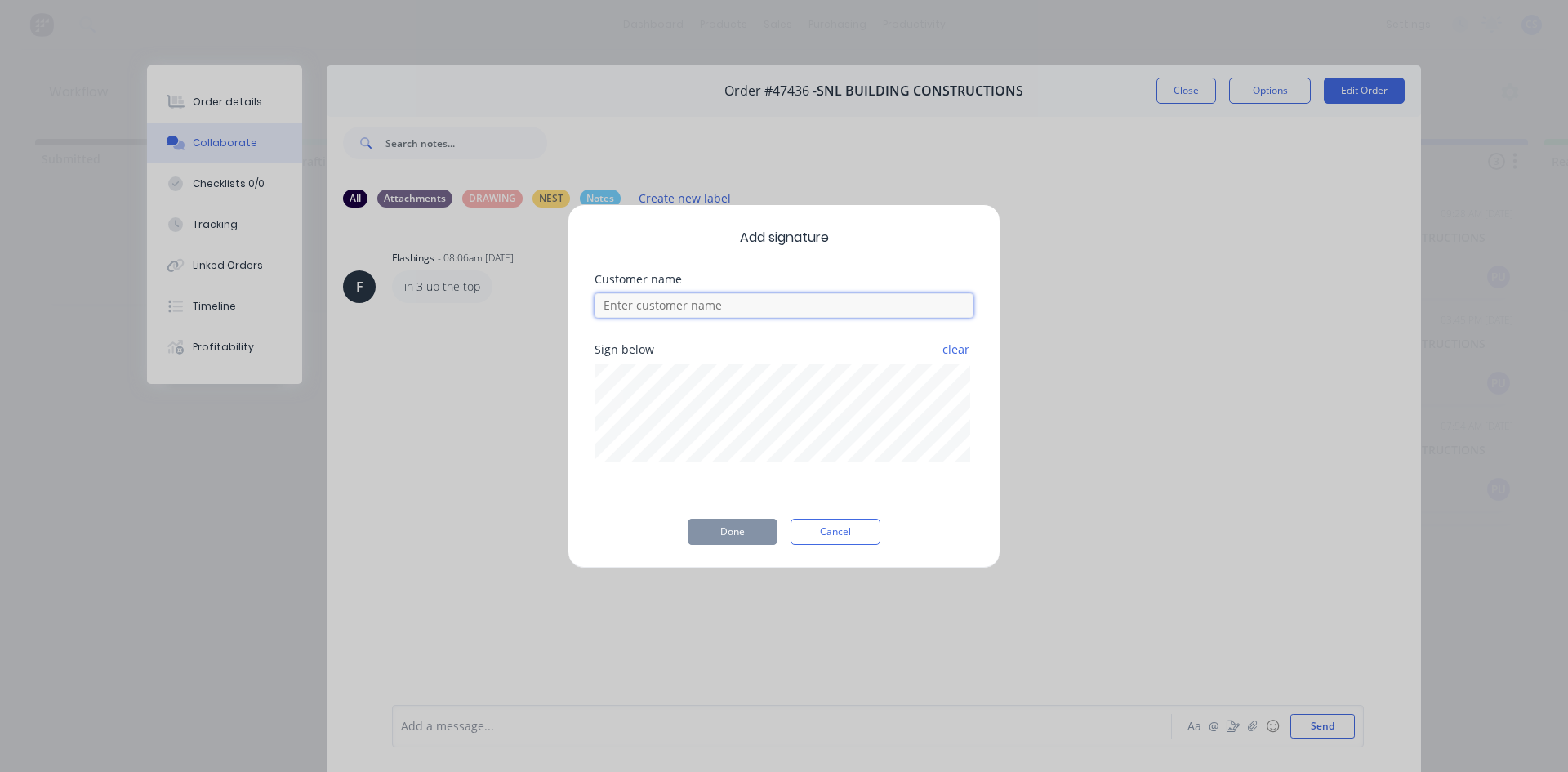
click at [748, 311] on input at bounding box center [784, 306] width 379 height 25
type input "[PERSON_NAME]"
click at [731, 544] on button "Done" at bounding box center [732, 532] width 90 height 26
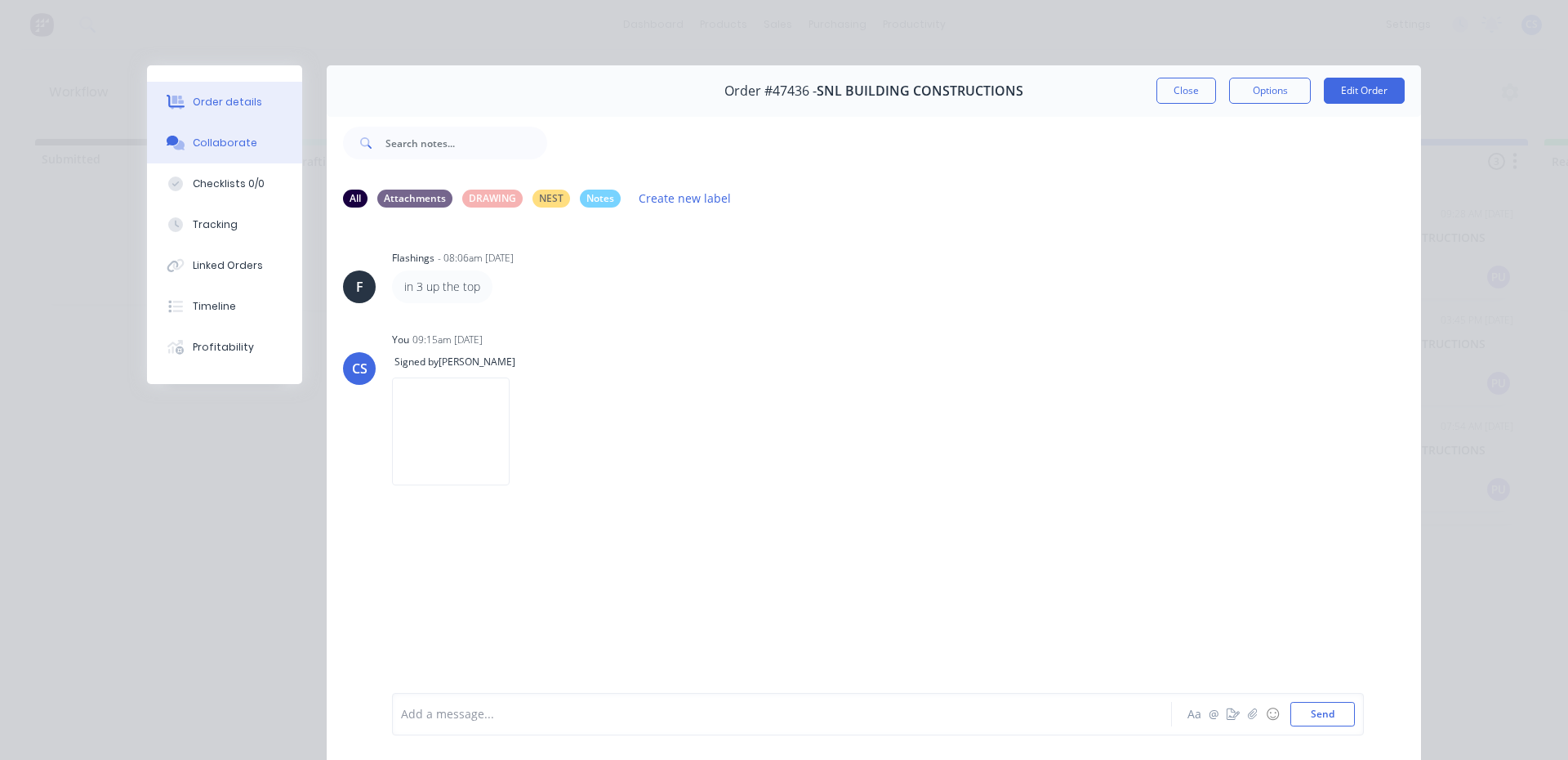
click at [222, 106] on div "Order details" at bounding box center [228, 101] width 69 height 15
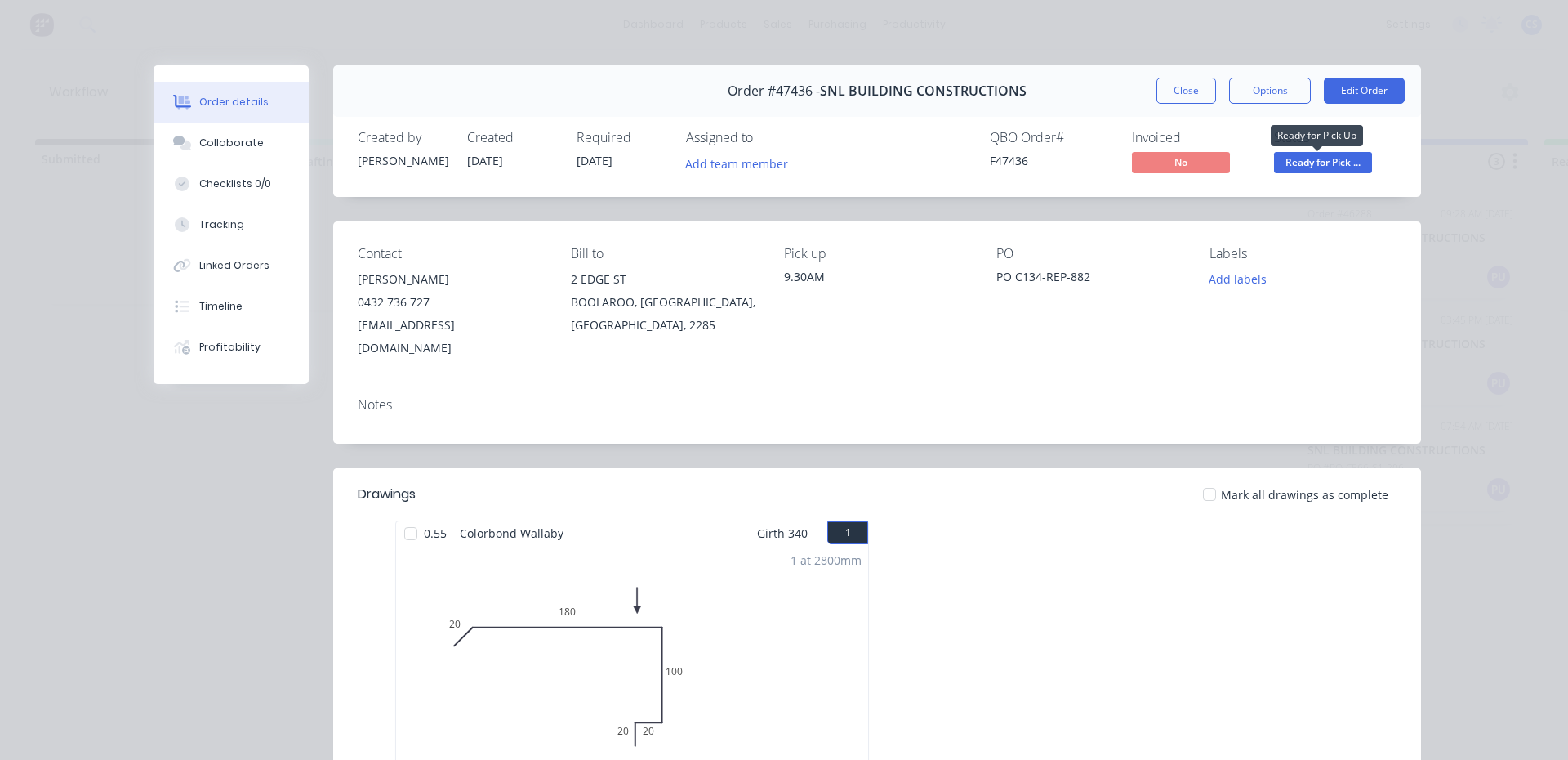
click at [1309, 160] on span "Ready for Pick ..." at bounding box center [1323, 162] width 98 height 20
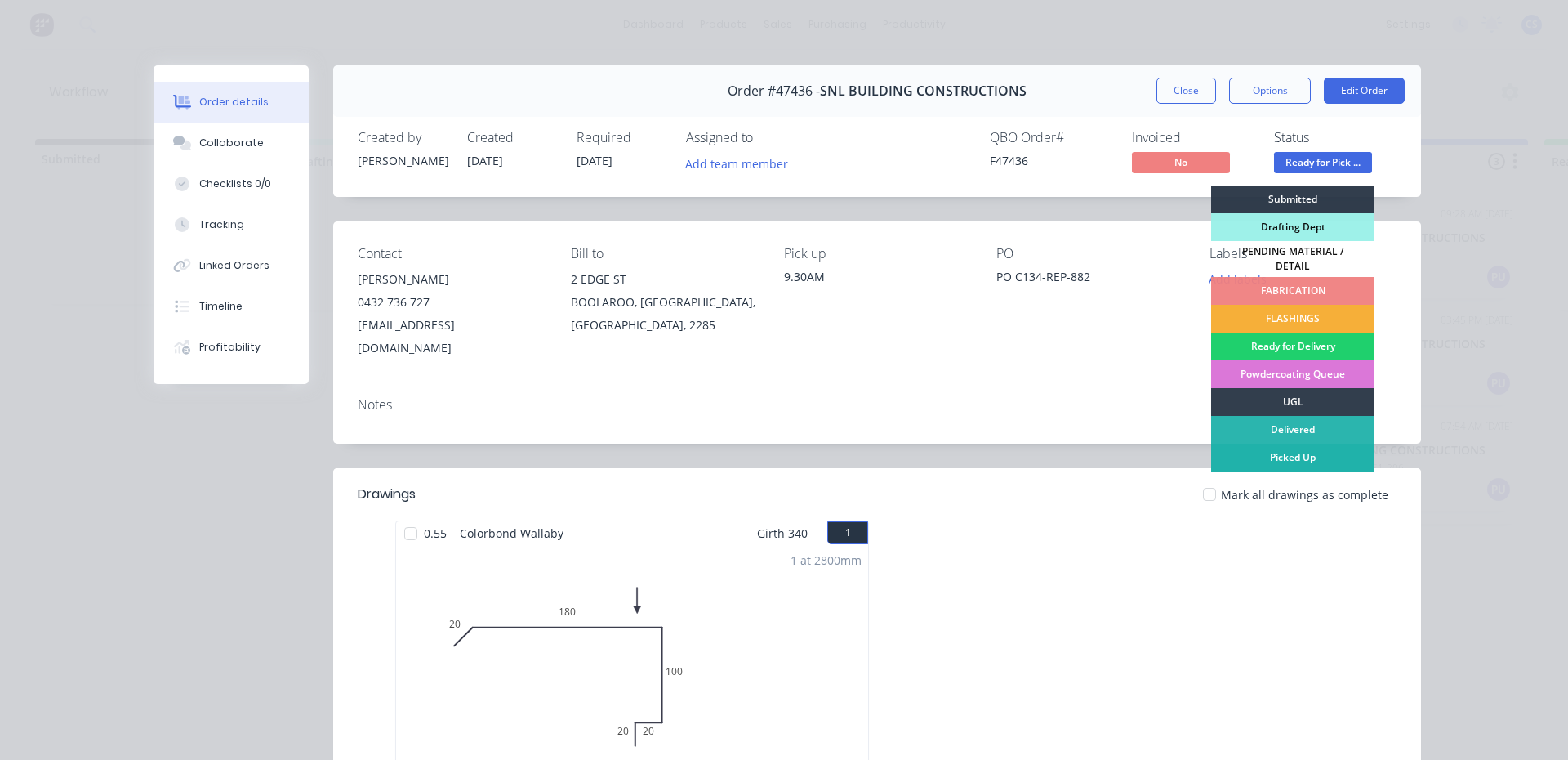
click at [1341, 463] on div "Picked Up" at bounding box center [1293, 457] width 164 height 28
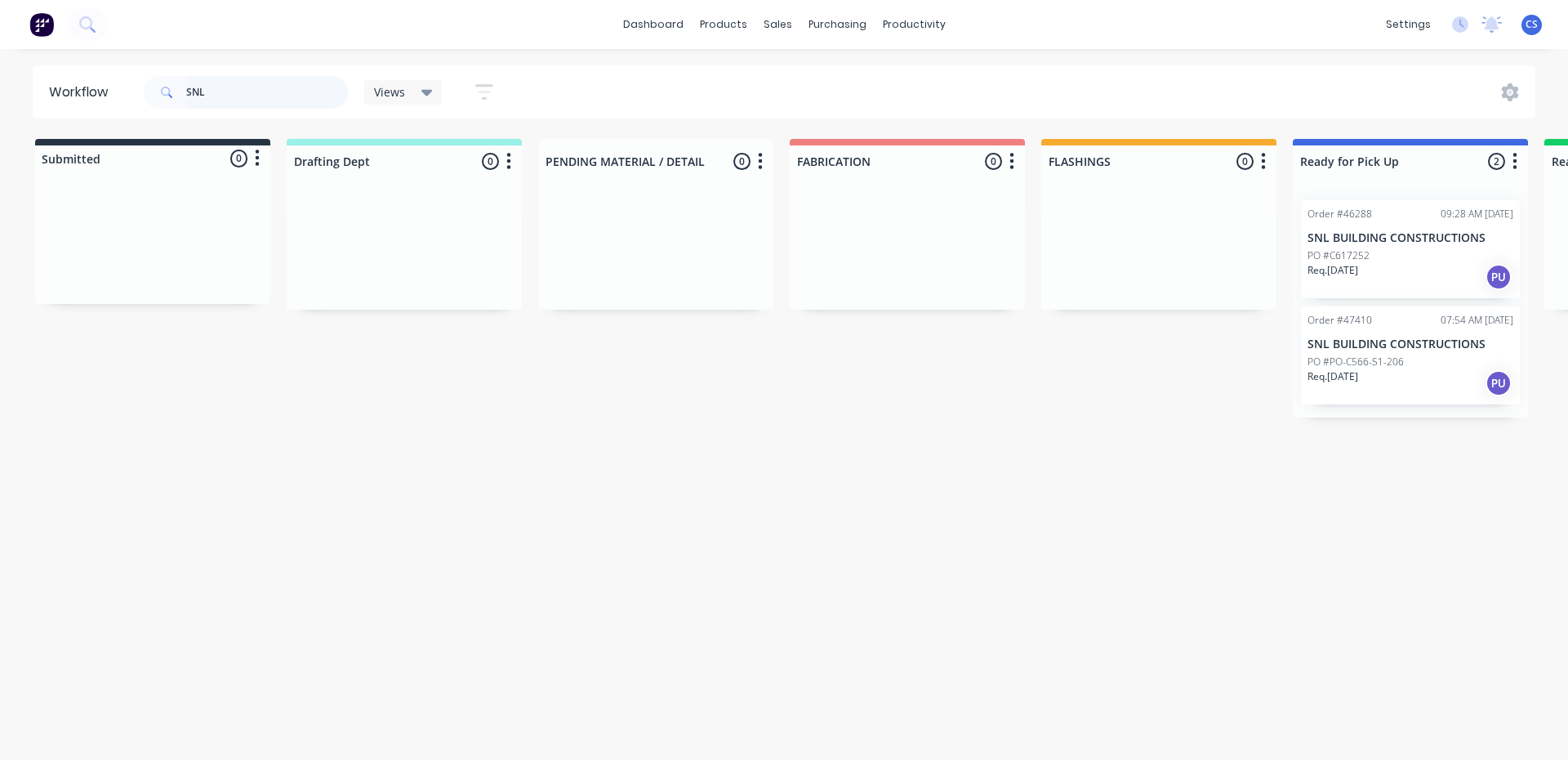
drag, startPoint x: 263, startPoint y: 90, endPoint x: 56, endPoint y: 50, distance: 210.8
click at [56, 50] on div "dashboard products sales purchasing productivity dashboard products Product Cat…" at bounding box center [784, 330] width 1568 height 661
